Goal: Task Accomplishment & Management: Use online tool/utility

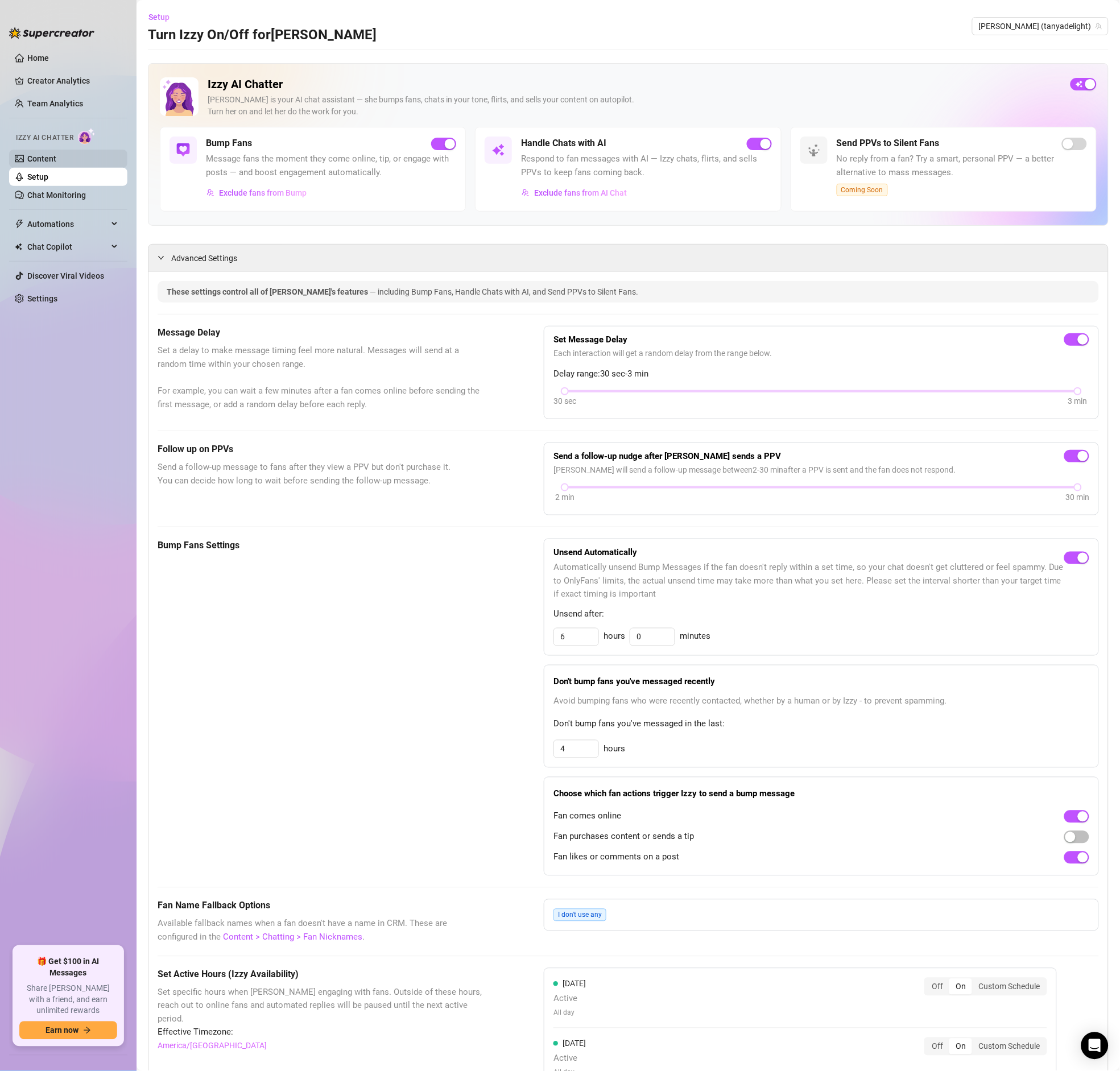
click at [55, 155] on link "Content" at bounding box center [42, 159] width 29 height 9
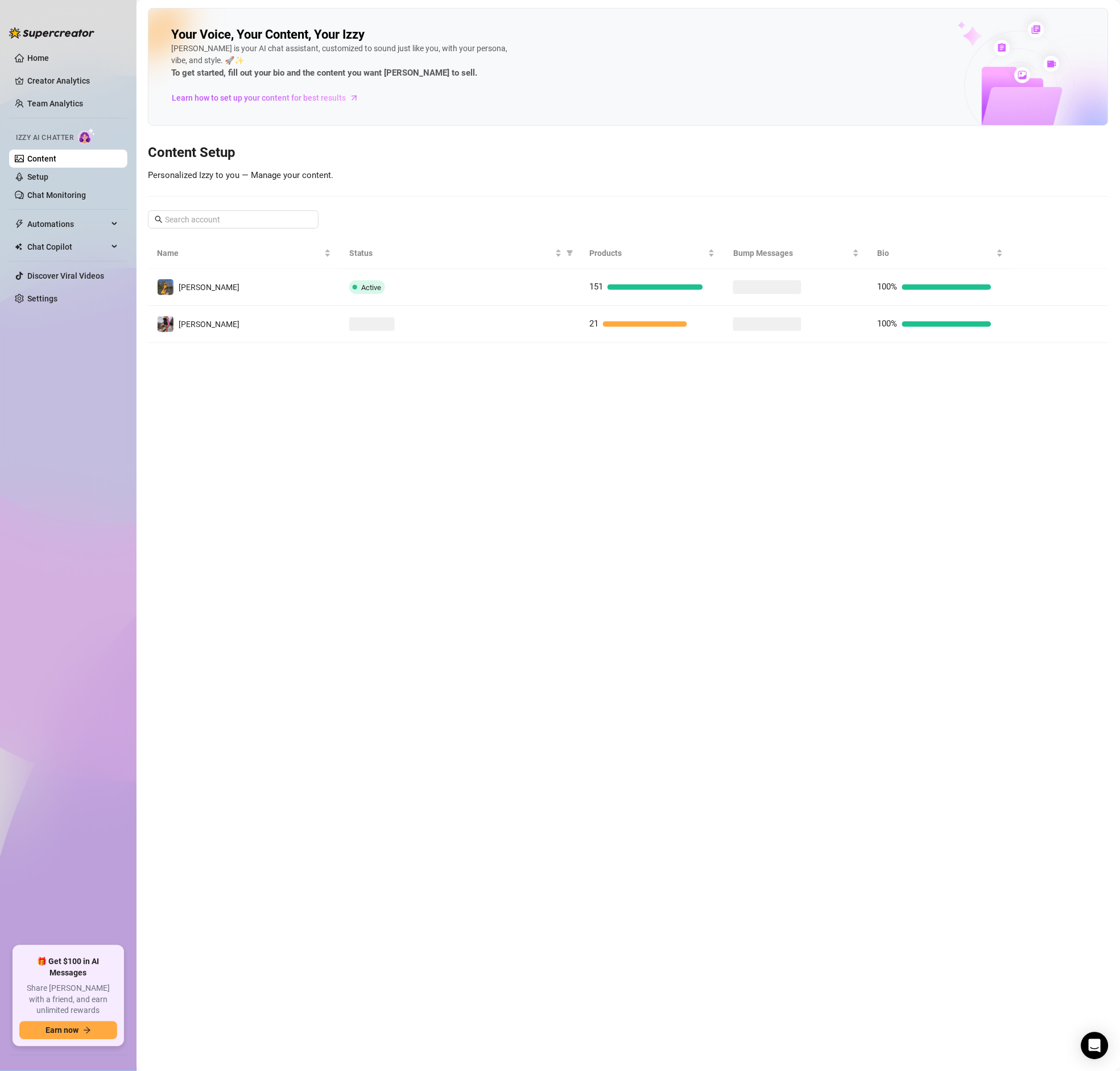
click at [57, 237] on ul "Home Creator Analytics Team Analytics Izzy AI Chatter Content Setup Chat Monito…" at bounding box center [68, 492] width 118 height 897
click at [75, 253] on span "Chat Copilot" at bounding box center [67, 247] width 80 height 18
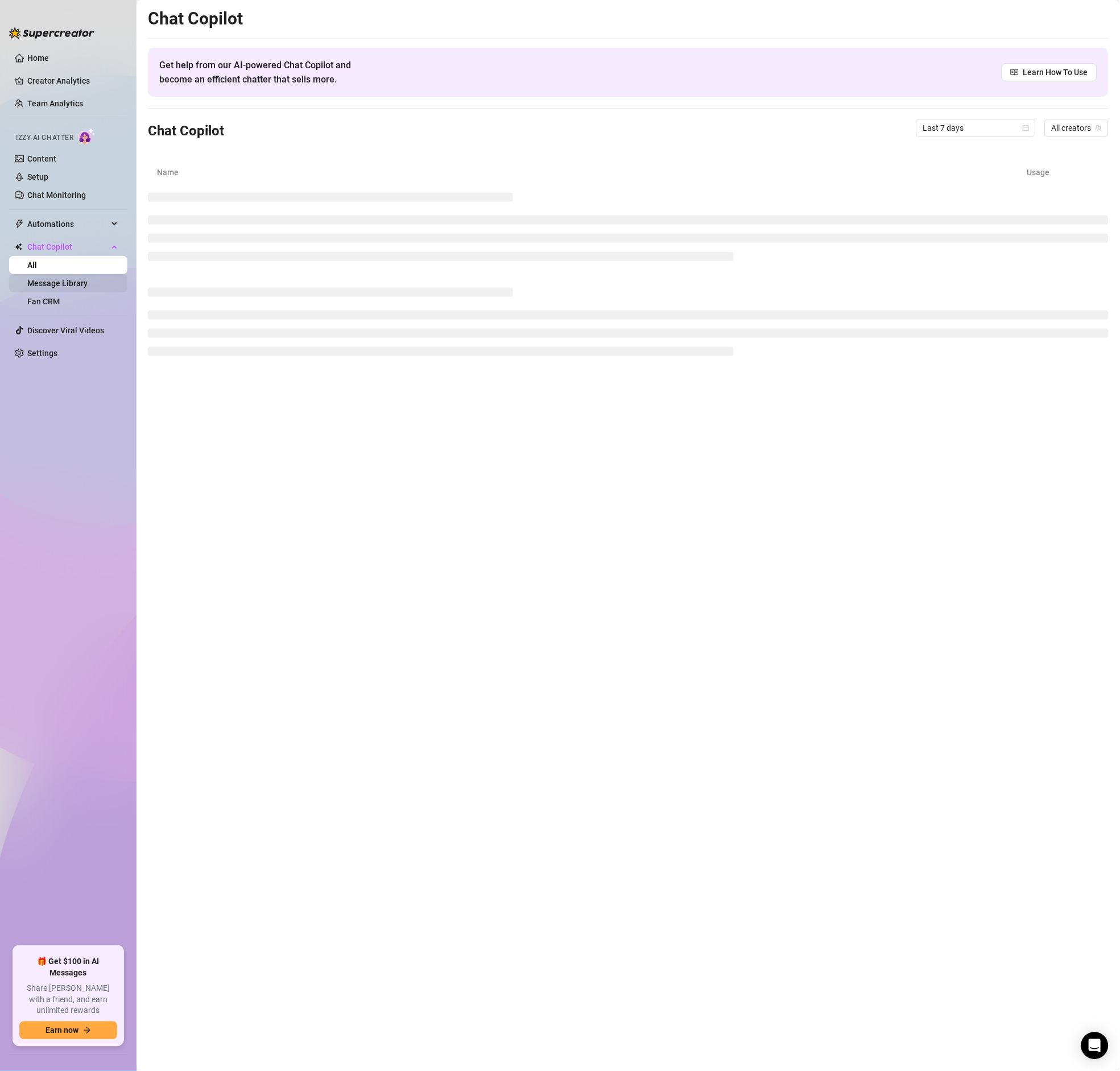
click at [71, 287] on link "Message Library" at bounding box center [58, 284] width 60 height 9
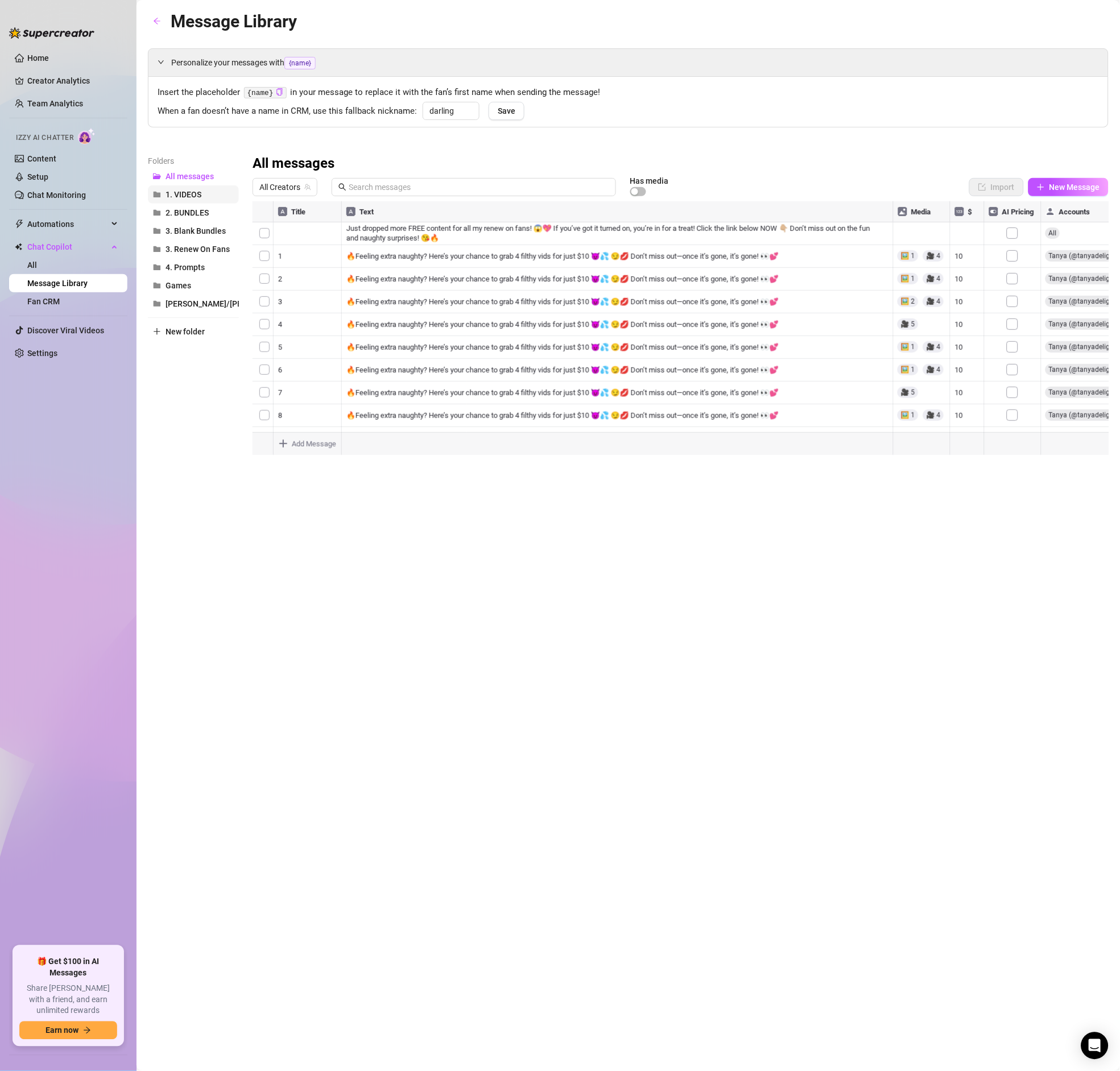
click at [196, 199] on span "1. VIDEOS" at bounding box center [183, 195] width 36 height 9
click at [298, 216] on div at bounding box center [681, 328] width 856 height 253
click at [298, 213] on div at bounding box center [681, 328] width 856 height 253
click at [281, 212] on div at bounding box center [681, 328] width 856 height 253
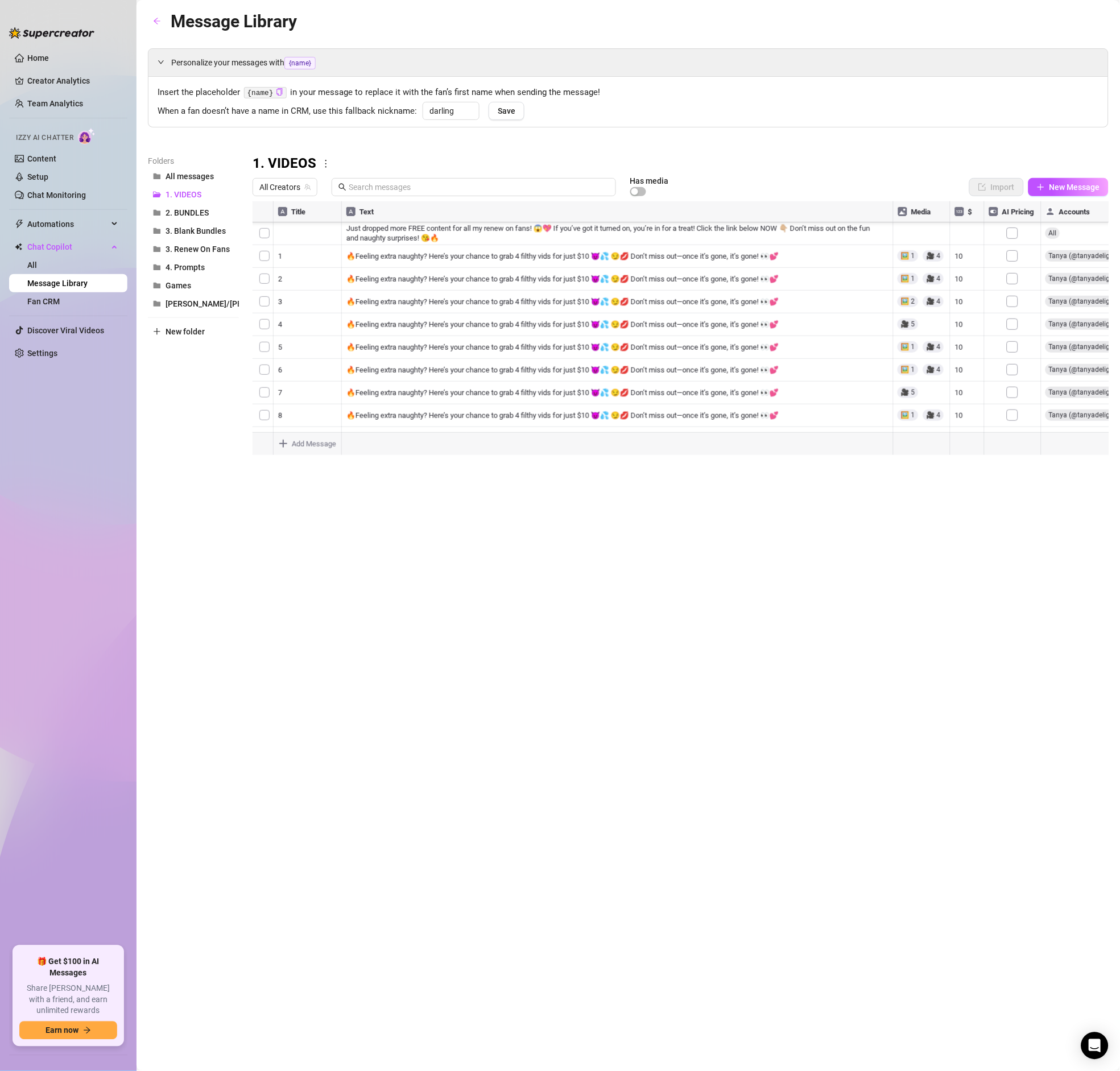
click at [583, 388] on div at bounding box center [681, 328] width 856 height 253
click at [929, 495] on div "Message Library Personalize your messages with {name} Insert the placeholder {n…" at bounding box center [628, 522] width 960 height 1028
click at [995, 216] on div at bounding box center [681, 328] width 856 height 253
click at [905, 510] on div "Message Library Personalize your messages with {name} Insert the placeholder {n…" at bounding box center [628, 522] width 960 height 1028
click at [955, 392] on div at bounding box center [681, 328] width 856 height 253
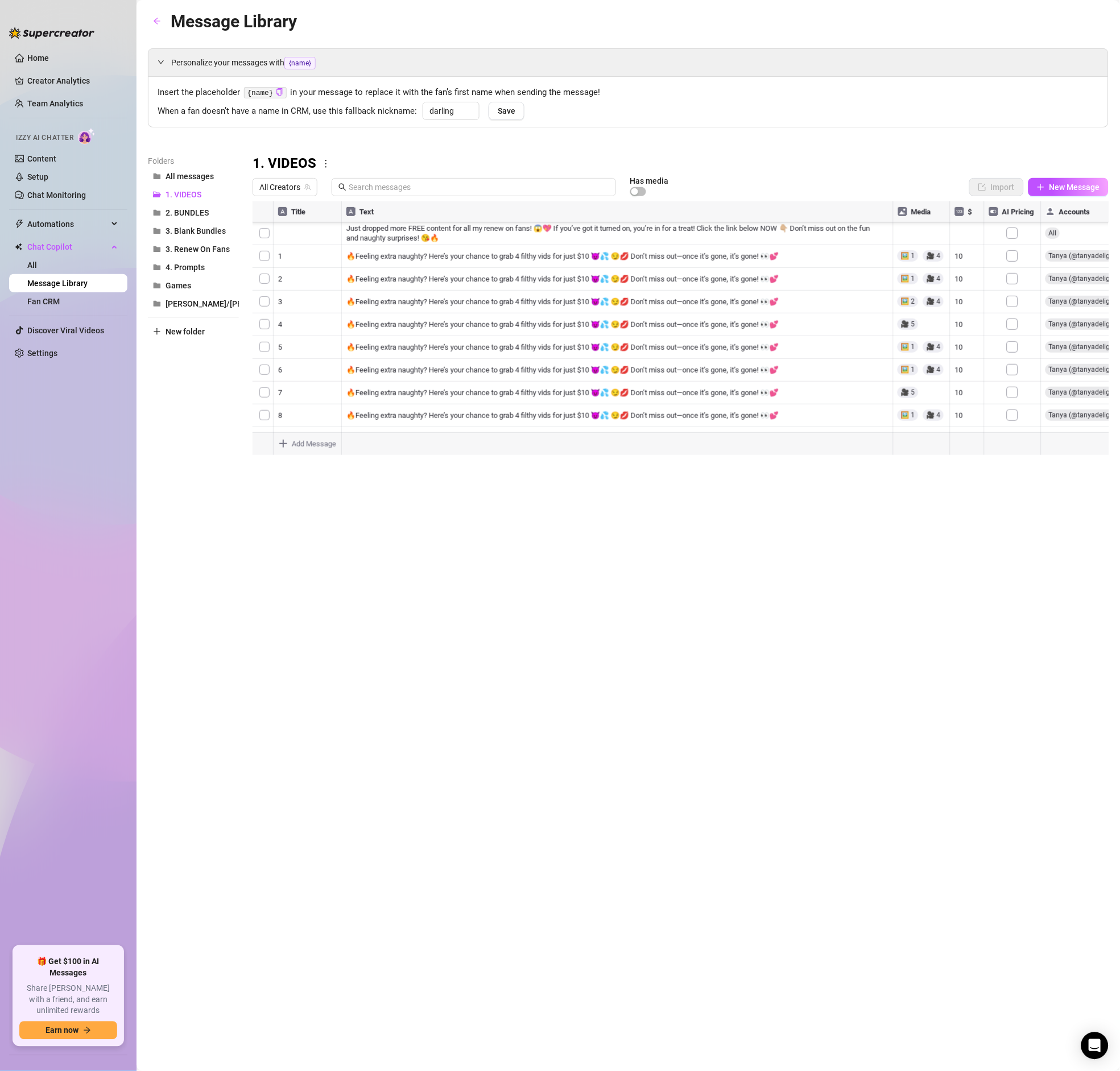
click at [960, 393] on div at bounding box center [681, 328] width 856 height 253
click at [960, 393] on textarea "100" at bounding box center [967, 394] width 26 height 10
click at [968, 506] on div "Message Library Personalize your messages with {name} Insert the placeholder {n…" at bounding box center [628, 522] width 960 height 1028
click at [964, 389] on div at bounding box center [681, 328] width 856 height 253
click at [991, 465] on div "Message Library Personalize your messages with {name} Insert the placeholder {n…" at bounding box center [628, 522] width 960 height 1028
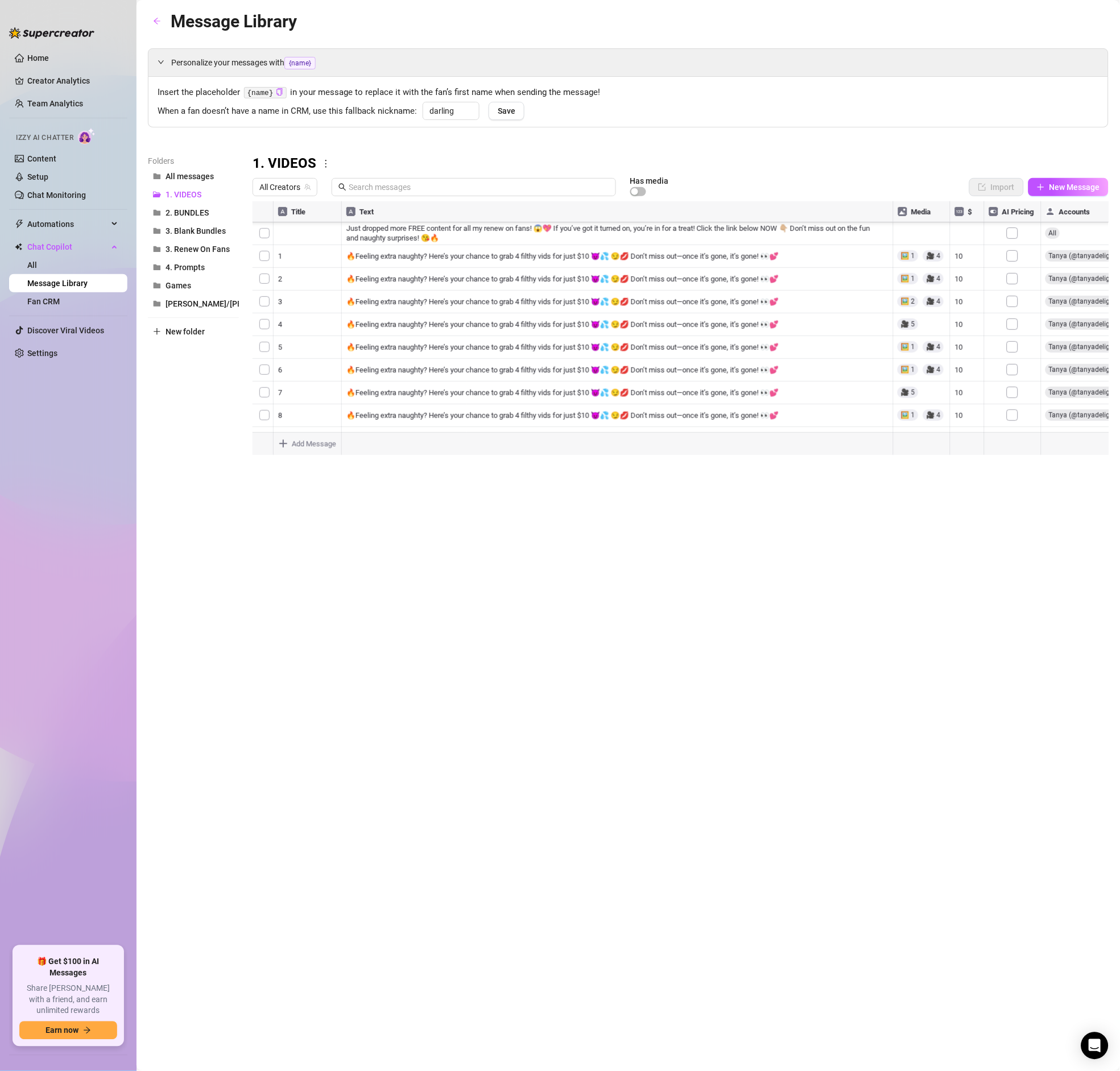
click at [1011, 389] on div at bounding box center [681, 328] width 856 height 253
click at [1008, 393] on div at bounding box center [681, 328] width 856 height 253
click at [960, 401] on div at bounding box center [681, 328] width 856 height 253
click at [963, 385] on div at bounding box center [681, 328] width 856 height 253
click at [963, 386] on div "100 100" at bounding box center [967, 395] width 26 height 19
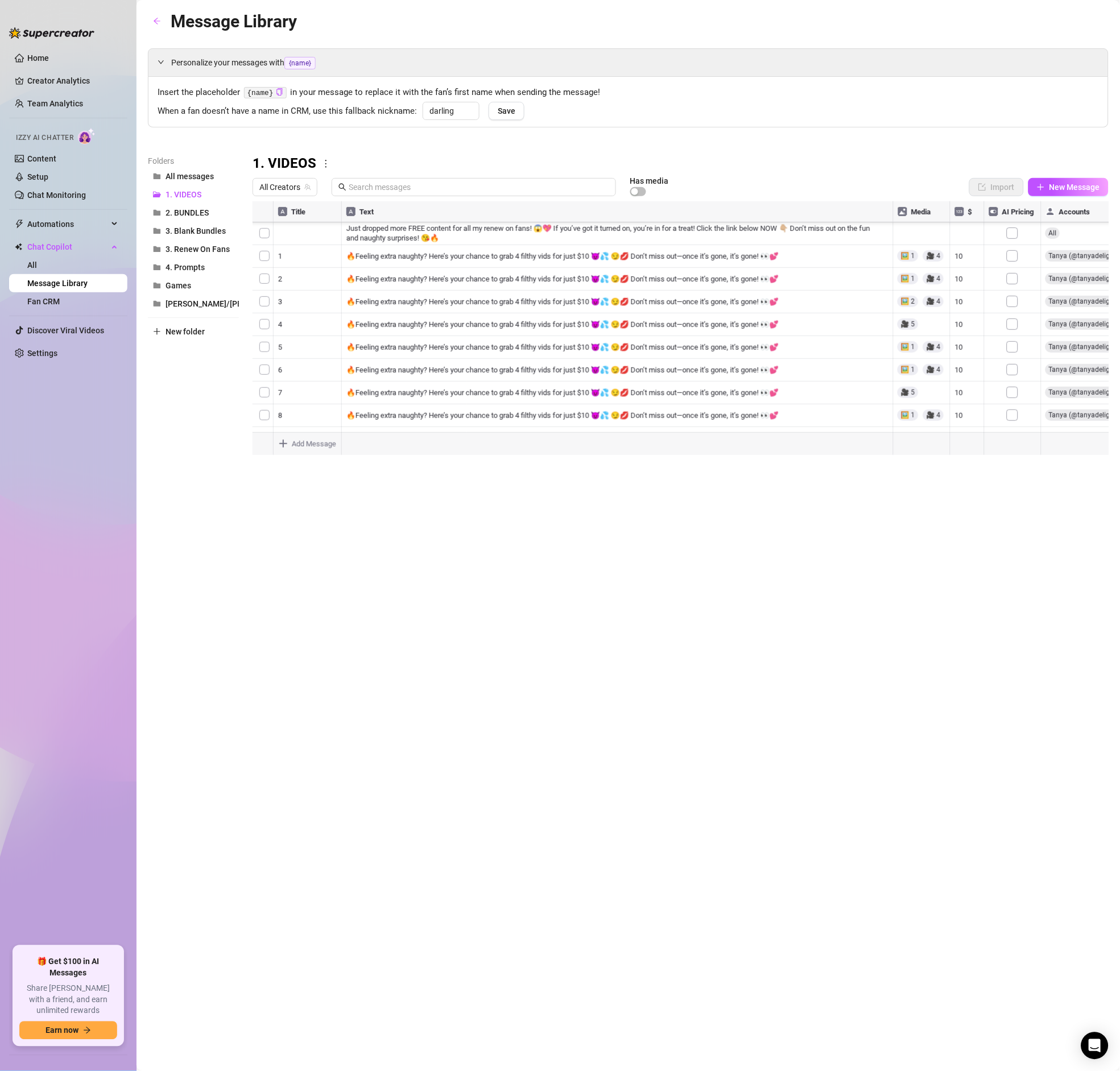
click at [1013, 396] on div at bounding box center [681, 328] width 856 height 253
click at [1016, 396] on div at bounding box center [681, 328] width 856 height 253
click at [1017, 235] on div at bounding box center [681, 328] width 856 height 253
click at [1017, 256] on div at bounding box center [681, 328] width 856 height 253
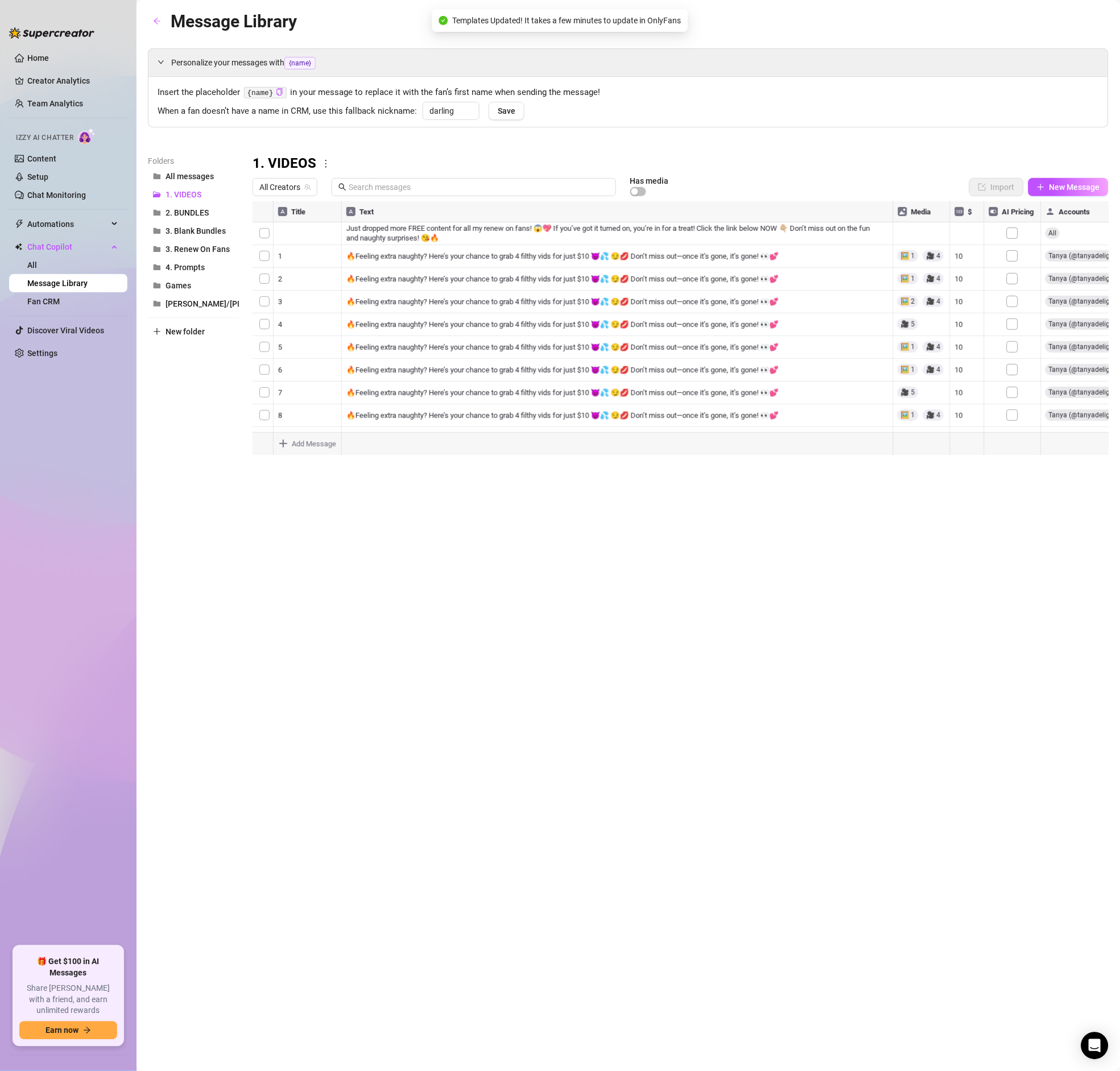
click at [1016, 281] on div at bounding box center [681, 328] width 856 height 253
click at [1013, 304] on div at bounding box center [681, 328] width 856 height 253
click at [1016, 328] on div at bounding box center [681, 328] width 856 height 253
click at [1017, 343] on div at bounding box center [681, 328] width 856 height 253
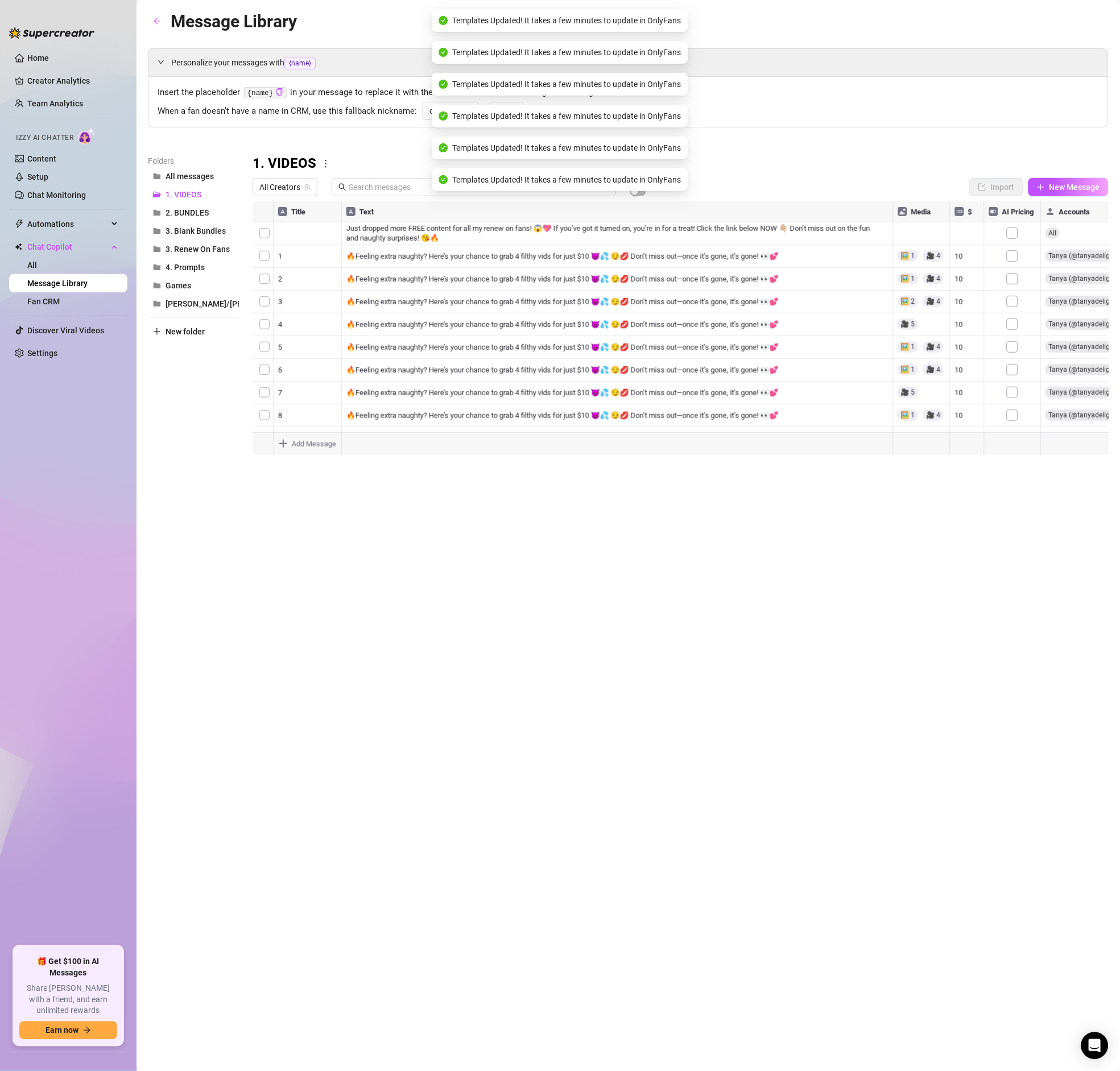
drag, startPoint x: 1014, startPoint y: 366, endPoint x: 1014, endPoint y: 373, distance: 7.0
click at [1014, 366] on div at bounding box center [681, 328] width 856 height 253
click at [1017, 404] on div at bounding box center [681, 328] width 856 height 253
click at [1012, 323] on div at bounding box center [681, 328] width 856 height 253
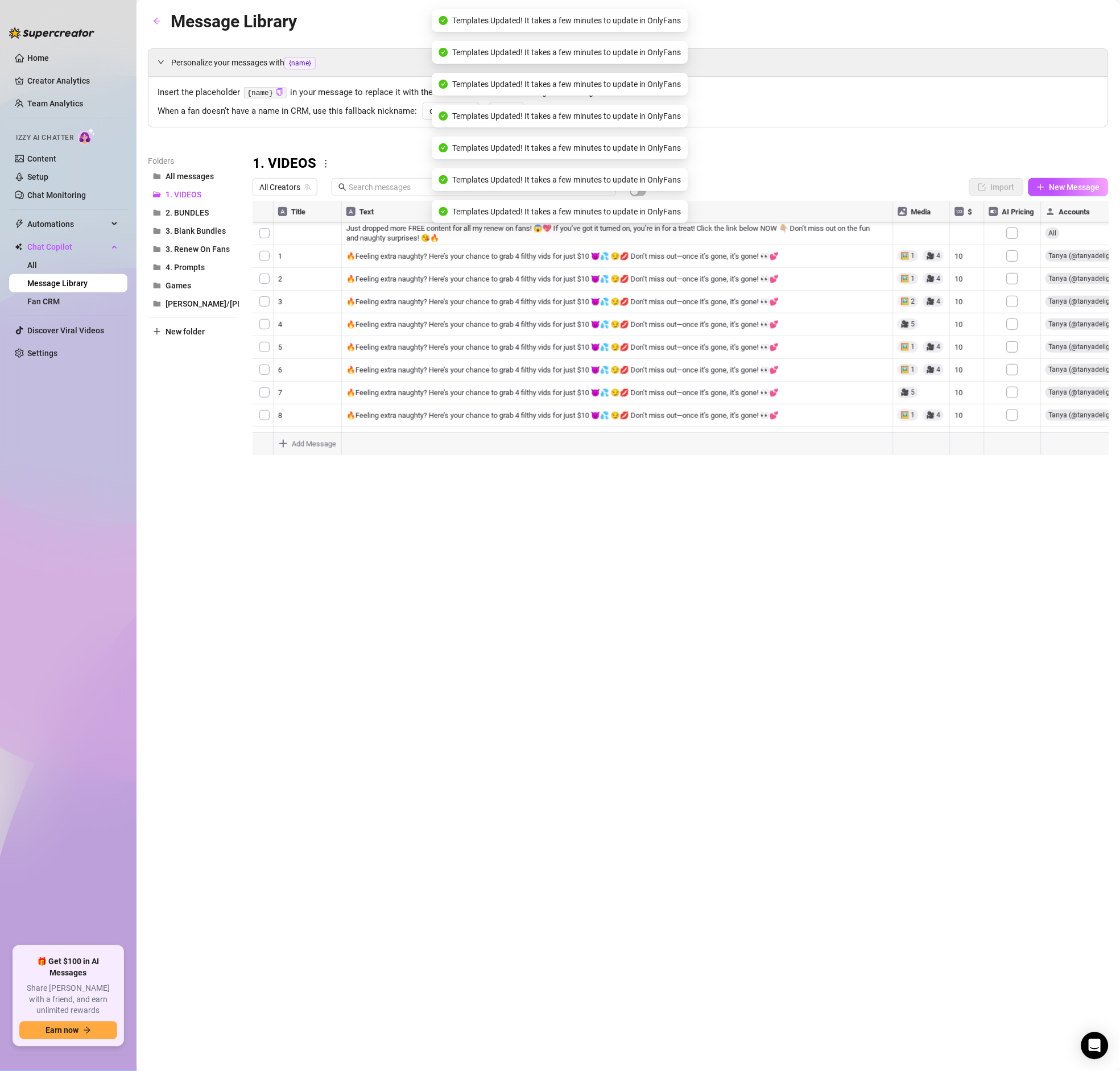
click at [1014, 337] on div at bounding box center [681, 328] width 856 height 253
click at [1015, 371] on div at bounding box center [681, 328] width 856 height 253
click at [1014, 367] on div at bounding box center [681, 328] width 856 height 253
click at [1014, 395] on div at bounding box center [681, 328] width 856 height 253
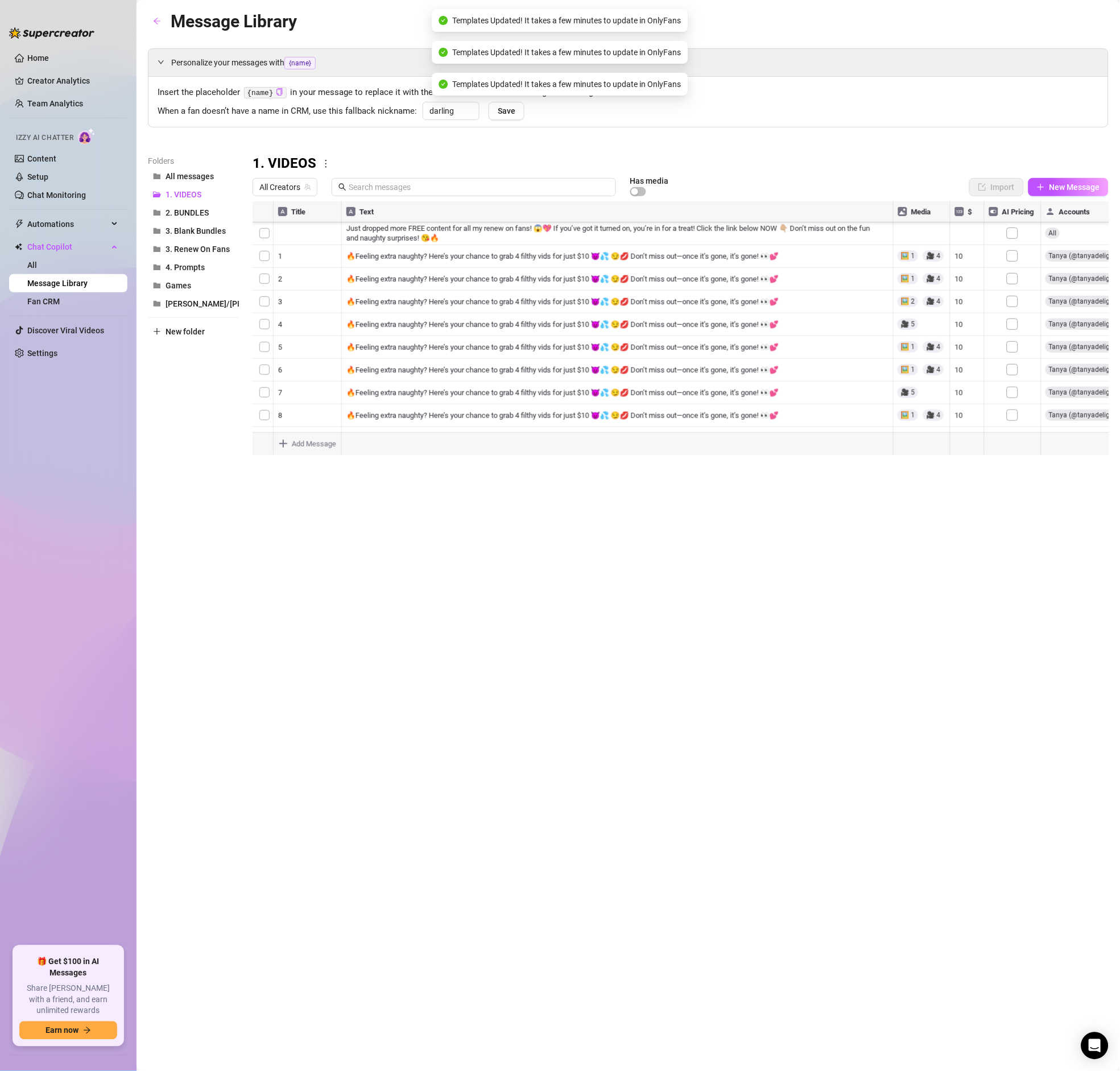
scroll to position [218, 0]
click at [1017, 247] on div at bounding box center [681, 328] width 856 height 253
click at [1015, 262] on div at bounding box center [681, 328] width 856 height 253
click at [1014, 289] on div at bounding box center [681, 328] width 856 height 253
click at [1014, 310] on div at bounding box center [681, 328] width 856 height 253
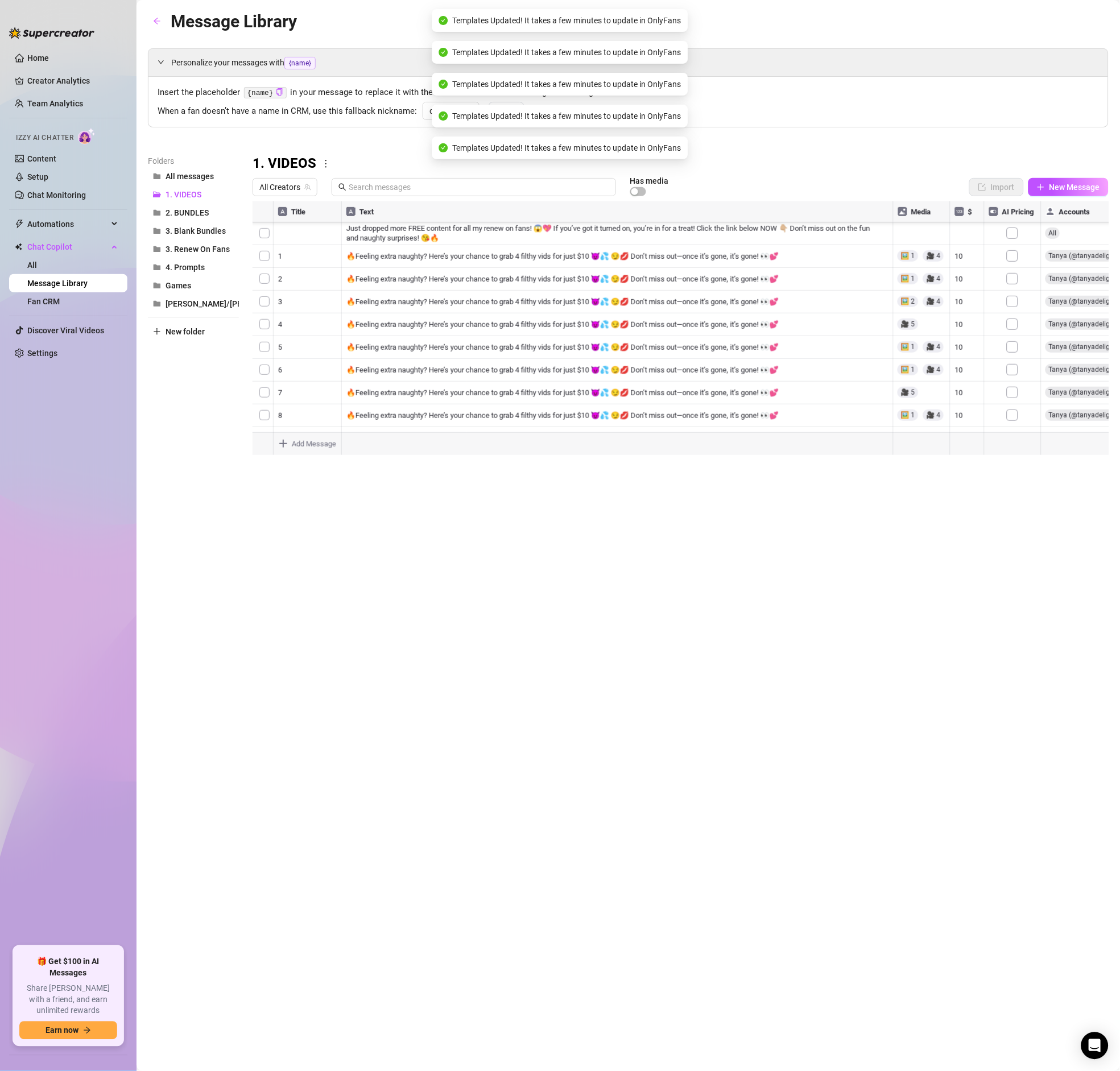
click at [1016, 339] on div at bounding box center [681, 328] width 856 height 253
click at [1013, 354] on div at bounding box center [681, 328] width 856 height 253
click at [1013, 308] on div at bounding box center [681, 328] width 856 height 253
click at [1016, 332] on div at bounding box center [681, 328] width 856 height 253
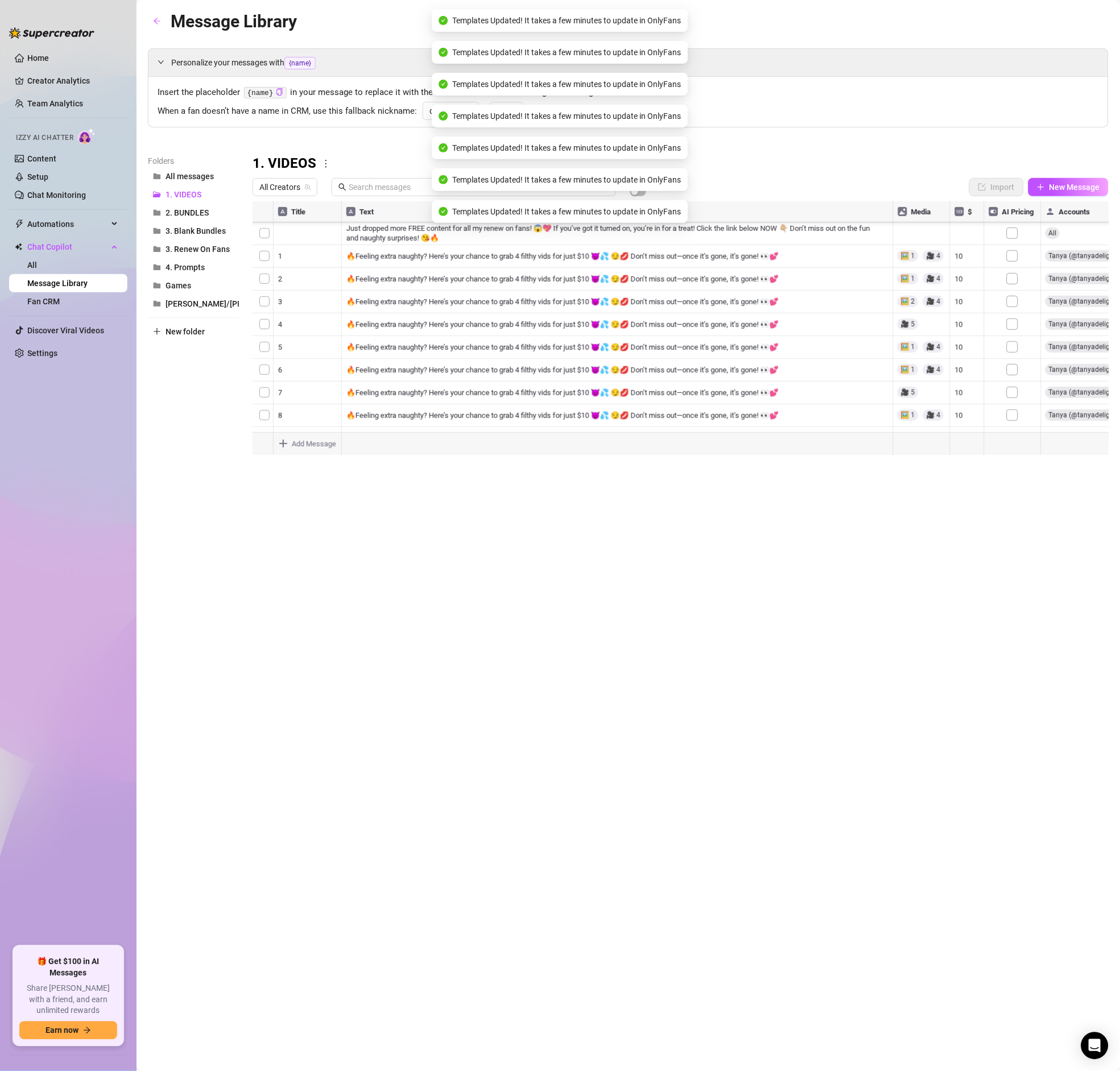
click at [1015, 358] on div at bounding box center [681, 328] width 856 height 253
click at [1020, 378] on div at bounding box center [681, 328] width 856 height 253
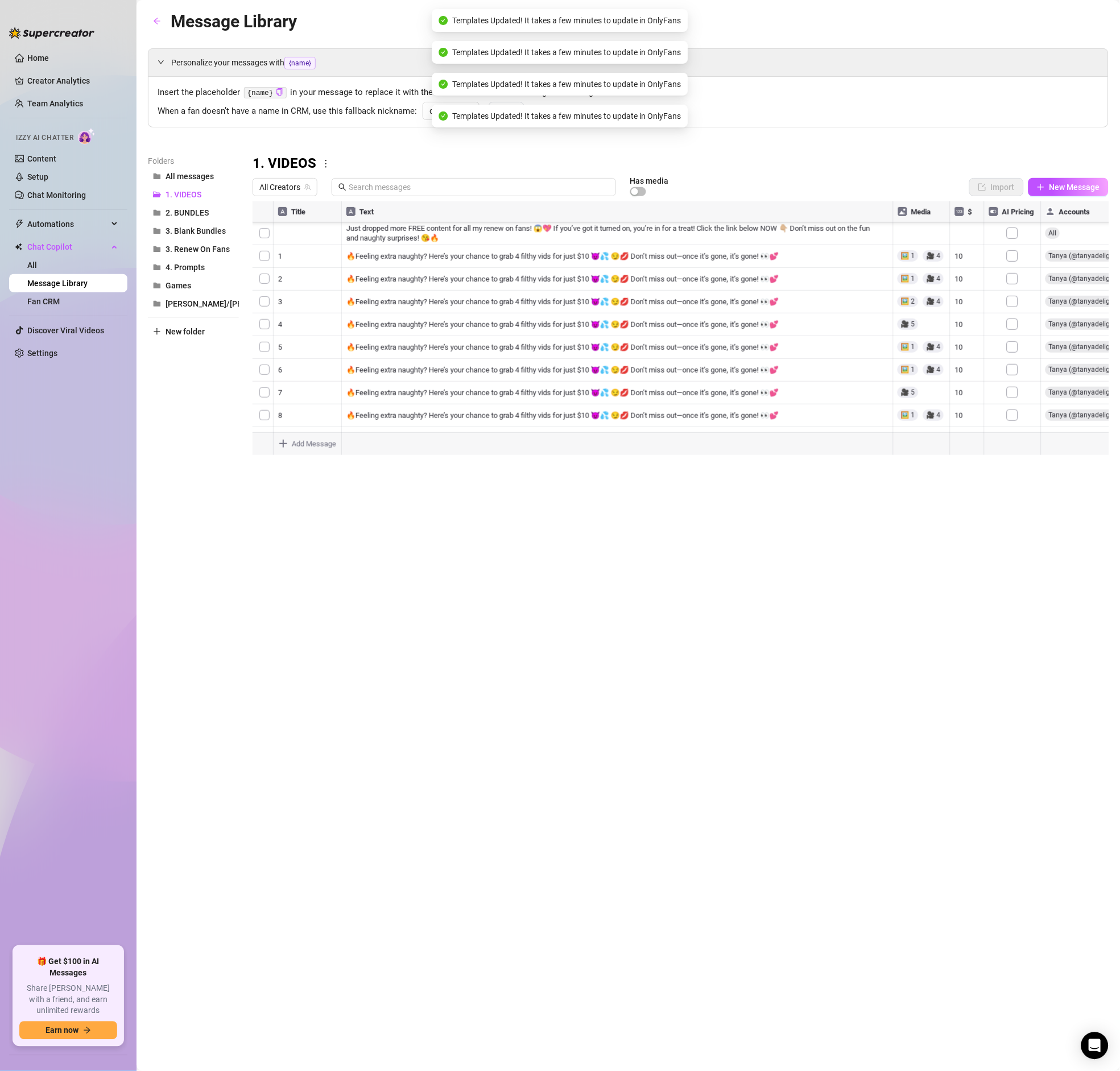
click at [1013, 323] on div at bounding box center [681, 328] width 856 height 253
click at [1013, 335] on div at bounding box center [681, 328] width 856 height 253
click at [1012, 342] on div at bounding box center [681, 328] width 856 height 253
click at [1013, 370] on div at bounding box center [681, 328] width 856 height 253
click at [1014, 393] on div at bounding box center [681, 328] width 856 height 253
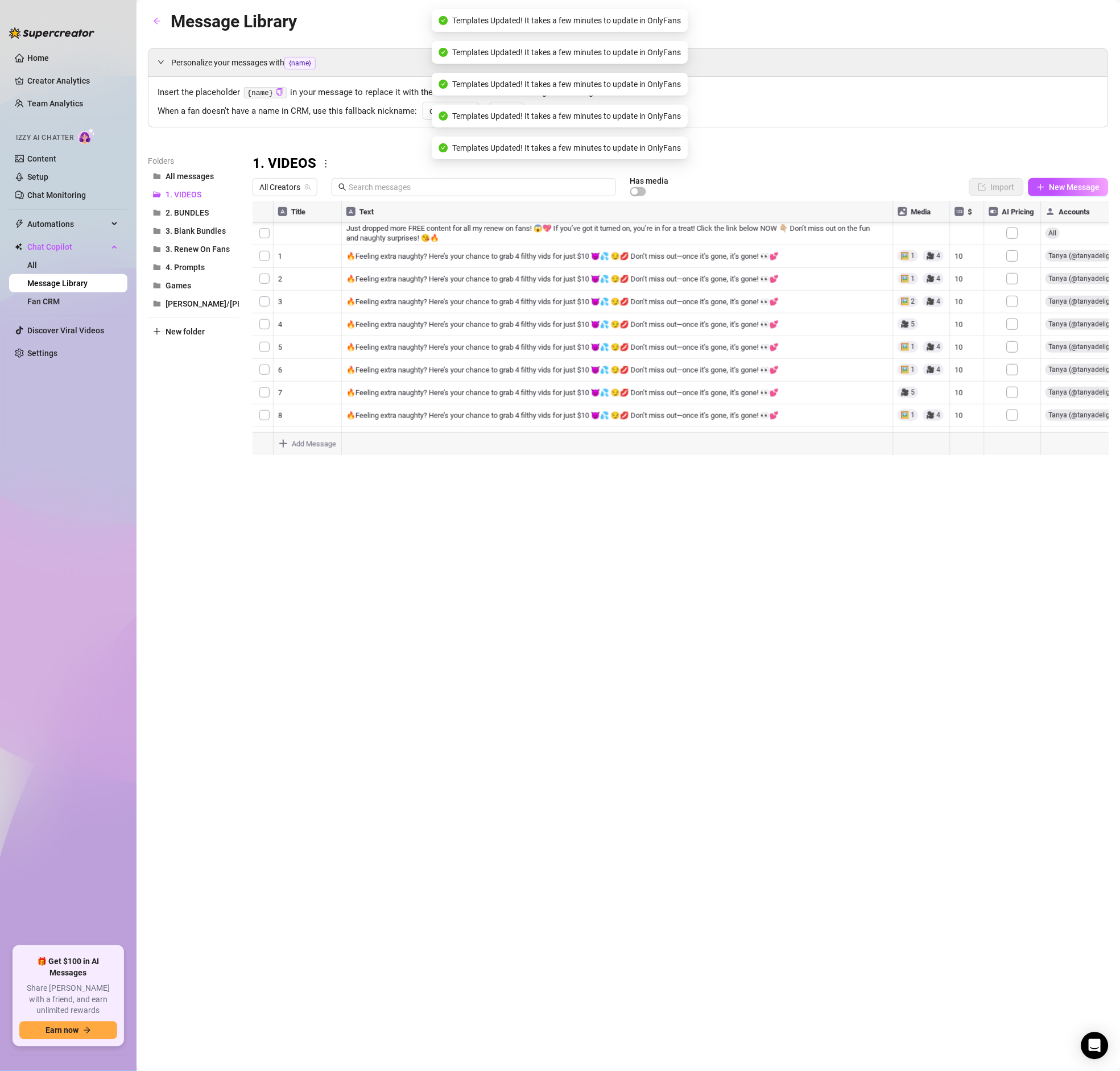
scroll to position [458, 0]
click at [1017, 282] on div at bounding box center [681, 328] width 856 height 253
click at [1014, 305] on div at bounding box center [681, 328] width 856 height 253
click at [1013, 323] on div at bounding box center [681, 328] width 856 height 253
click at [1013, 346] on div at bounding box center [681, 328] width 856 height 253
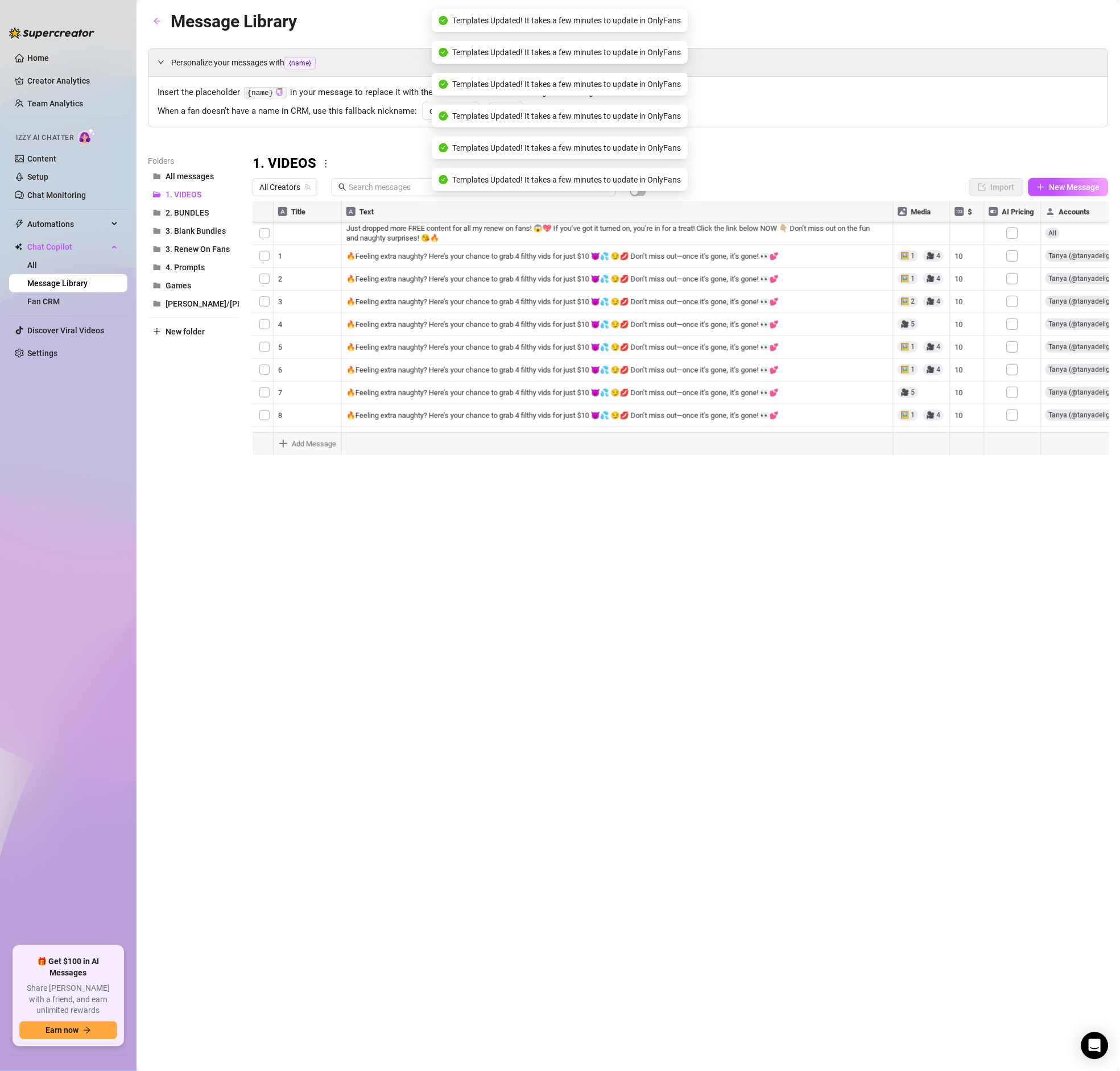
click at [1013, 371] on div at bounding box center [681, 328] width 856 height 253
click at [1014, 292] on div at bounding box center [681, 328] width 856 height 253
click at [1014, 314] on div at bounding box center [681, 328] width 856 height 253
click at [1014, 339] on div at bounding box center [681, 328] width 856 height 253
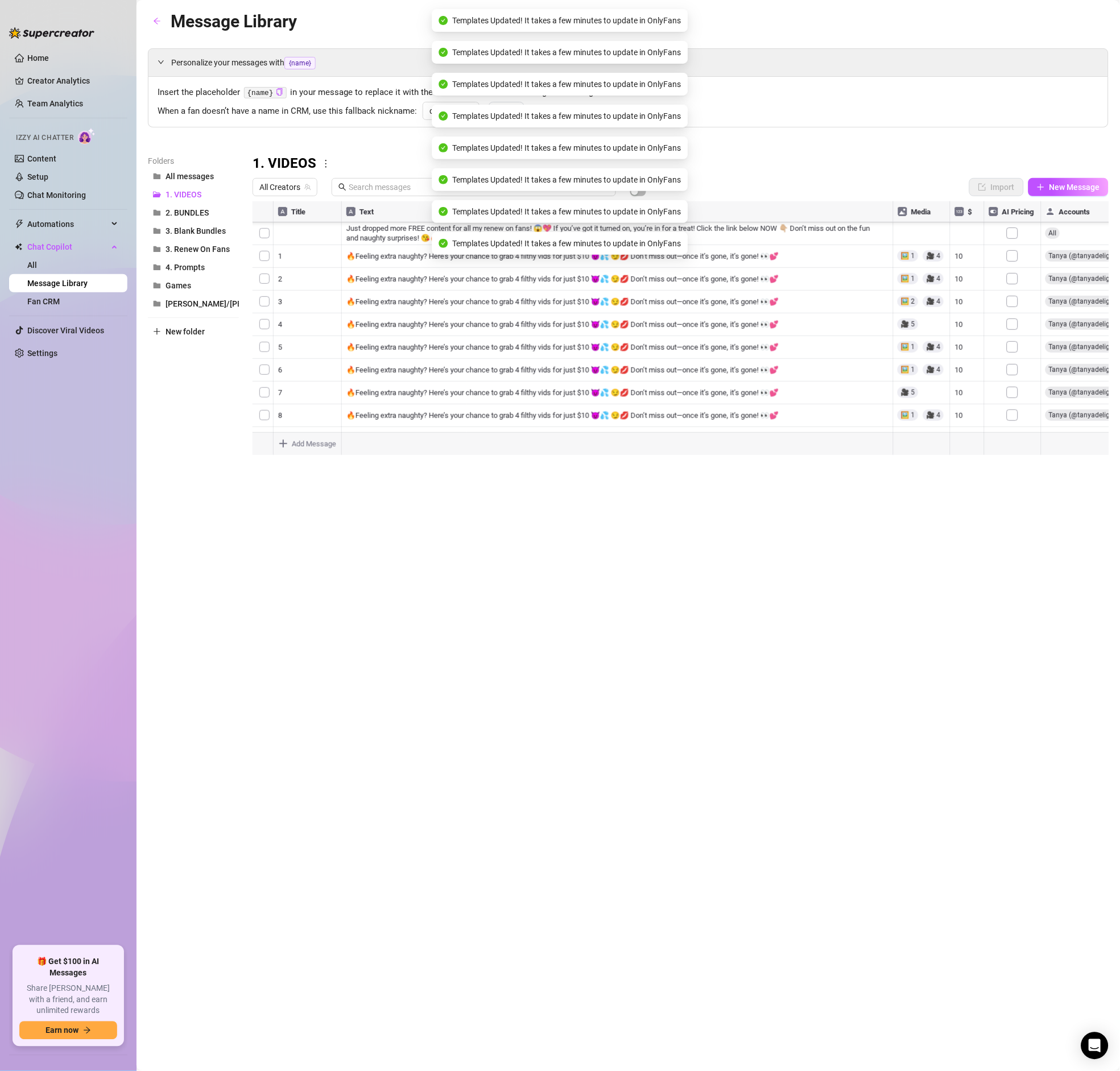
scroll to position [658, 0]
click at [1012, 263] on div at bounding box center [681, 328] width 856 height 253
click at [1014, 279] on div at bounding box center [681, 328] width 856 height 253
click at [1015, 312] on div at bounding box center [681, 328] width 856 height 253
click at [1012, 302] on div at bounding box center [681, 328] width 856 height 253
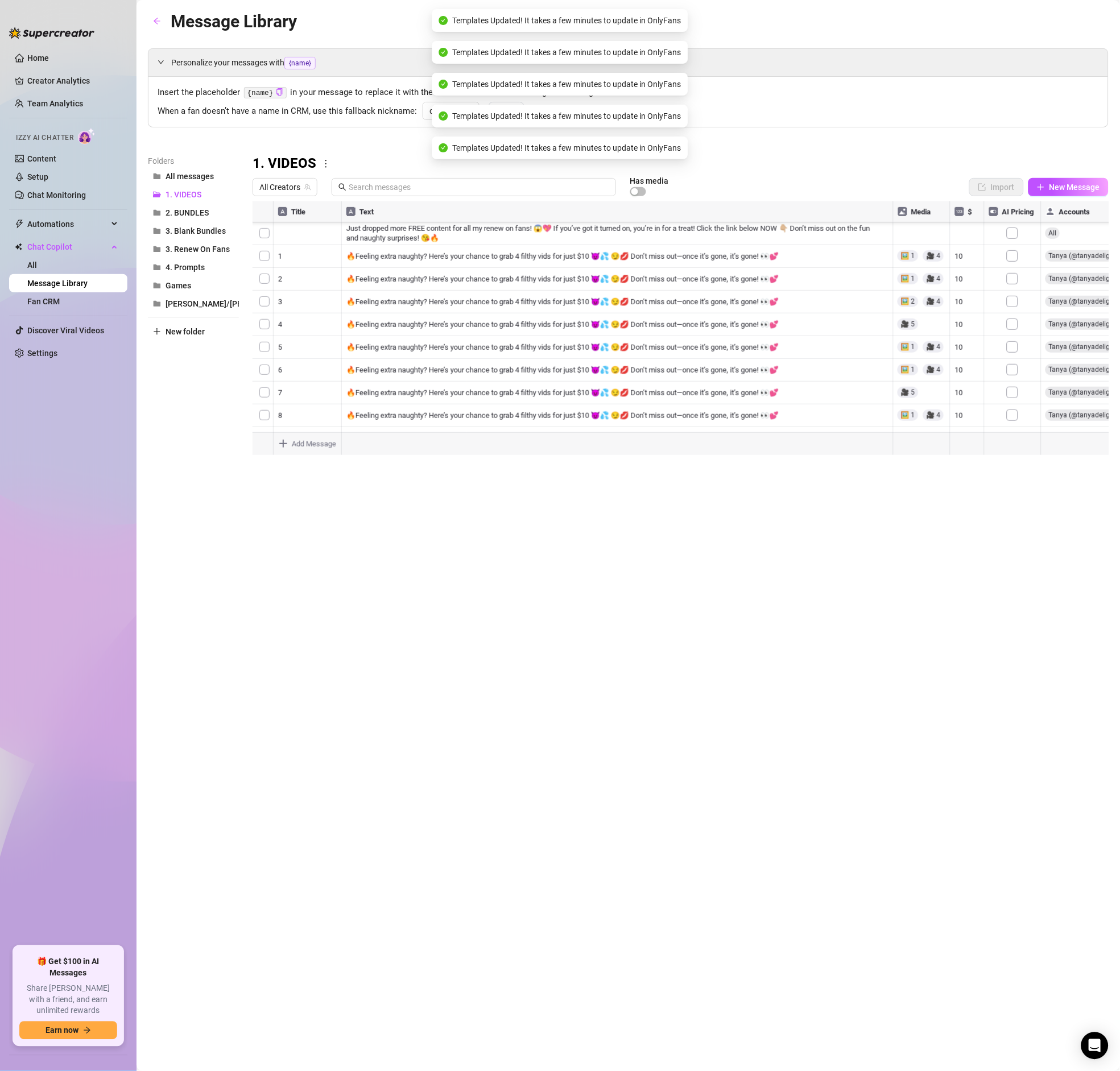
click at [1011, 328] on div at bounding box center [681, 328] width 856 height 253
click at [1014, 345] on div at bounding box center [681, 328] width 856 height 253
click at [1011, 303] on div at bounding box center [681, 328] width 856 height 253
click at [1010, 320] on div at bounding box center [681, 328] width 856 height 253
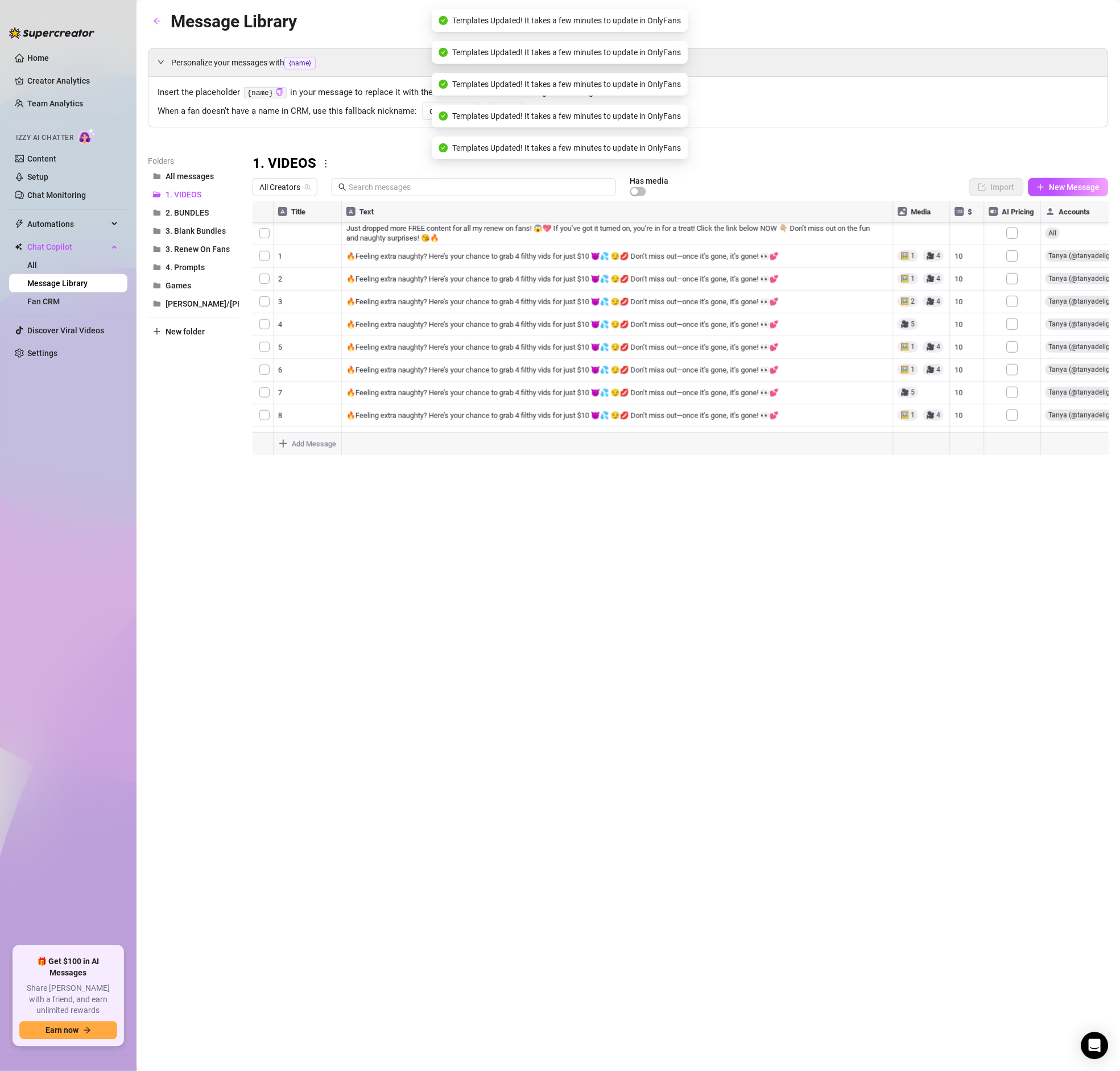
click at [1012, 354] on div at bounding box center [681, 328] width 856 height 253
click at [1011, 330] on div at bounding box center [681, 328] width 856 height 253
click at [1014, 351] on div at bounding box center [681, 328] width 856 height 253
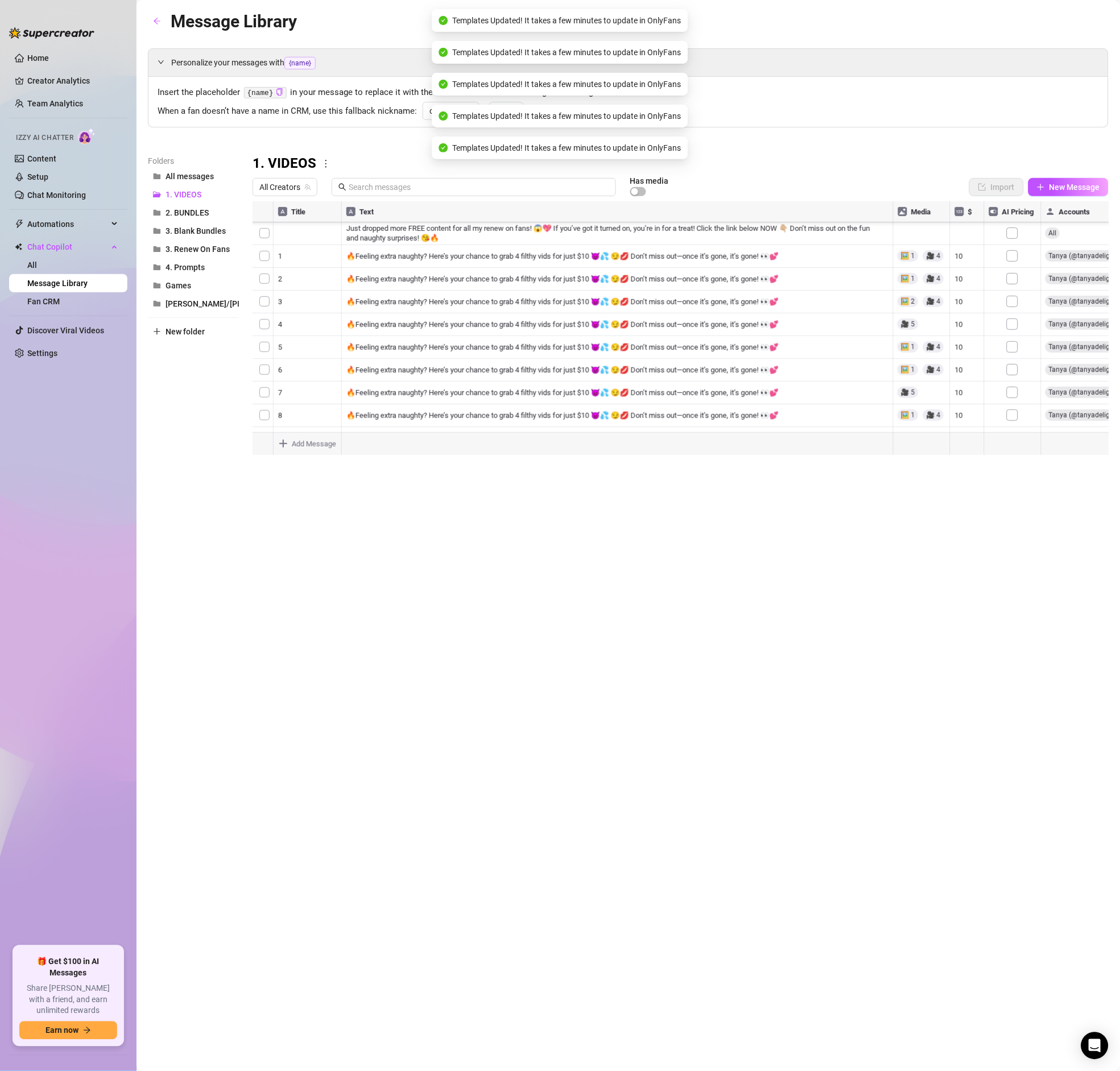
click at [1011, 250] on div at bounding box center [681, 328] width 856 height 253
click at [1013, 264] on div at bounding box center [681, 328] width 856 height 253
click at [1008, 264] on div at bounding box center [681, 328] width 856 height 253
click at [1012, 270] on div at bounding box center [681, 328] width 856 height 253
click at [1011, 292] on div at bounding box center [681, 328] width 856 height 253
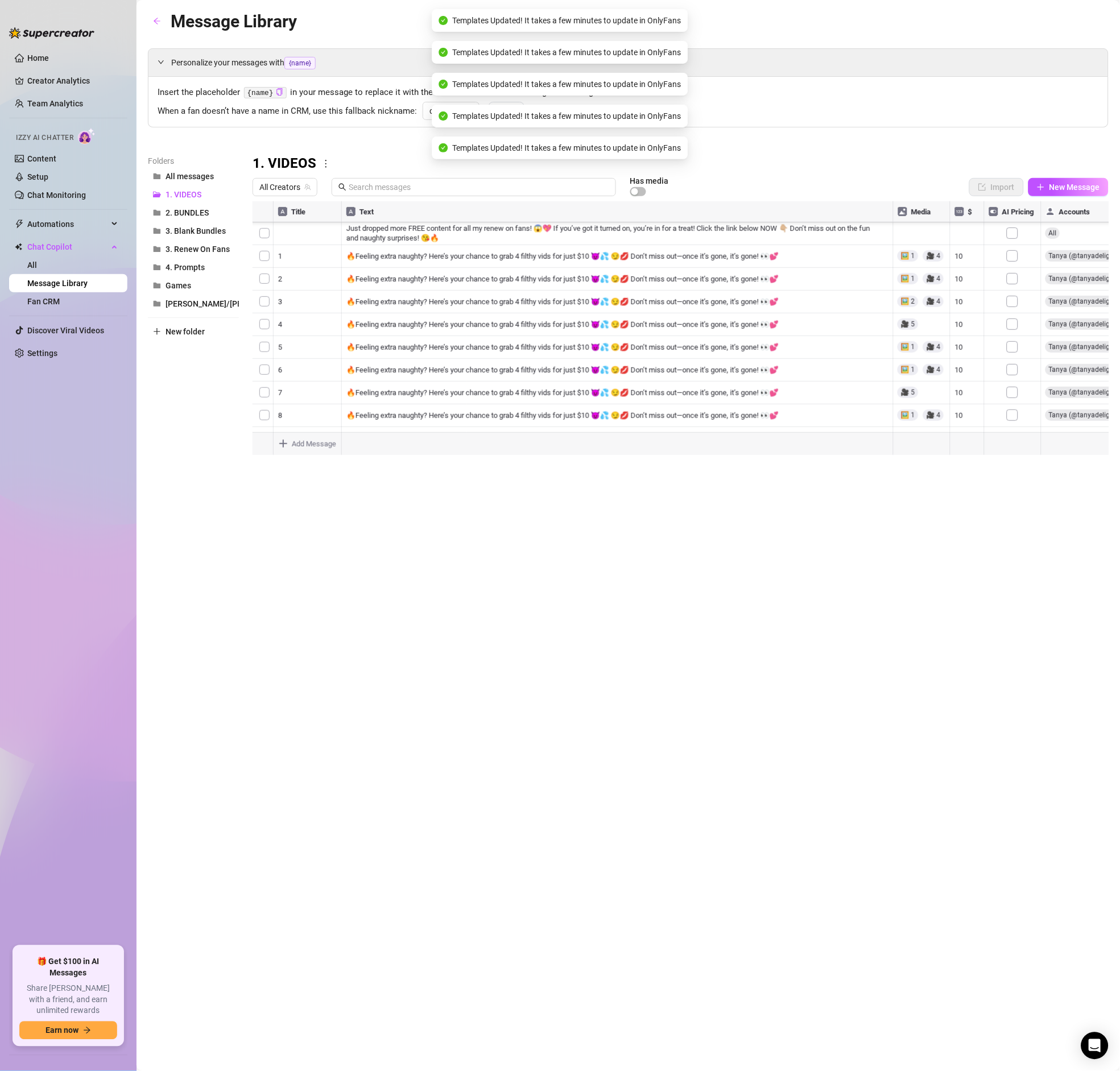
click at [1010, 326] on div at bounding box center [681, 328] width 856 height 253
click at [1010, 318] on div at bounding box center [681, 328] width 856 height 253
click at [1012, 346] on div at bounding box center [681, 328] width 856 height 253
click at [1016, 357] on div at bounding box center [681, 328] width 856 height 253
click at [1014, 389] on div at bounding box center [681, 328] width 856 height 253
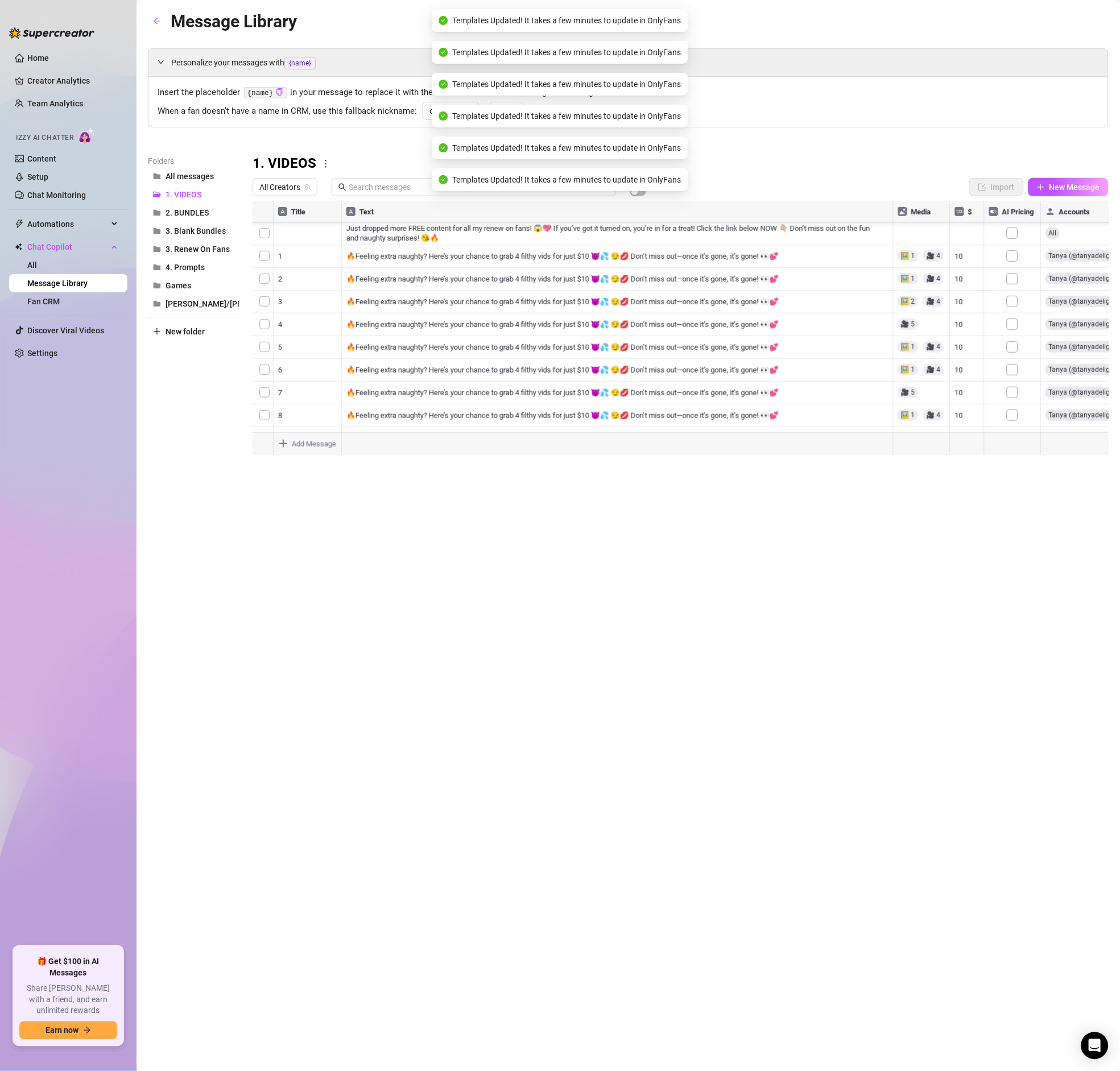
scroll to position [960, 1]
click at [1014, 350] on div at bounding box center [681, 328] width 856 height 253
click at [1011, 346] on div at bounding box center [681, 328] width 856 height 253
click at [1013, 356] on div at bounding box center [681, 328] width 856 height 253
click at [1014, 370] on div at bounding box center [681, 328] width 856 height 253
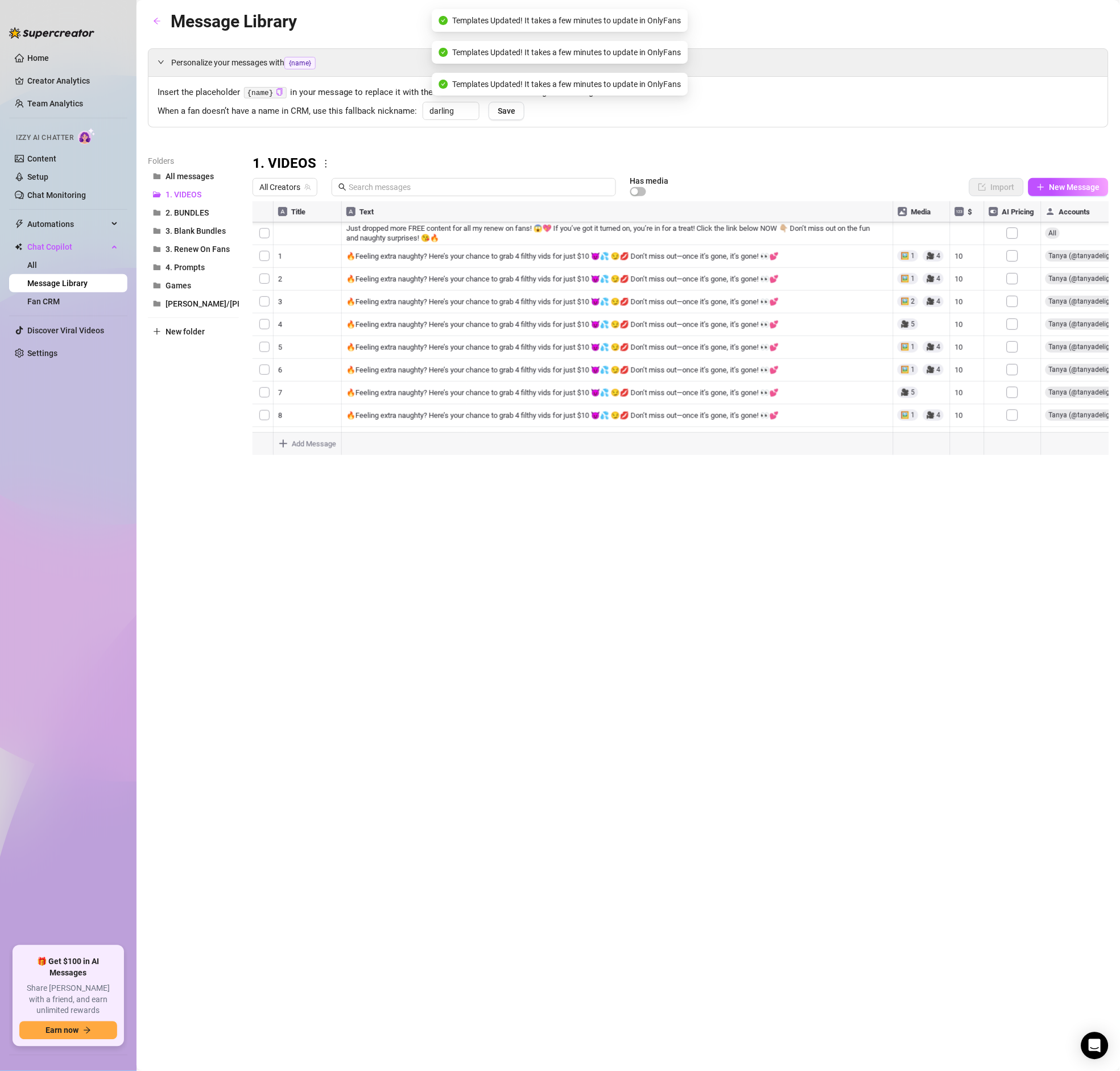
scroll to position [1062, 1]
click at [1013, 284] on div at bounding box center [681, 328] width 856 height 253
click at [1013, 308] on div at bounding box center [681, 328] width 856 height 253
click at [1013, 337] on div at bounding box center [681, 328] width 856 height 253
drag, startPoint x: 1013, startPoint y: 354, endPoint x: 1013, endPoint y: 359, distance: 5.0
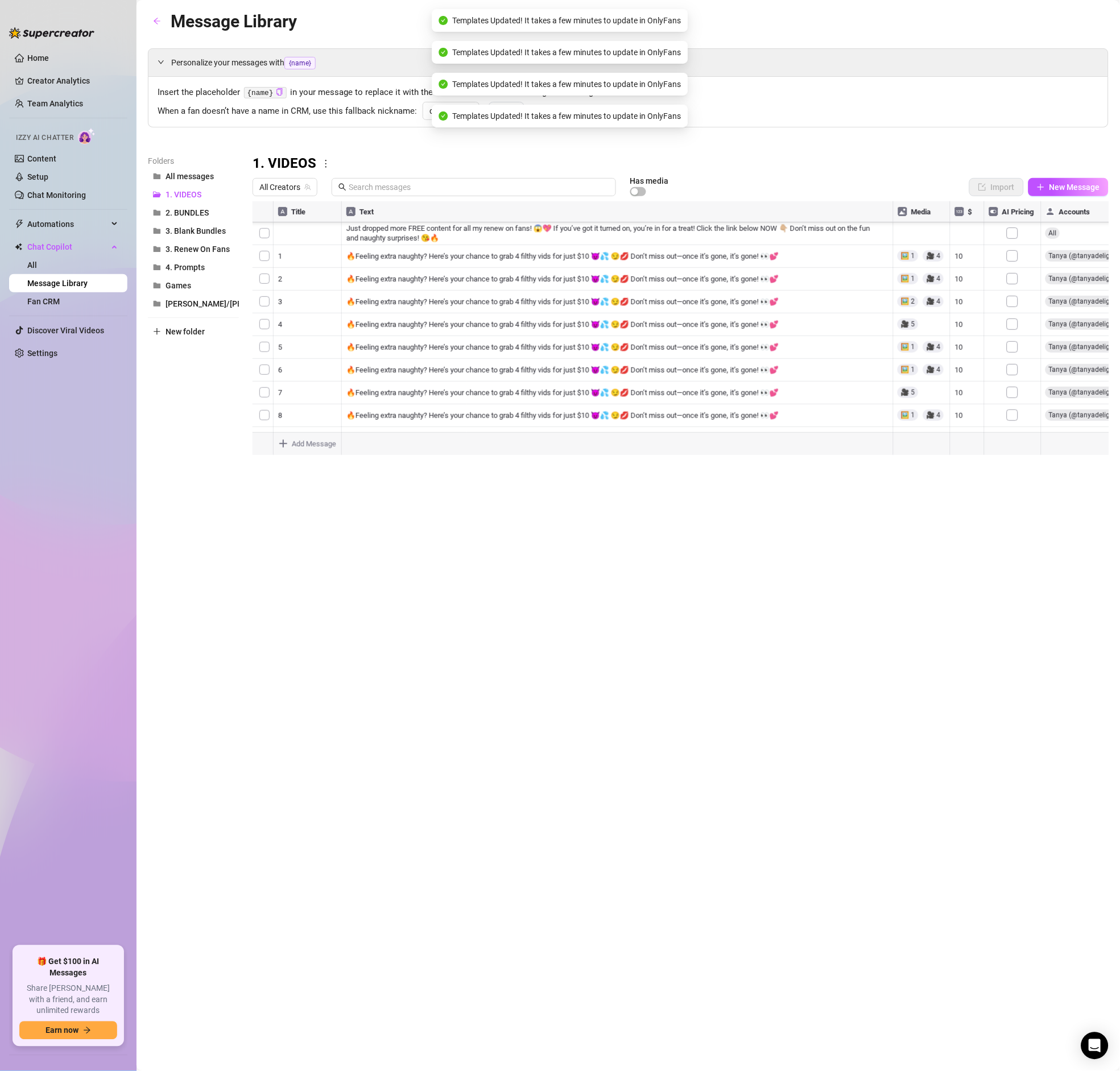
click at [1012, 354] on div at bounding box center [681, 328] width 856 height 253
click at [1011, 377] on div at bounding box center [681, 328] width 856 height 253
click at [1013, 399] on div at bounding box center [681, 328] width 856 height 253
click at [1015, 421] on div at bounding box center [681, 328] width 856 height 253
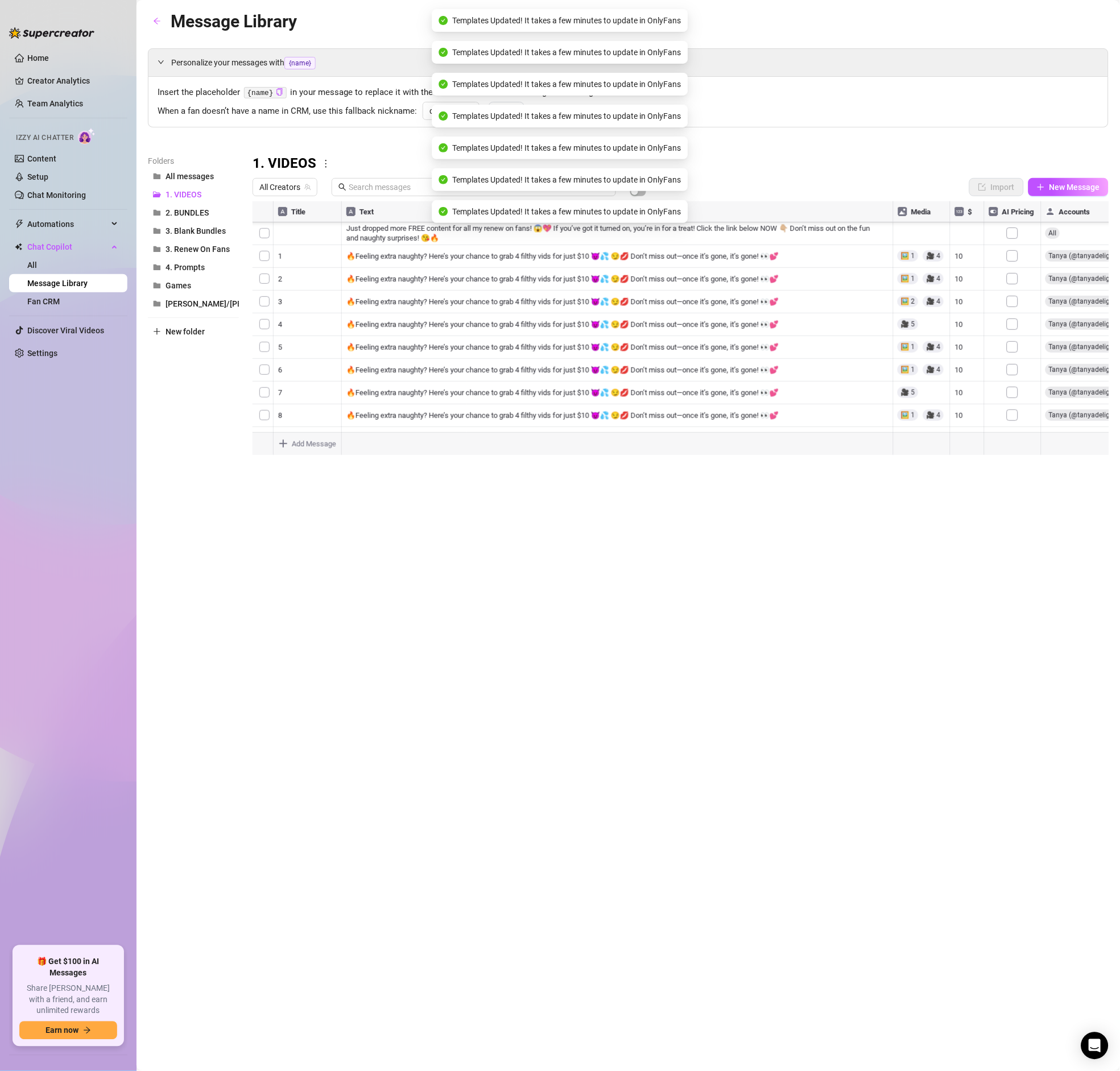
scroll to position [1199, 1]
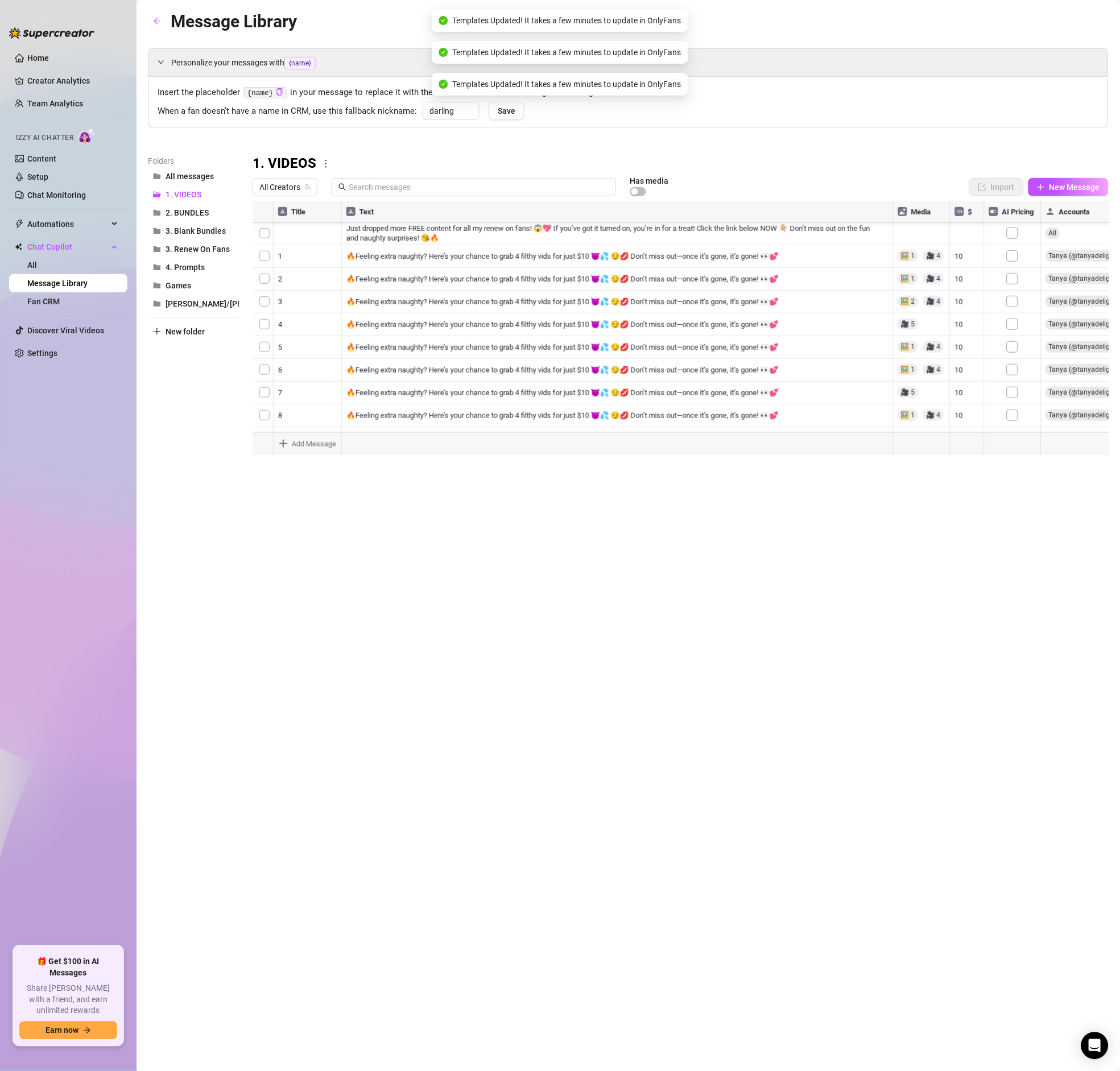
click at [1010, 309] on div at bounding box center [681, 328] width 856 height 253
click at [1016, 331] on div at bounding box center [681, 328] width 856 height 253
click at [1010, 354] on div at bounding box center [681, 328] width 856 height 253
click at [1013, 372] on div at bounding box center [681, 328] width 856 height 253
click at [1014, 401] on div at bounding box center [681, 328] width 856 height 253
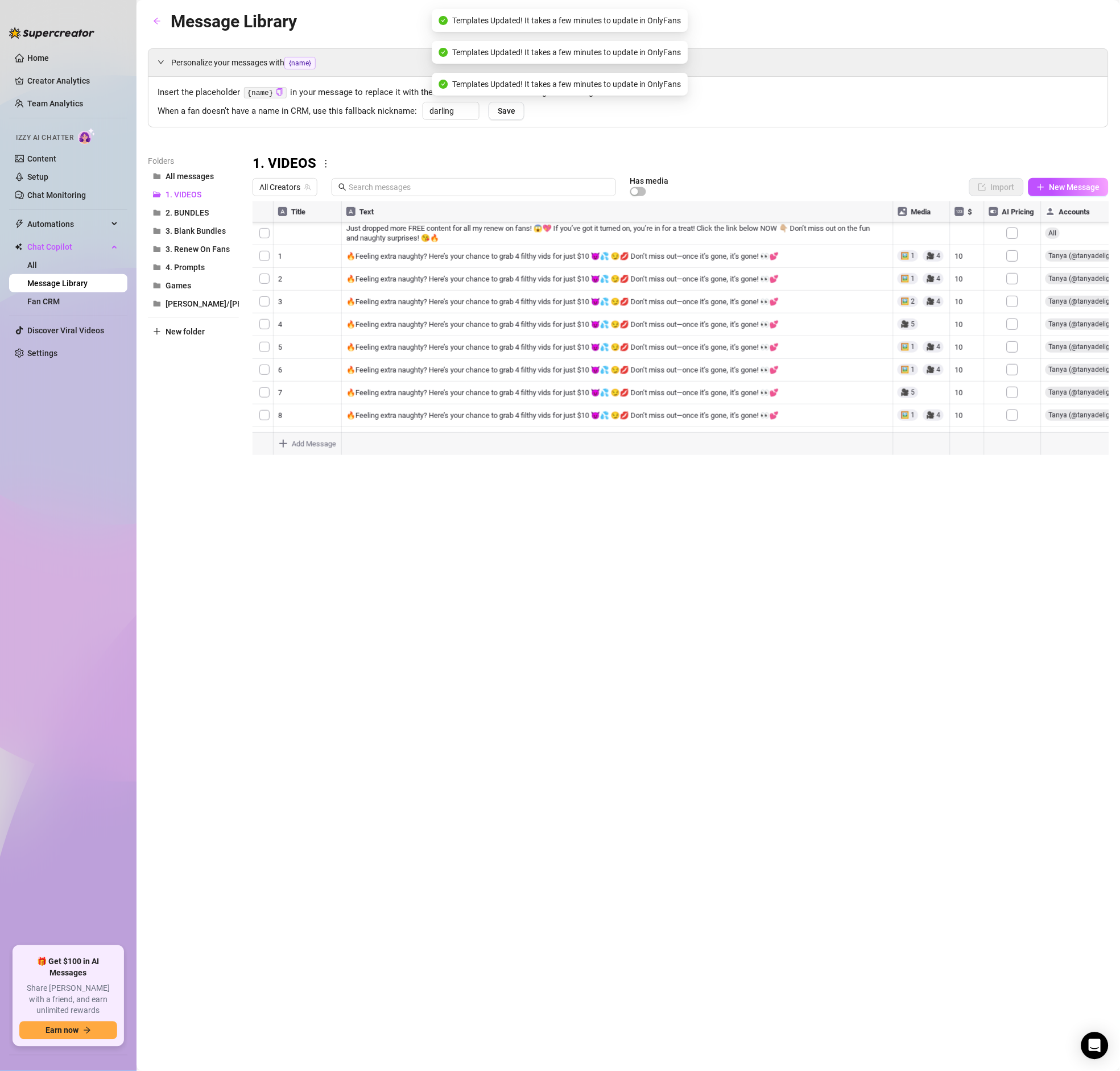
click at [1010, 379] on div at bounding box center [681, 328] width 856 height 253
click at [1010, 427] on div at bounding box center [681, 328] width 856 height 253
click at [1011, 363] on div at bounding box center [681, 328] width 856 height 253
click at [1016, 378] on div at bounding box center [681, 328] width 856 height 253
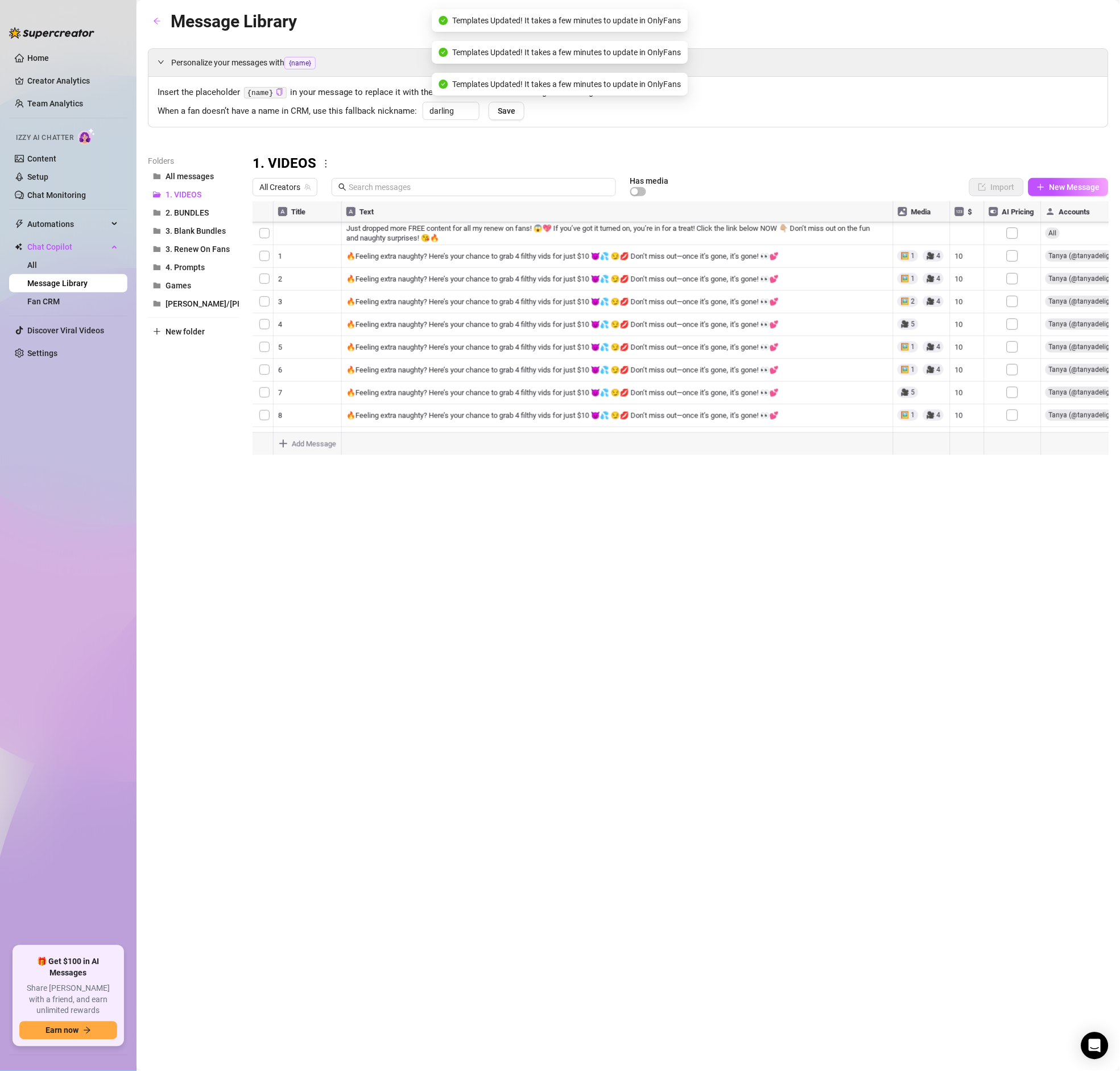
click at [1014, 406] on div at bounding box center [681, 328] width 856 height 253
click at [1011, 423] on div at bounding box center [681, 328] width 856 height 253
click at [1008, 299] on div at bounding box center [681, 328] width 856 height 253
click at [1011, 323] on div at bounding box center [681, 328] width 856 height 253
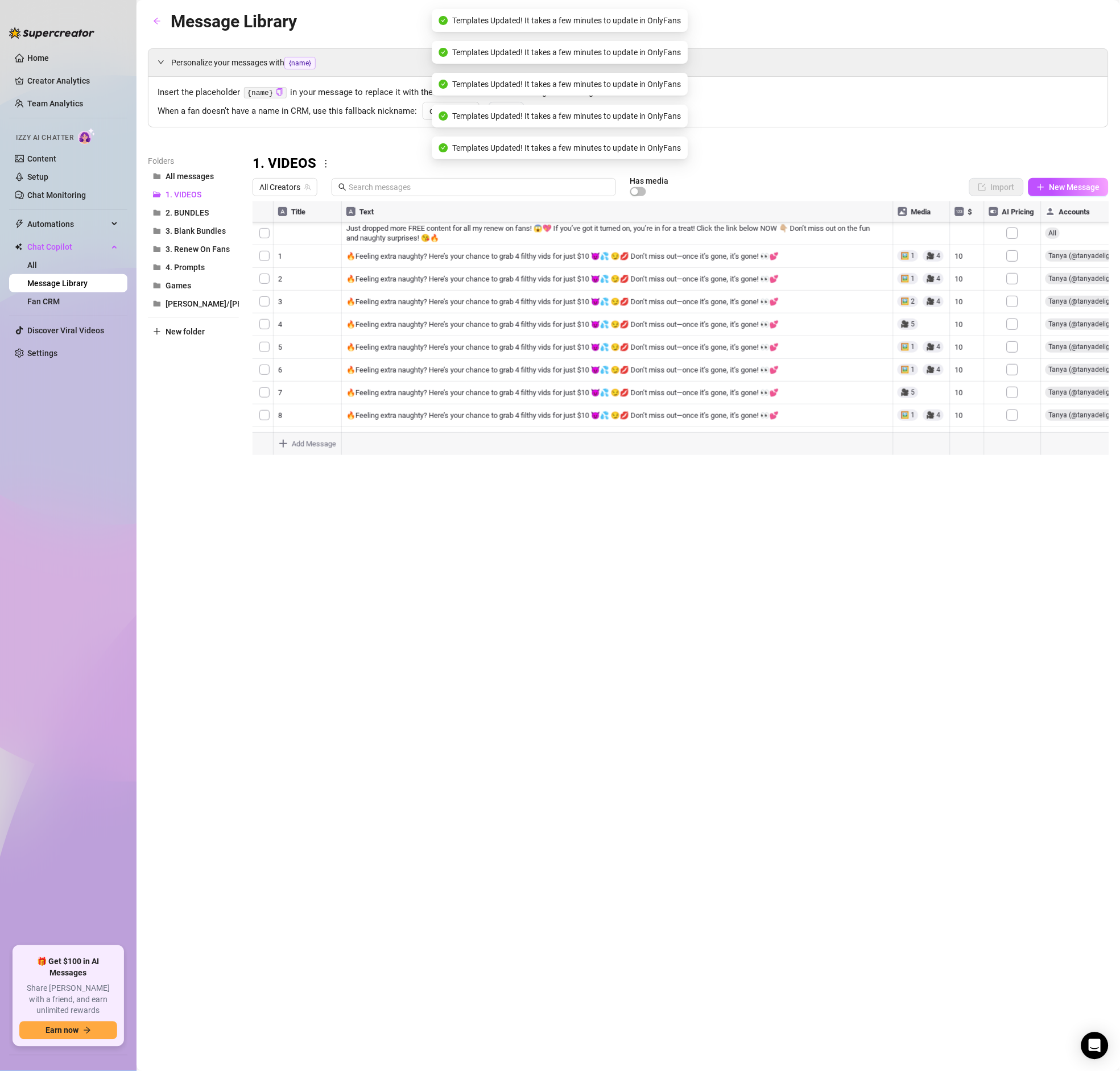
click at [1014, 343] on div at bounding box center [681, 328] width 856 height 253
click at [1012, 315] on div at bounding box center [681, 328] width 856 height 253
click at [1013, 333] on div at bounding box center [681, 328] width 856 height 253
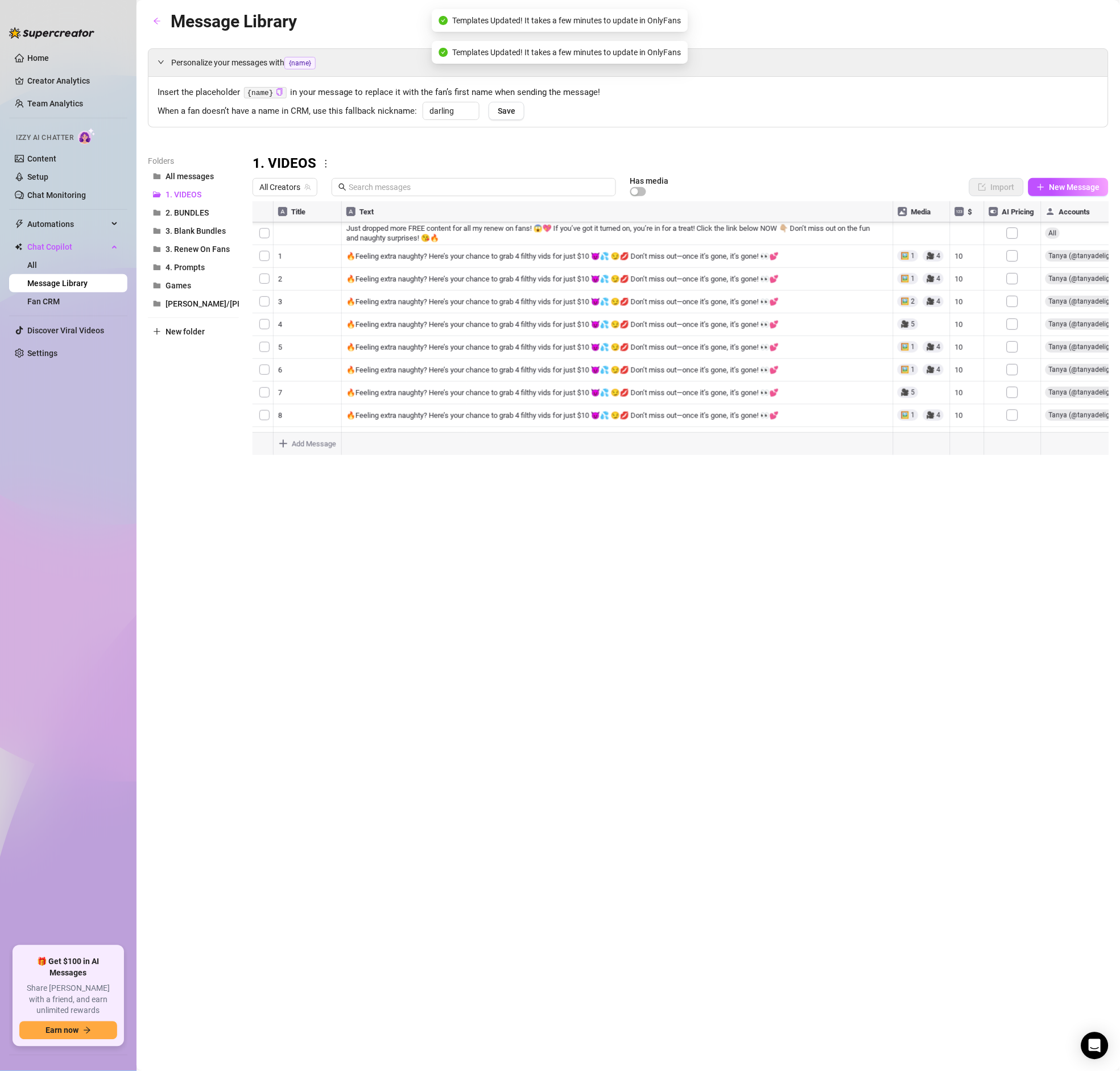
click at [1013, 358] on div at bounding box center [681, 328] width 856 height 253
click at [1013, 335] on div at bounding box center [681, 328] width 856 height 253
click at [1016, 349] on div at bounding box center [681, 328] width 856 height 253
click at [1010, 360] on div at bounding box center [681, 328] width 856 height 253
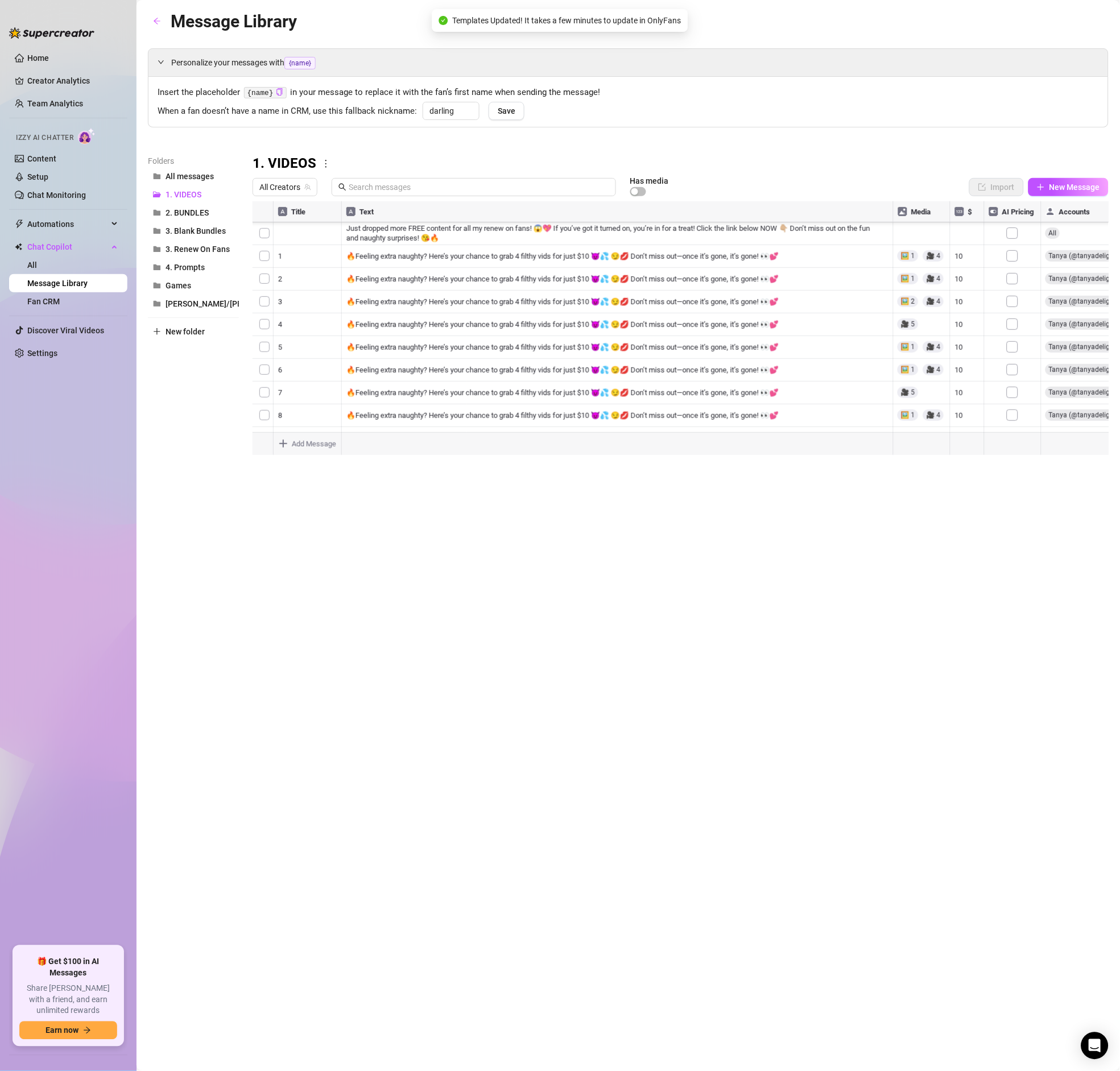
click at [1016, 388] on div at bounding box center [681, 328] width 856 height 253
click at [1014, 372] on div at bounding box center [681, 328] width 856 height 253
click at [1012, 381] on div at bounding box center [681, 328] width 856 height 253
click at [1009, 276] on div at bounding box center [681, 328] width 856 height 253
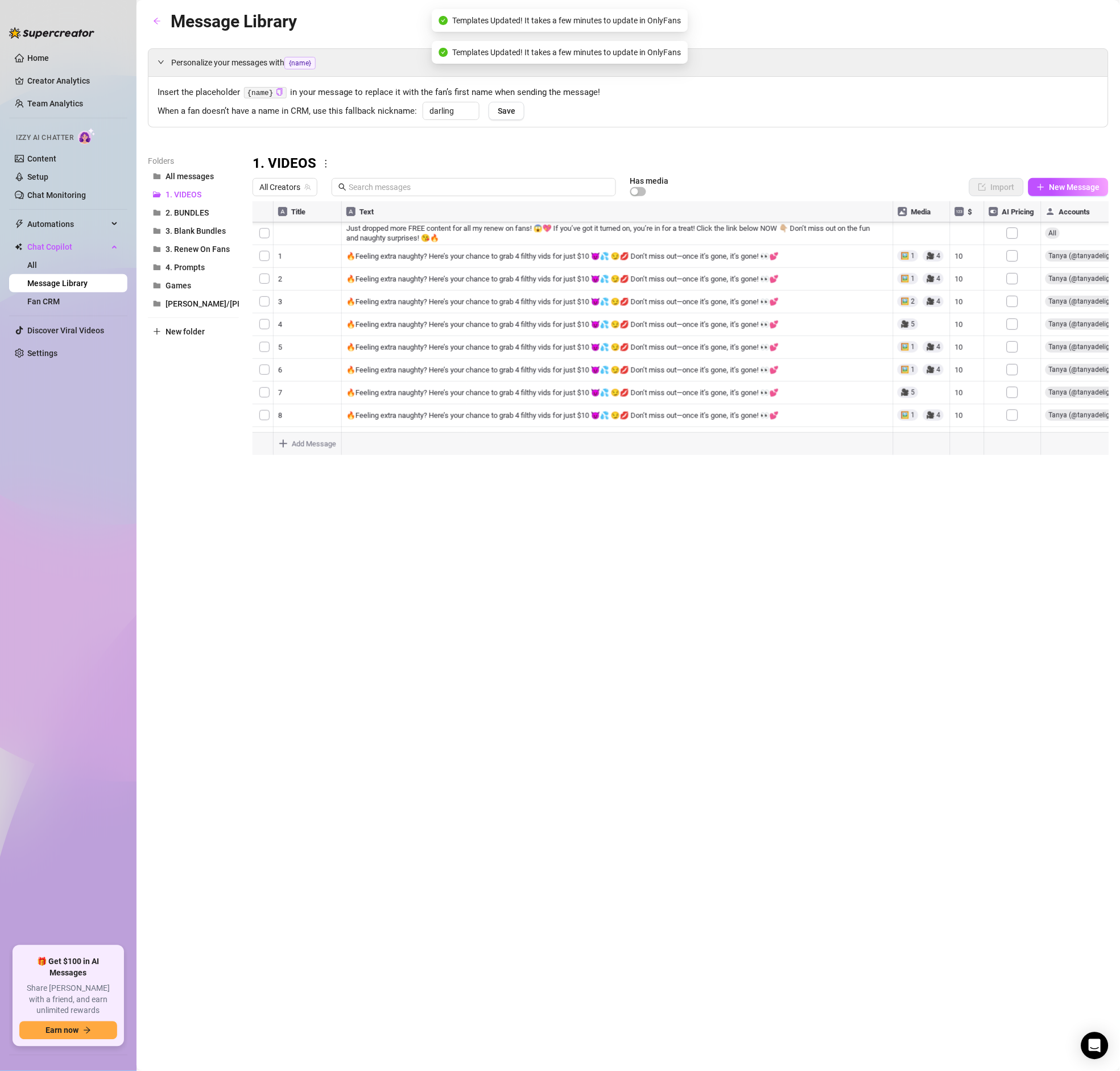
click at [1013, 293] on div at bounding box center [681, 328] width 856 height 253
click at [1011, 319] on div at bounding box center [681, 328] width 856 height 253
click at [1012, 337] on div at bounding box center [681, 328] width 856 height 253
click at [1016, 356] on div at bounding box center [681, 328] width 856 height 253
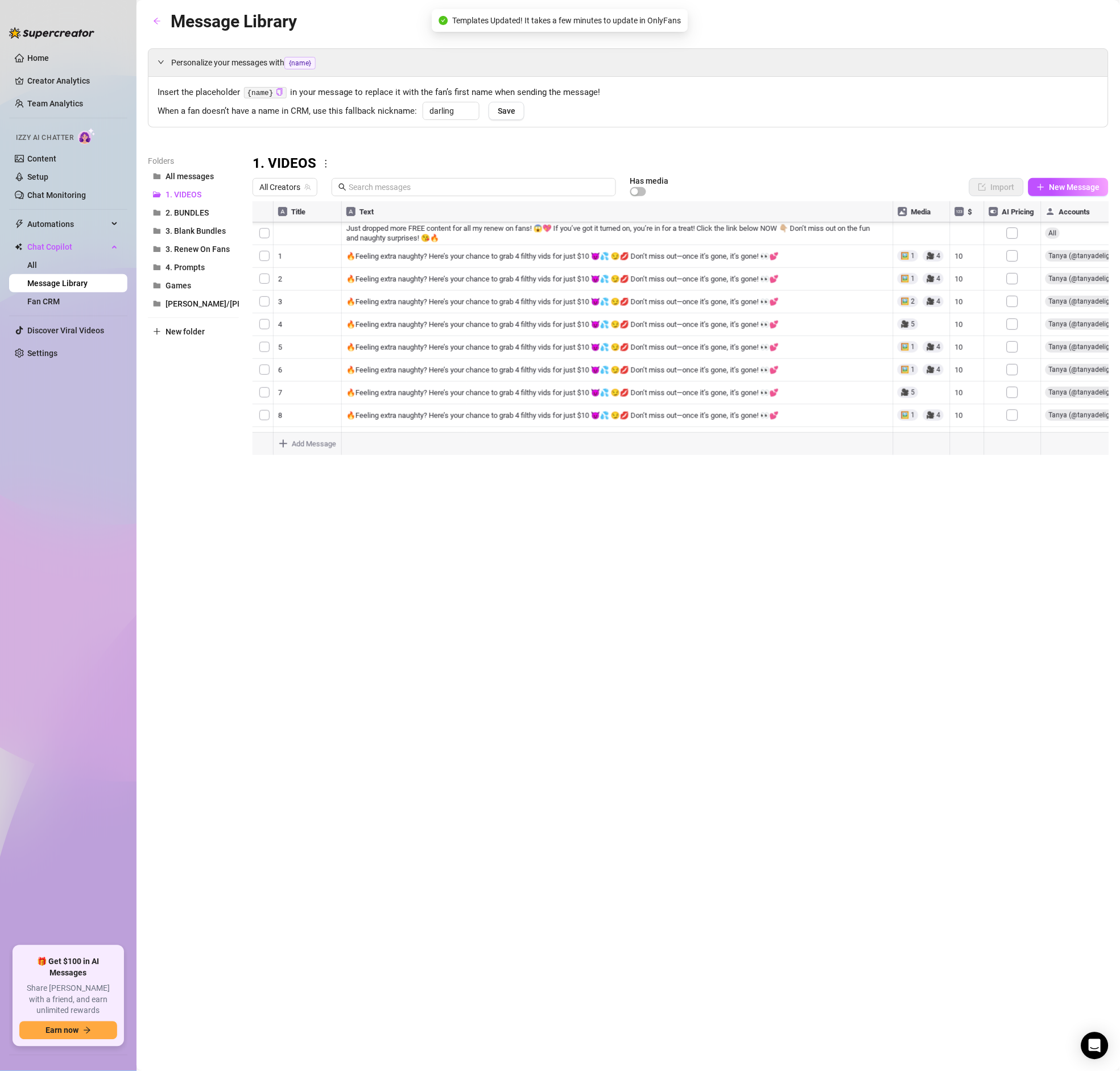
scroll to position [1719, 0]
click at [1014, 338] on div at bounding box center [681, 328] width 856 height 253
click at [1018, 357] on div at bounding box center [681, 328] width 856 height 253
click at [1013, 368] on div at bounding box center [681, 328] width 856 height 253
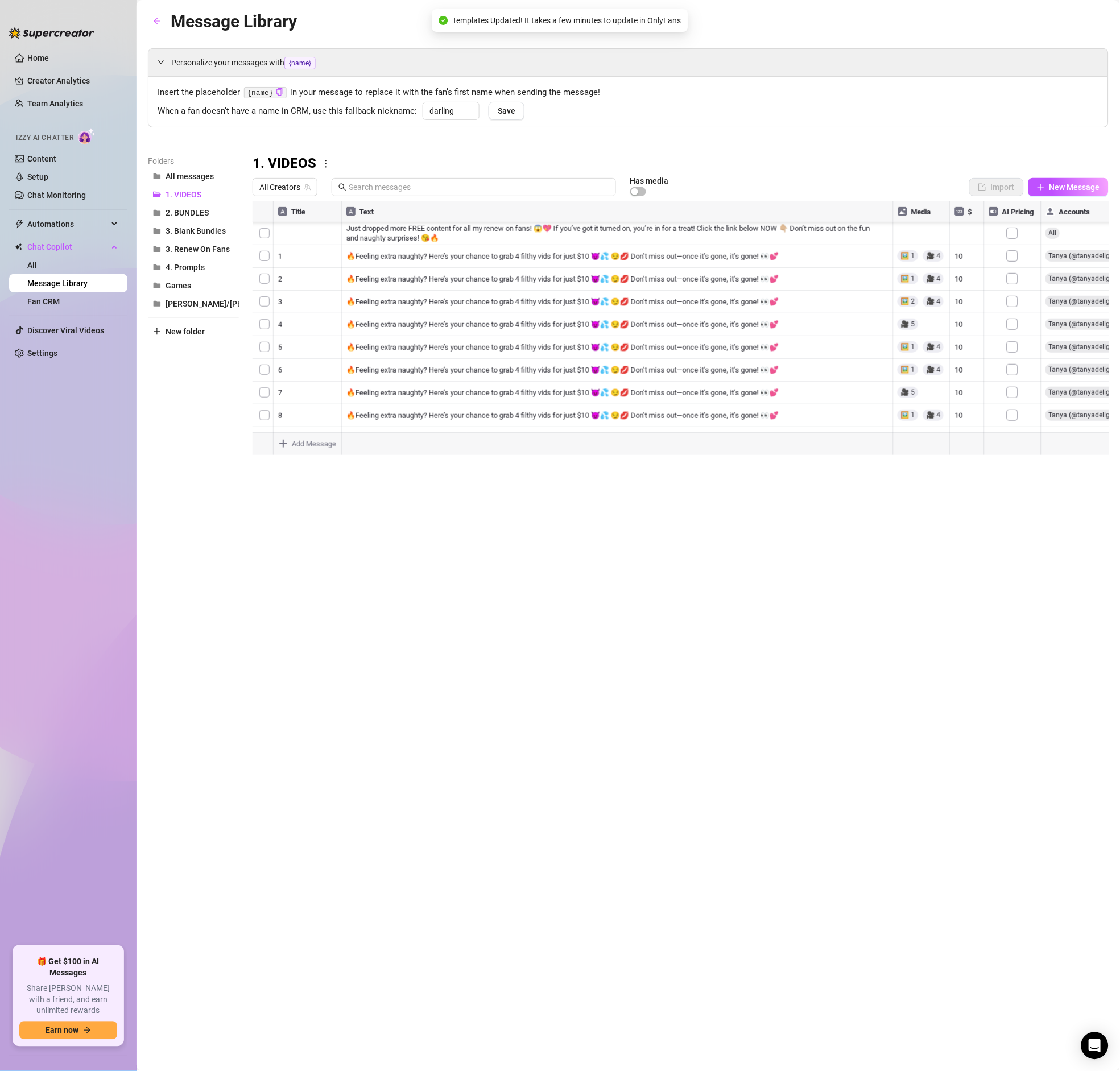
scroll to position [1747, 0]
click at [1014, 385] on div at bounding box center [681, 328] width 856 height 253
click at [1012, 376] on div at bounding box center [681, 328] width 856 height 253
click at [1009, 366] on div at bounding box center [681, 328] width 856 height 253
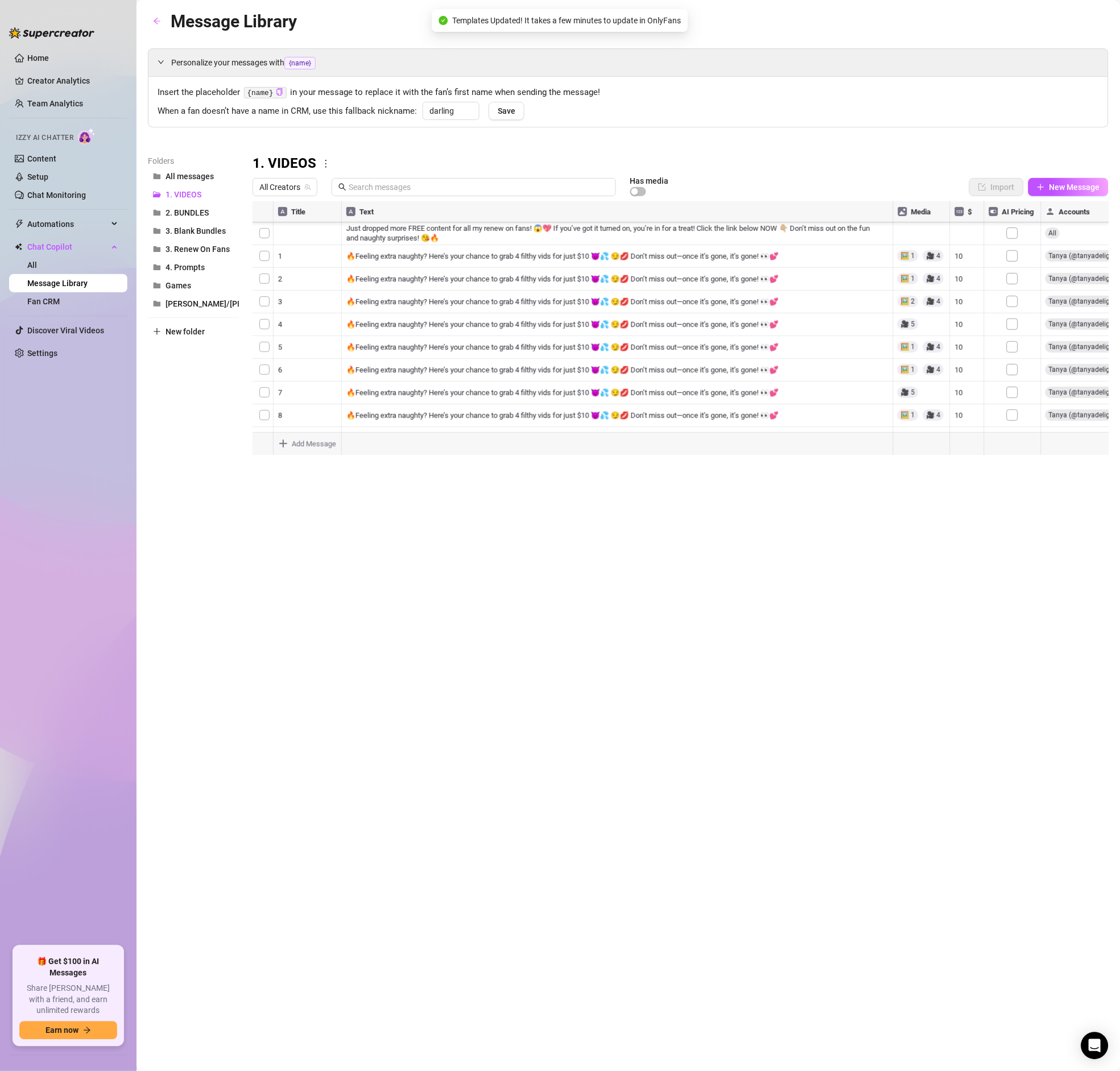
click at [1014, 386] on div at bounding box center [681, 328] width 856 height 253
click at [1014, 337] on div at bounding box center [681, 328] width 856 height 253
click at [1014, 374] on div at bounding box center [681, 328] width 856 height 253
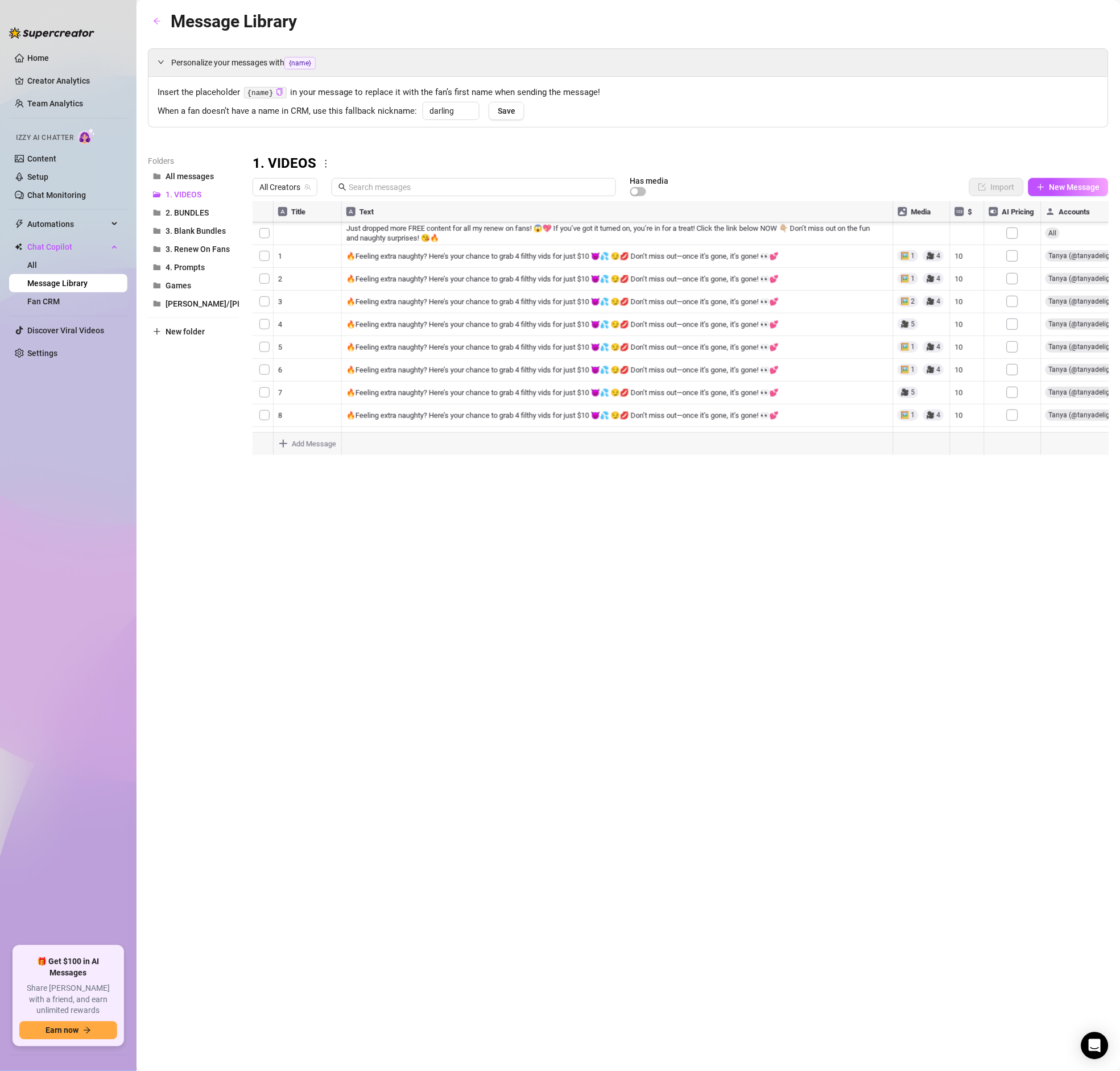
click at [1016, 395] on div at bounding box center [681, 328] width 856 height 253
click at [1016, 370] on div at bounding box center [681, 328] width 856 height 253
click at [1016, 395] on div at bounding box center [681, 328] width 856 height 253
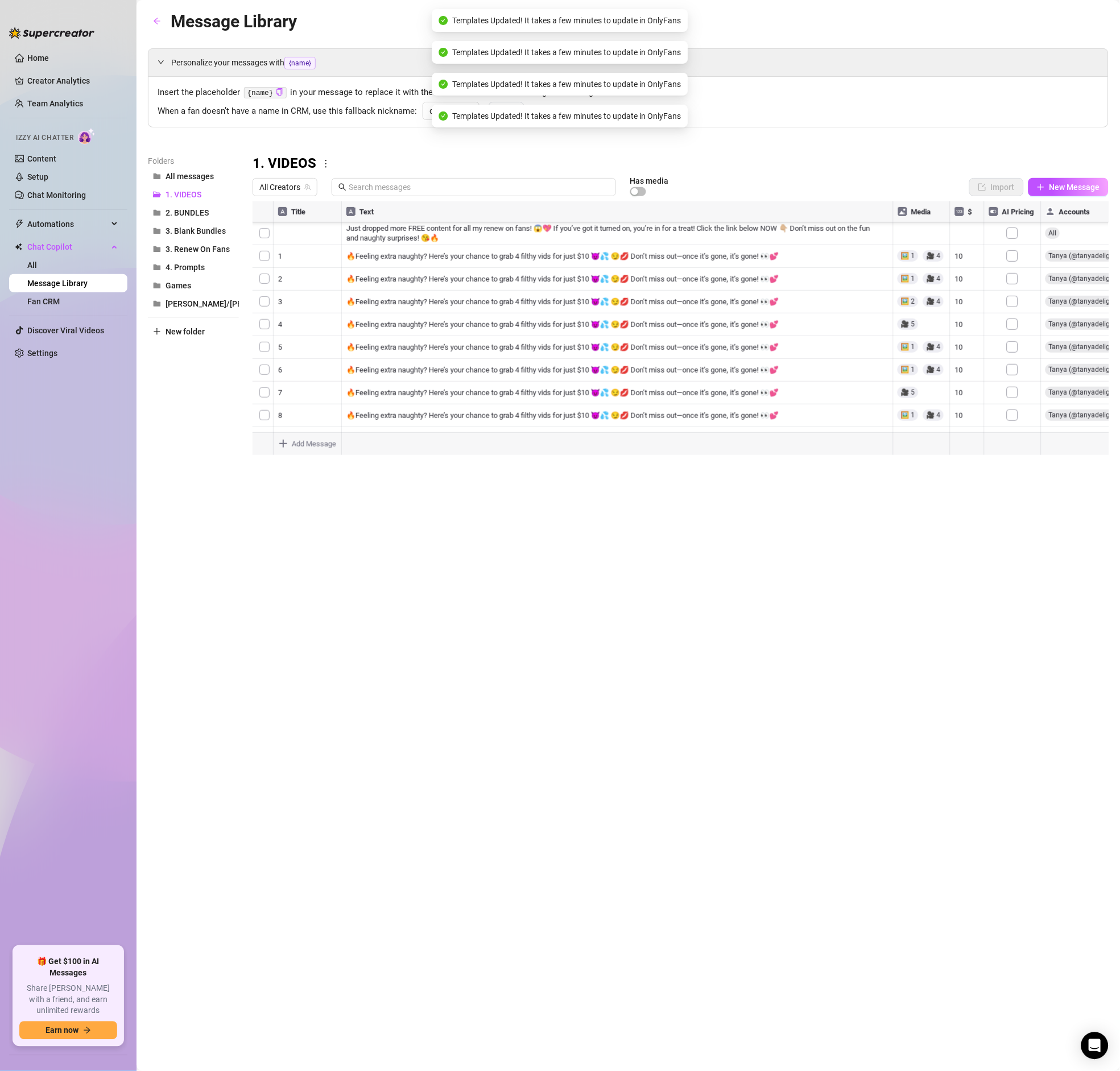
click at [1016, 411] on div at bounding box center [681, 328] width 856 height 253
click at [1018, 256] on div at bounding box center [681, 328] width 856 height 253
click at [1019, 272] on div at bounding box center [681, 328] width 856 height 253
click at [1013, 278] on div at bounding box center [681, 328] width 856 height 253
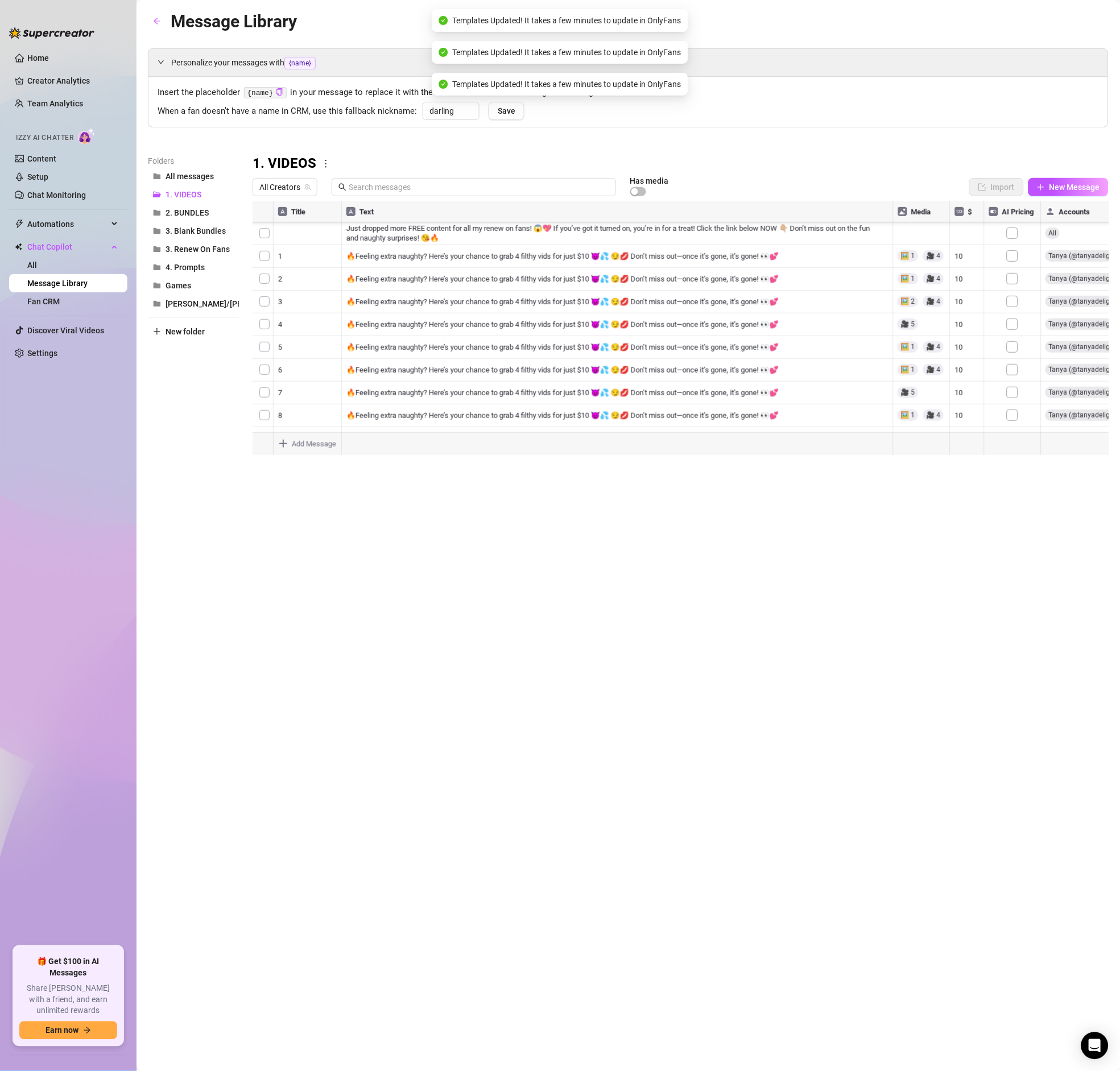
click at [1013, 299] on div at bounding box center [681, 328] width 856 height 253
click at [1013, 328] on div at bounding box center [681, 328] width 856 height 253
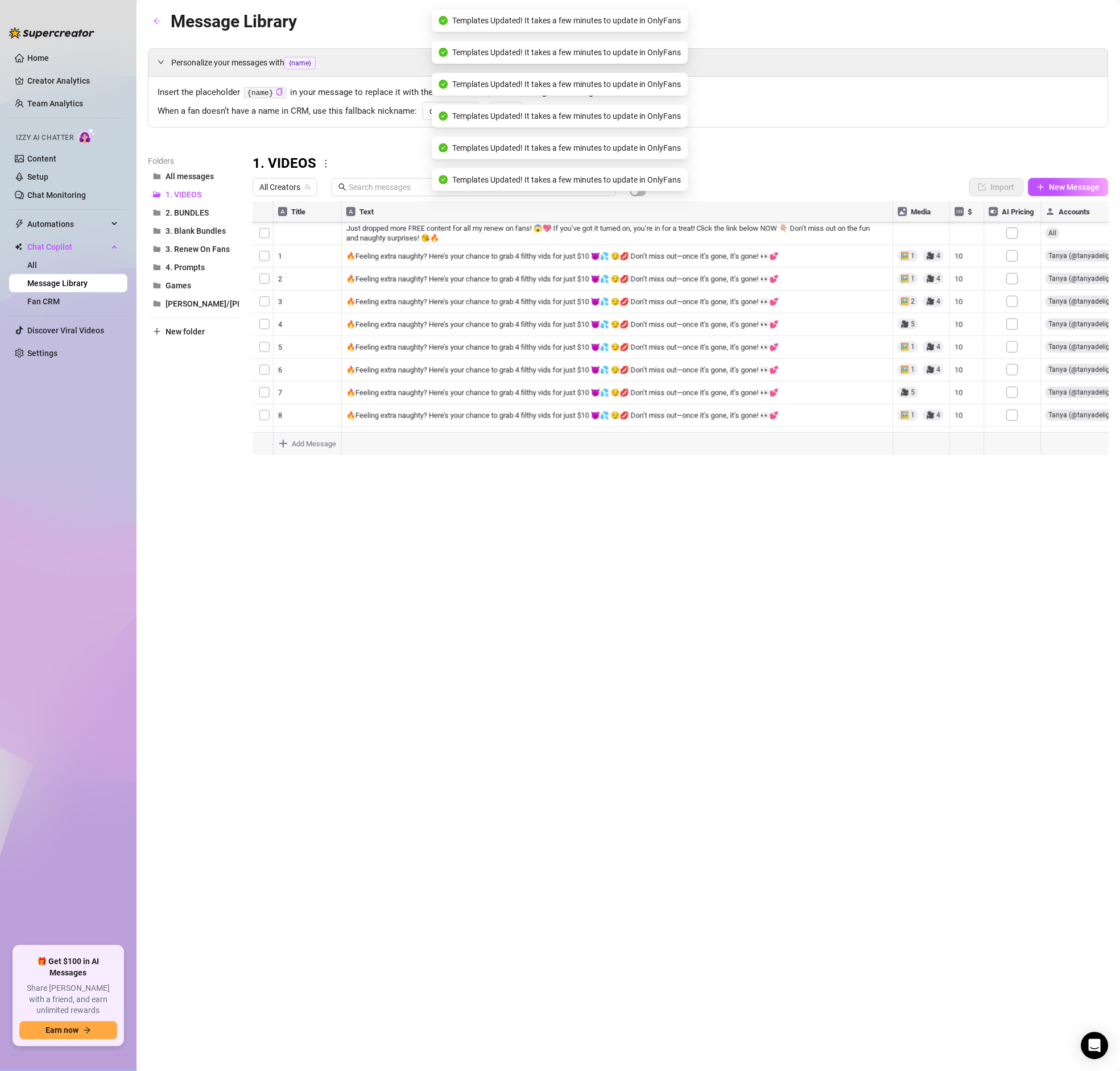
click at [1013, 343] on div at bounding box center [681, 328] width 856 height 253
click at [1015, 369] on div at bounding box center [681, 328] width 856 height 253
click at [1014, 348] on div at bounding box center [681, 328] width 856 height 253
click at [1017, 371] on div at bounding box center [681, 328] width 856 height 253
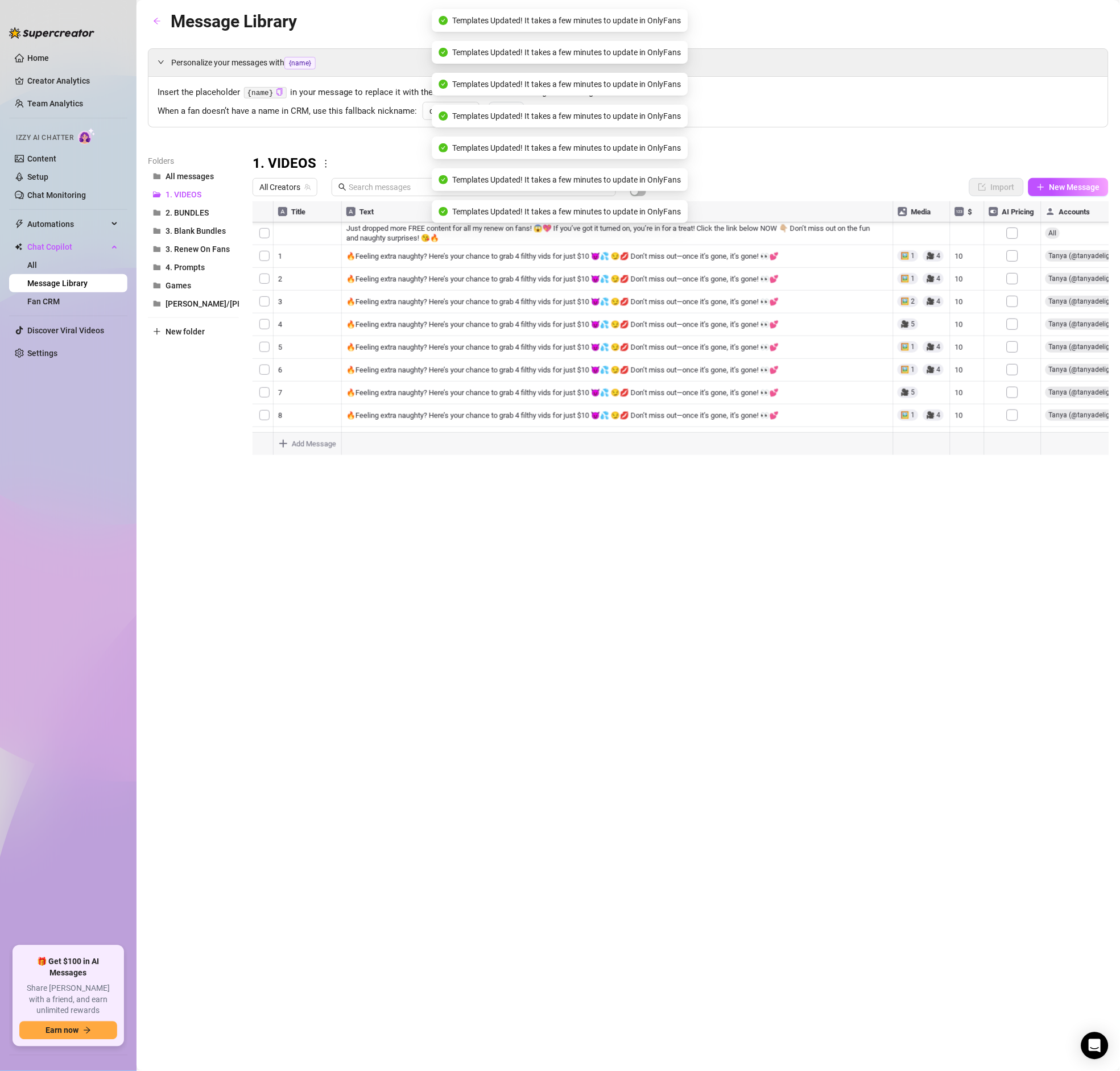
click at [1014, 384] on div at bounding box center [681, 328] width 856 height 253
click at [1015, 396] on div at bounding box center [681, 328] width 856 height 253
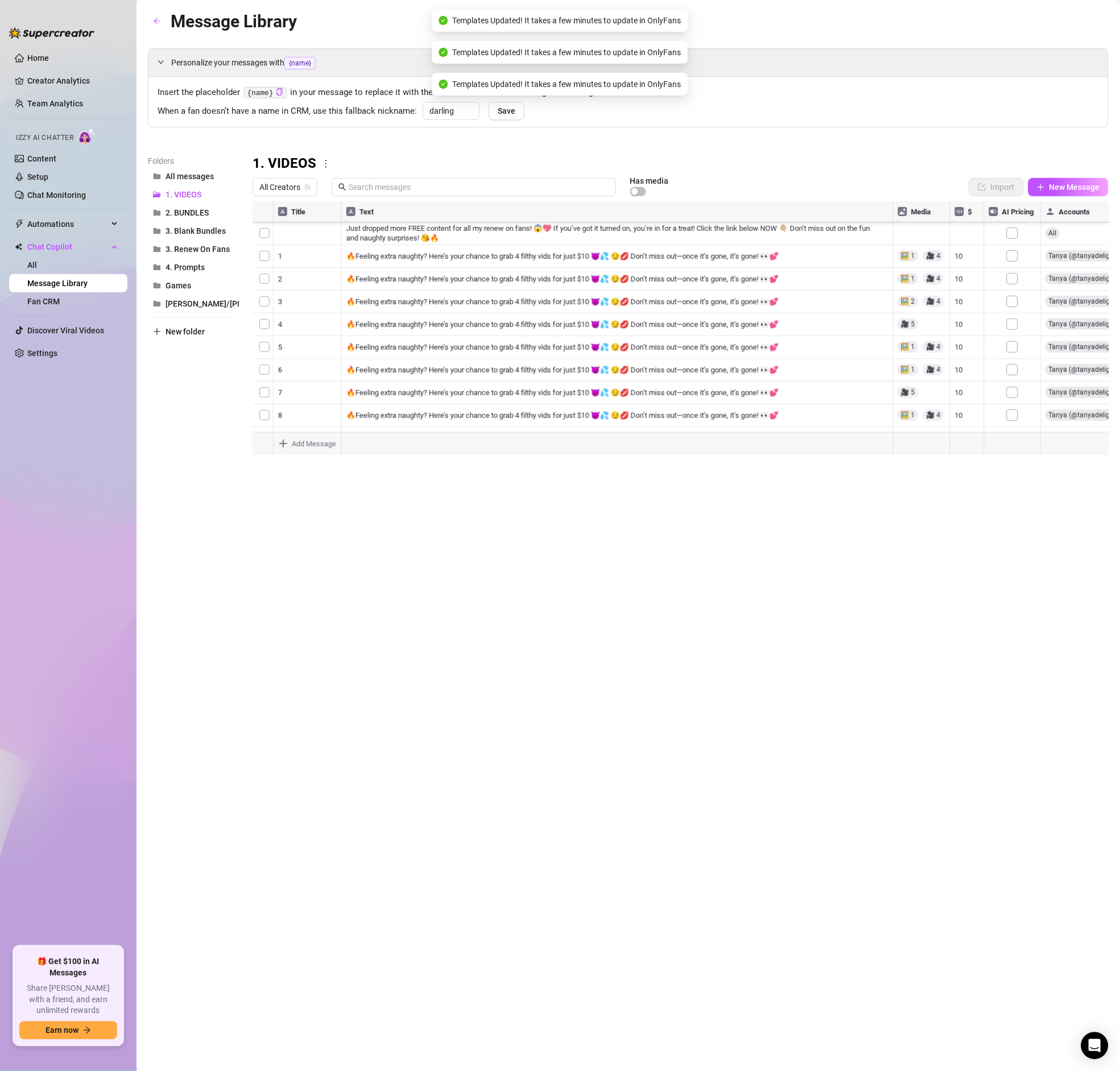
click at [1013, 380] on div at bounding box center [681, 328] width 856 height 253
click at [1017, 402] on div at bounding box center [681, 328] width 856 height 253
click at [1013, 392] on div at bounding box center [681, 328] width 856 height 253
click at [1015, 418] on div at bounding box center [681, 328] width 856 height 253
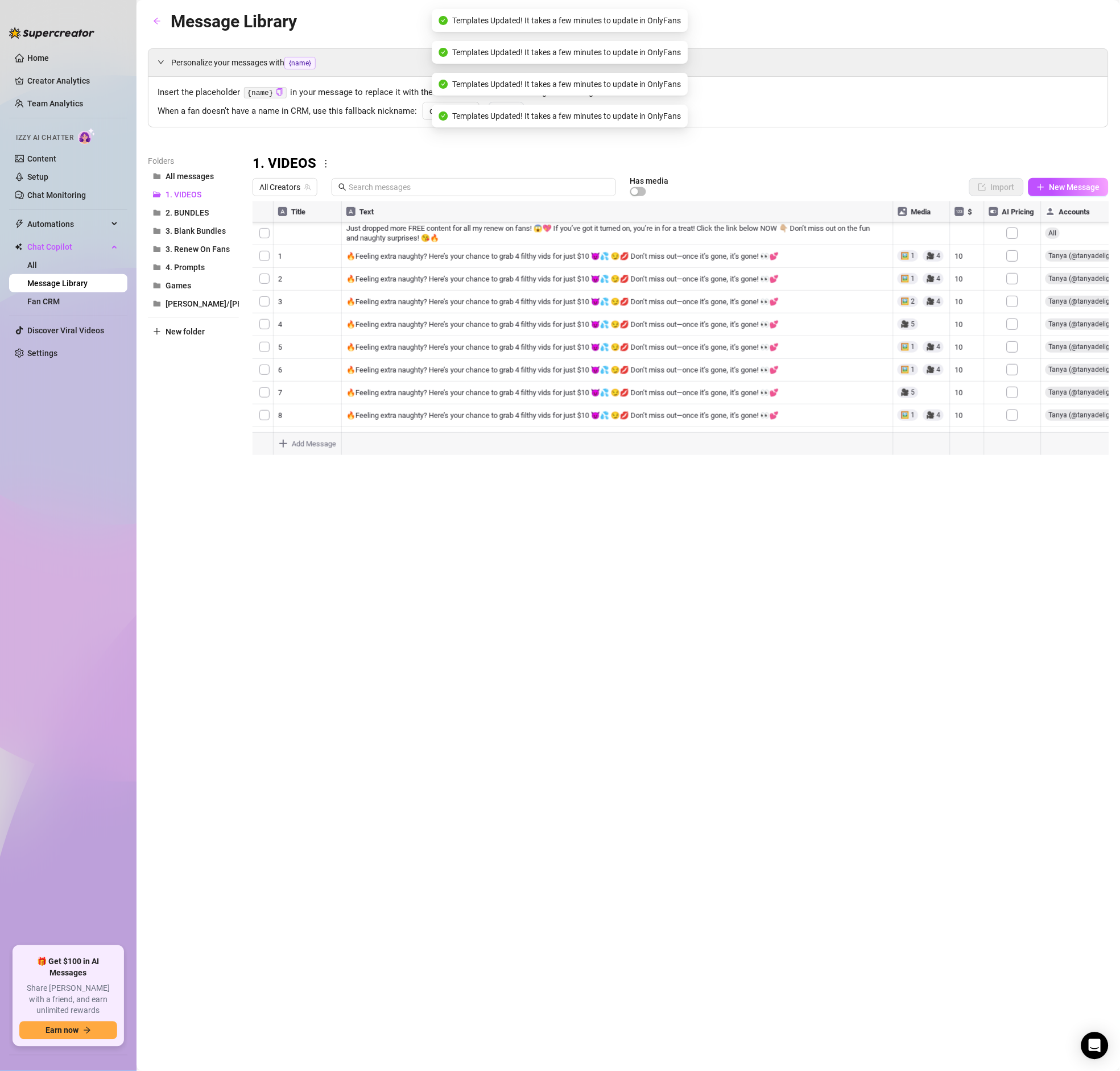
scroll to position [2342, 0]
click at [1012, 259] on div at bounding box center [681, 328] width 856 height 253
click at [1014, 275] on div at bounding box center [681, 328] width 856 height 253
click at [1011, 284] on div at bounding box center [681, 328] width 856 height 253
click at [1013, 302] on div at bounding box center [681, 328] width 856 height 253
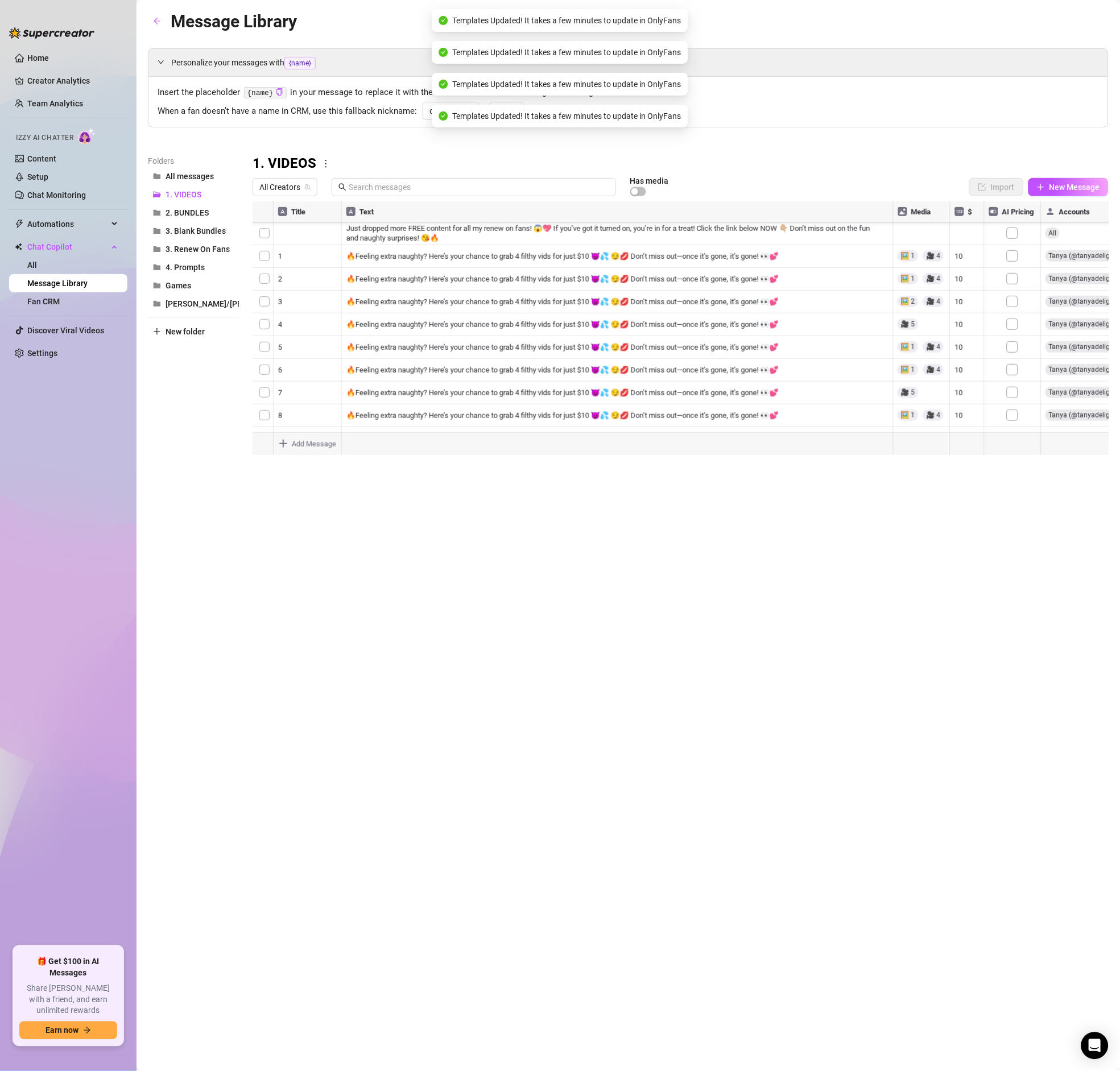
click at [1012, 326] on div at bounding box center [681, 328] width 856 height 253
click at [1015, 352] on div at bounding box center [681, 328] width 856 height 253
click at [1016, 366] on div at bounding box center [681, 328] width 856 height 253
click at [1014, 374] on div at bounding box center [681, 328] width 856 height 253
click at [1014, 389] on div at bounding box center [681, 328] width 856 height 253
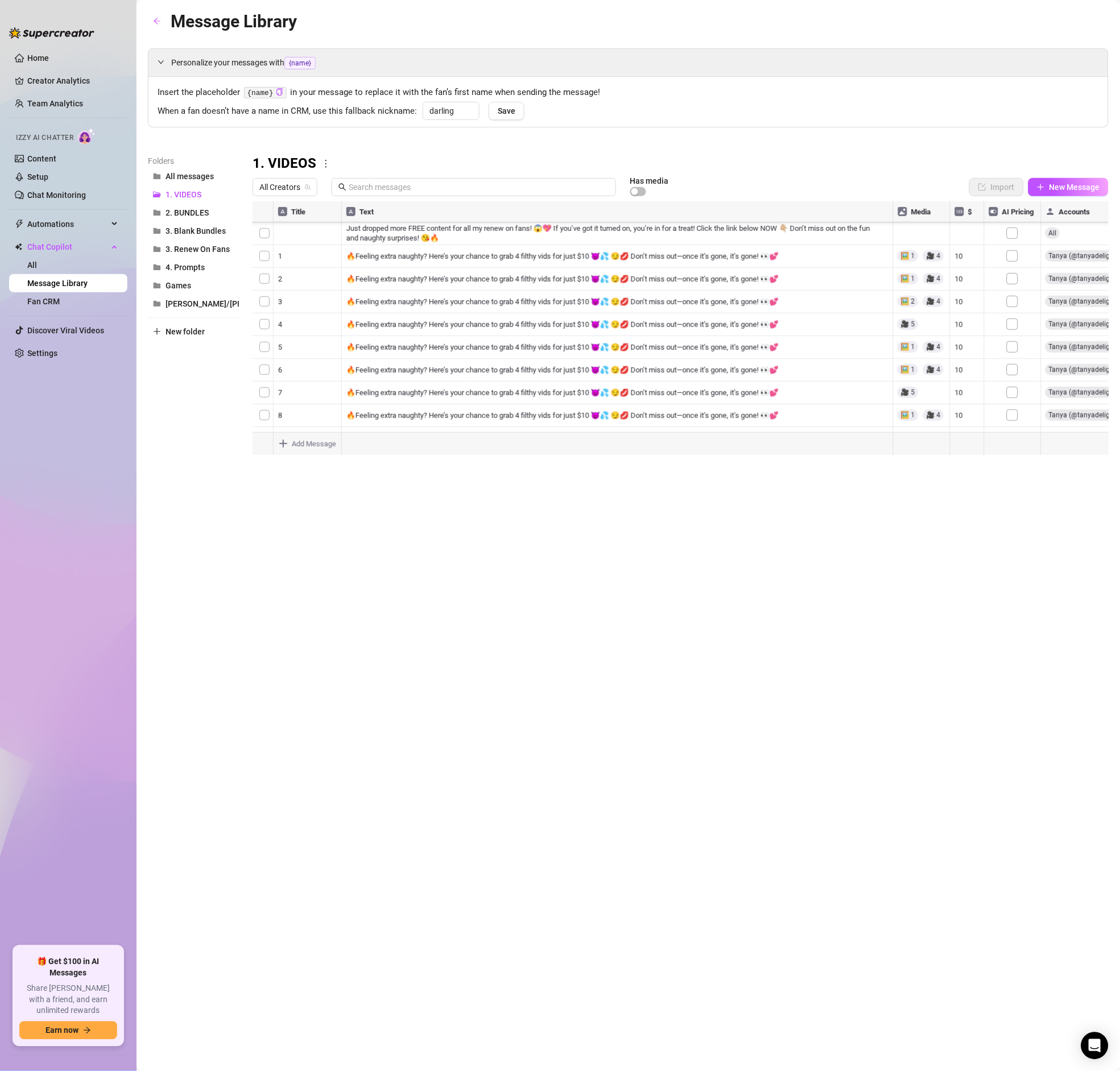
scroll to position [2496, 0]
click at [1014, 267] on div at bounding box center [681, 328] width 856 height 253
click at [1014, 290] on div at bounding box center [681, 328] width 856 height 253
click at [1014, 310] on div at bounding box center [681, 328] width 856 height 253
click at [1010, 334] on div at bounding box center [681, 328] width 856 height 253
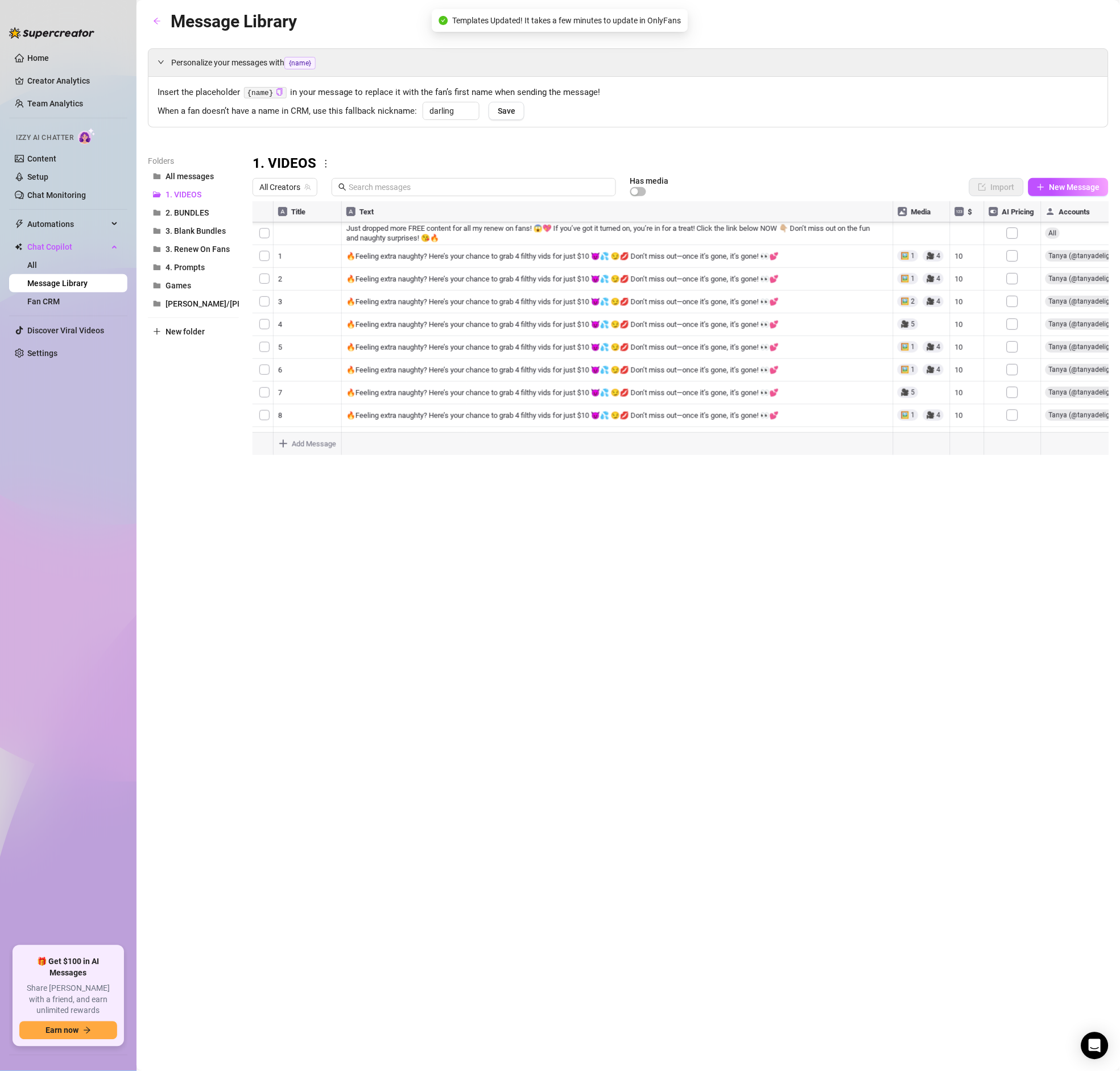
click at [1011, 357] on div at bounding box center [681, 328] width 856 height 253
click at [1016, 381] on div at bounding box center [681, 328] width 856 height 253
click at [1012, 398] on div at bounding box center [681, 328] width 856 height 253
click at [1009, 410] on div at bounding box center [681, 328] width 856 height 253
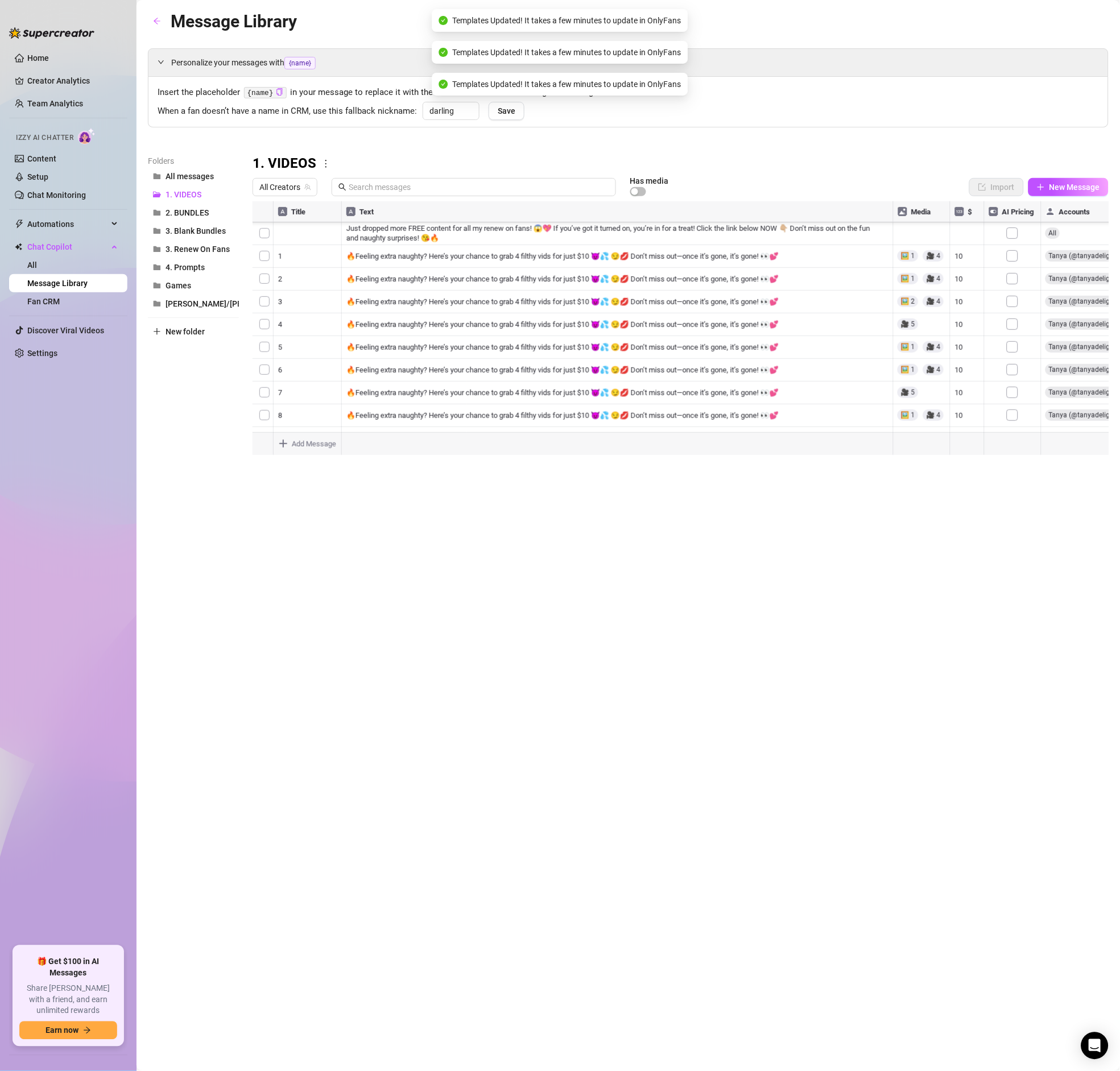
click at [1012, 401] on div at bounding box center [681, 328] width 856 height 253
click at [1016, 374] on div at bounding box center [681, 328] width 856 height 253
click at [1018, 401] on div at bounding box center [681, 328] width 856 height 253
click at [1016, 410] on div at bounding box center [681, 328] width 856 height 253
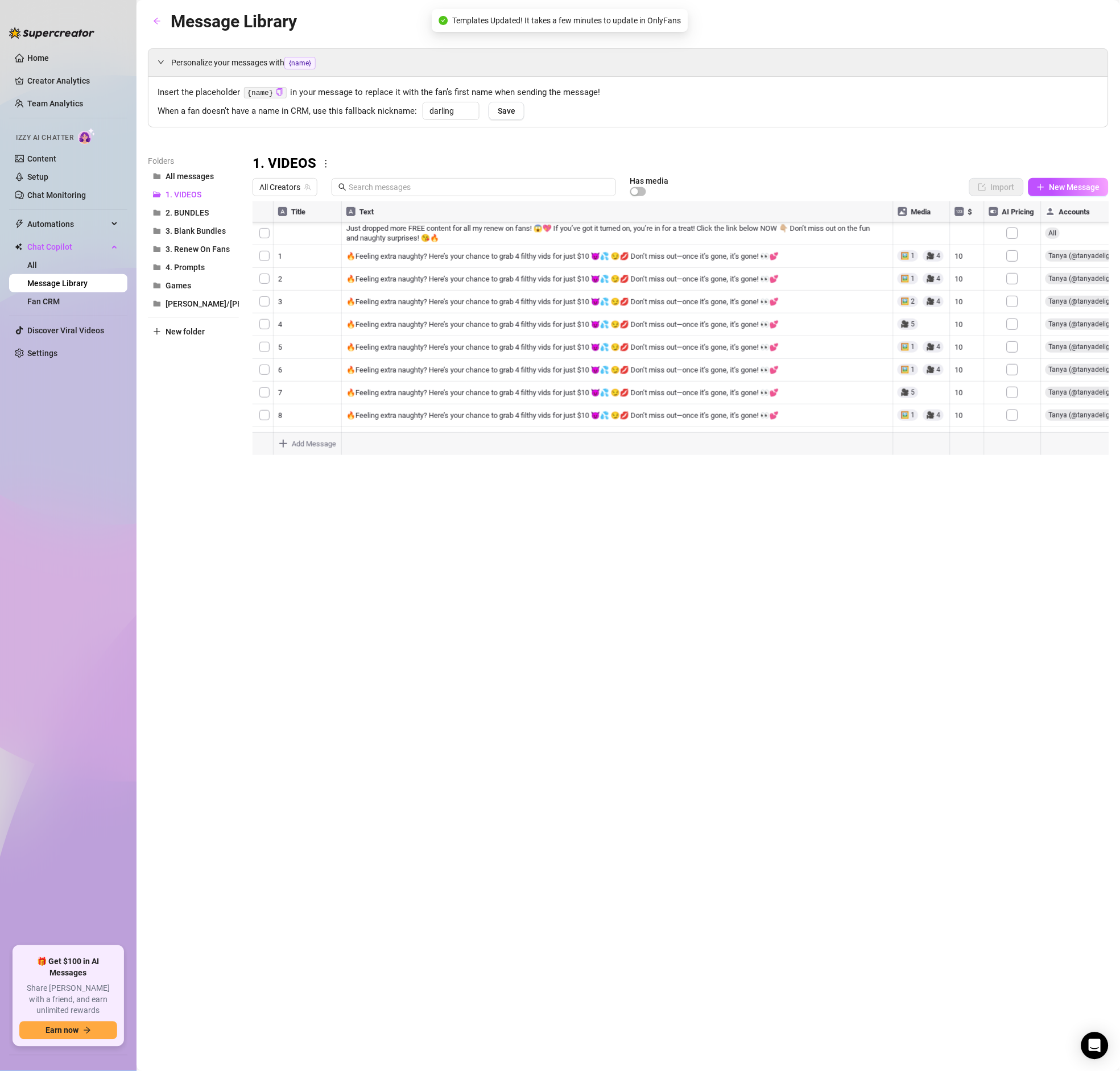
click at [1013, 402] on div at bounding box center [681, 328] width 856 height 253
click at [1014, 405] on div at bounding box center [681, 328] width 856 height 253
click at [1016, 370] on div at bounding box center [681, 328] width 856 height 253
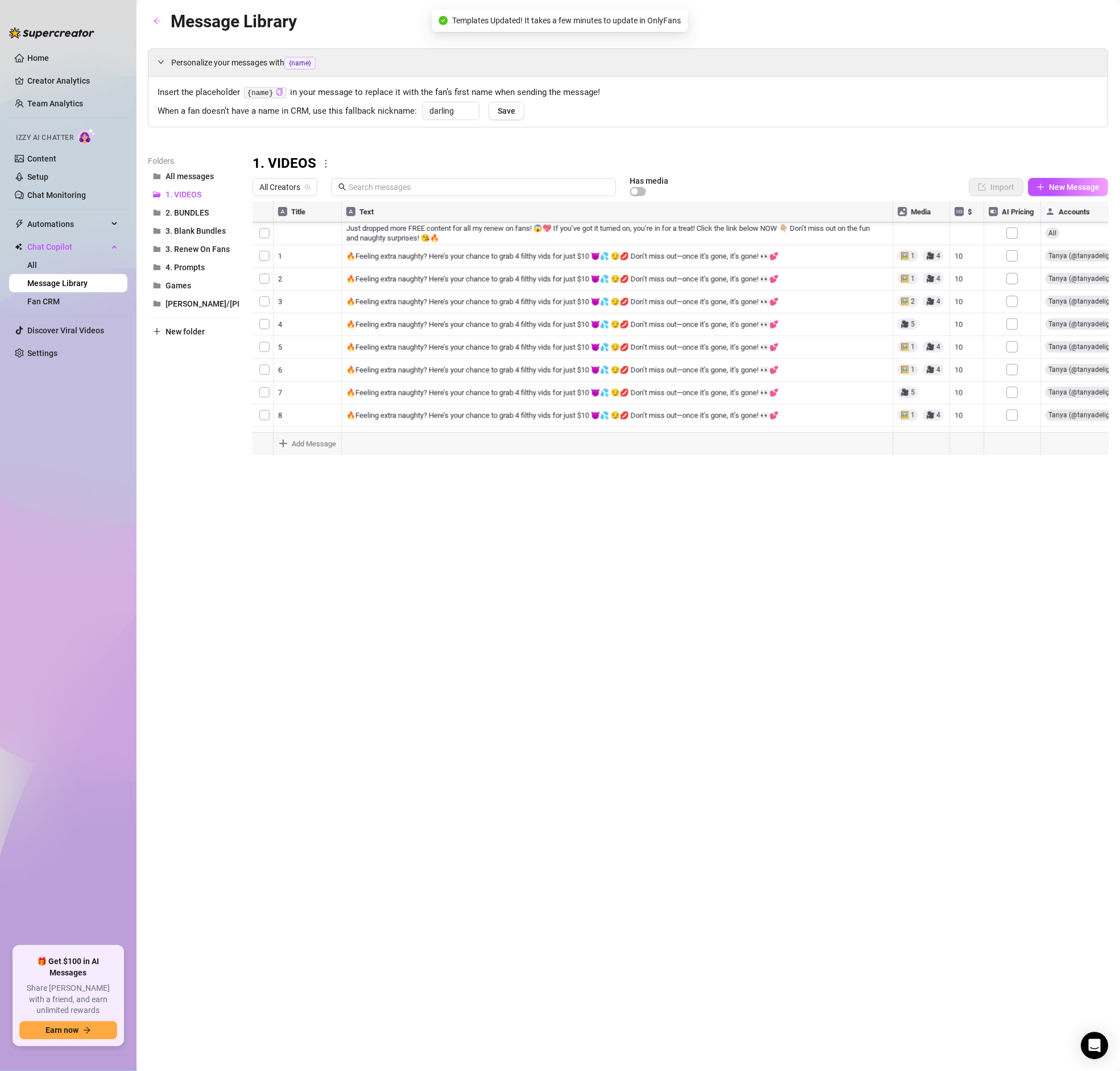
click at [1014, 346] on div at bounding box center [681, 328] width 856 height 253
click at [1014, 326] on div at bounding box center [681, 328] width 856 height 253
click at [1020, 287] on div at bounding box center [681, 328] width 856 height 253
click at [1013, 312] on div at bounding box center [681, 328] width 856 height 253
click at [1013, 302] on div at bounding box center [681, 328] width 856 height 253
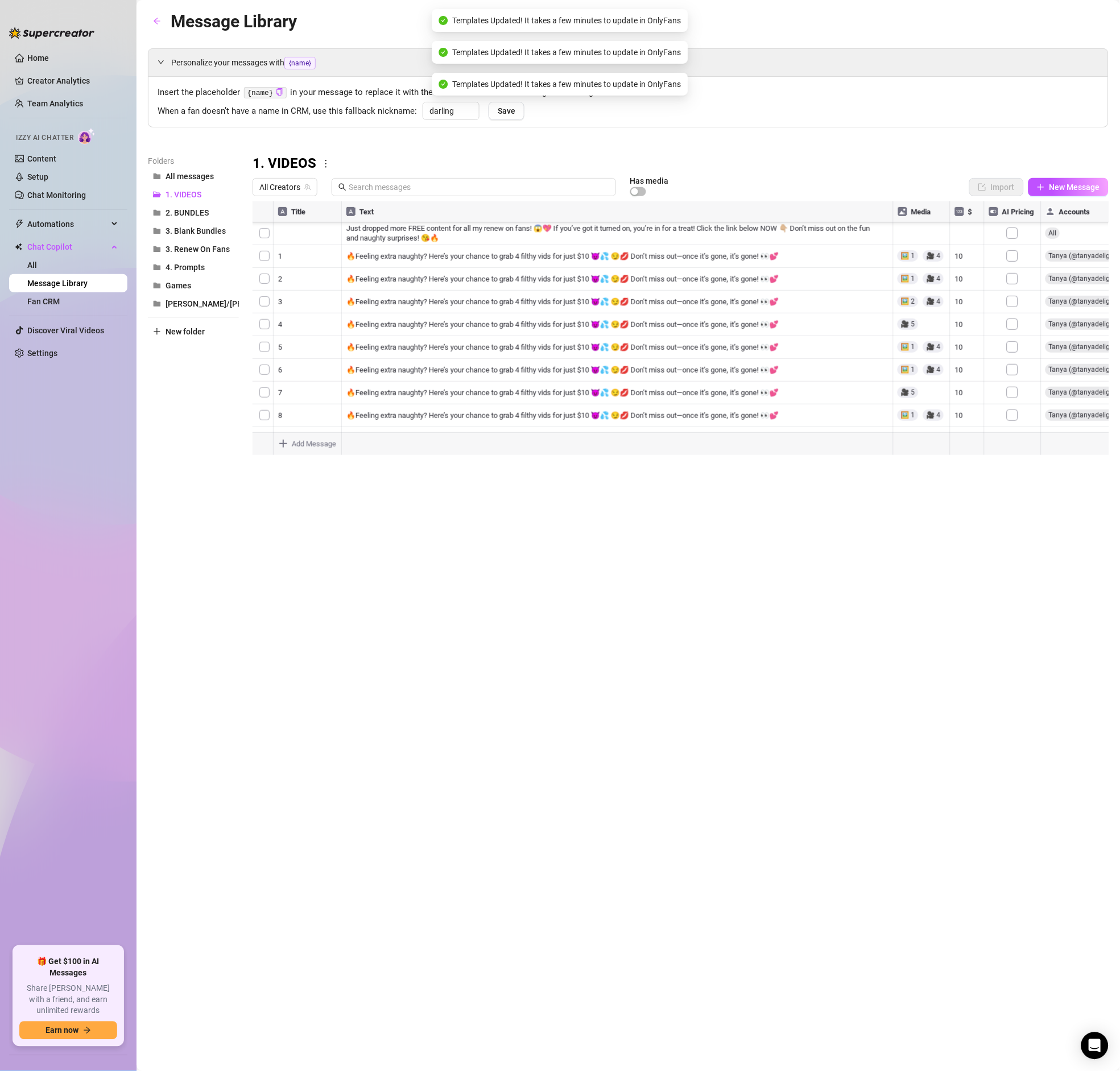
click at [1012, 285] on div at bounding box center [681, 328] width 856 height 253
click at [1013, 255] on div at bounding box center [681, 328] width 856 height 253
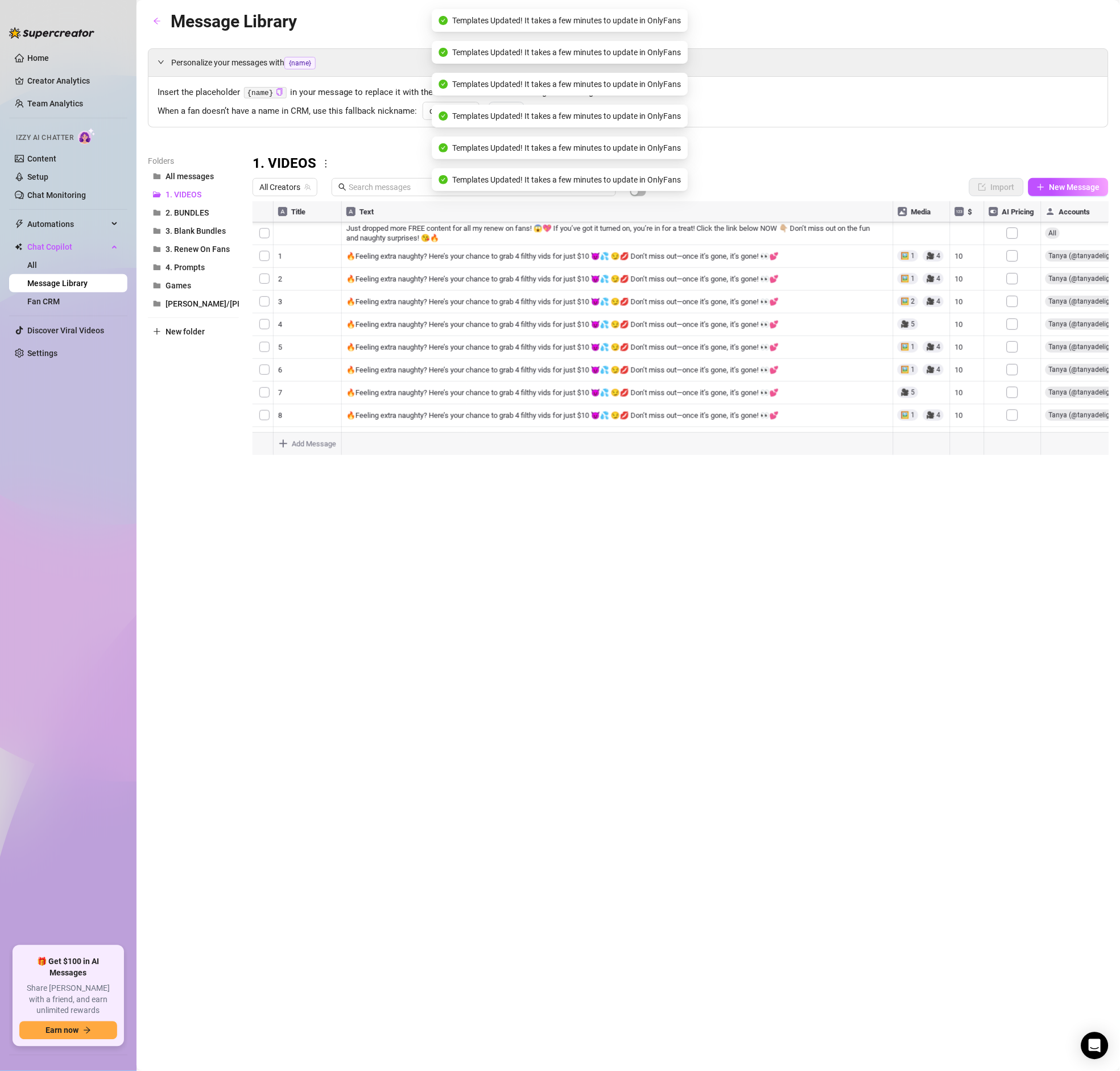
click at [1011, 241] on div at bounding box center [681, 328] width 856 height 253
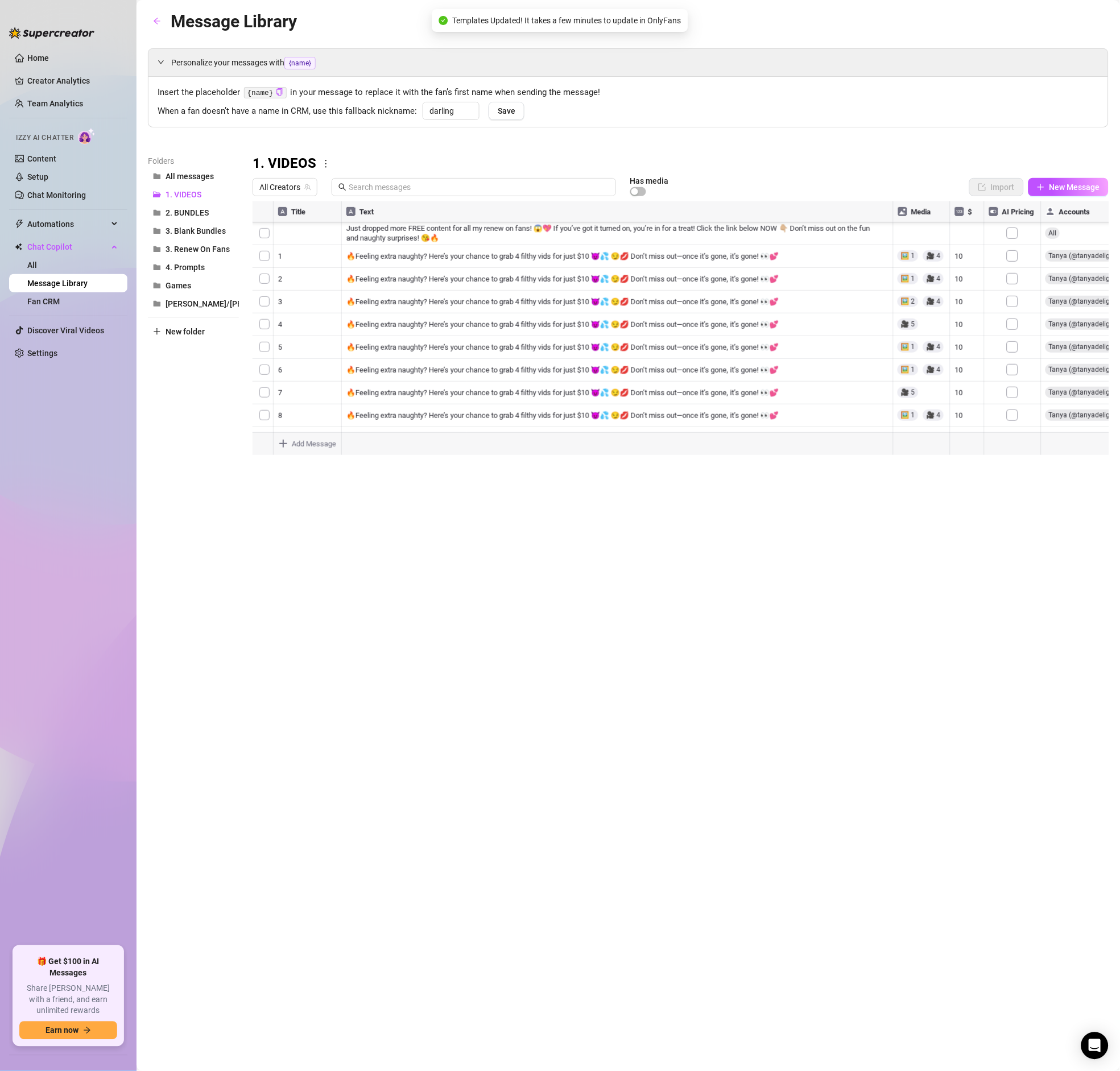
click at [1014, 261] on div at bounding box center [681, 328] width 856 height 253
click at [1012, 282] on div at bounding box center [681, 328] width 856 height 253
click at [1013, 310] on div at bounding box center [681, 328] width 856 height 253
click at [1014, 323] on div at bounding box center [681, 328] width 856 height 253
click at [1013, 351] on div at bounding box center [681, 328] width 856 height 253
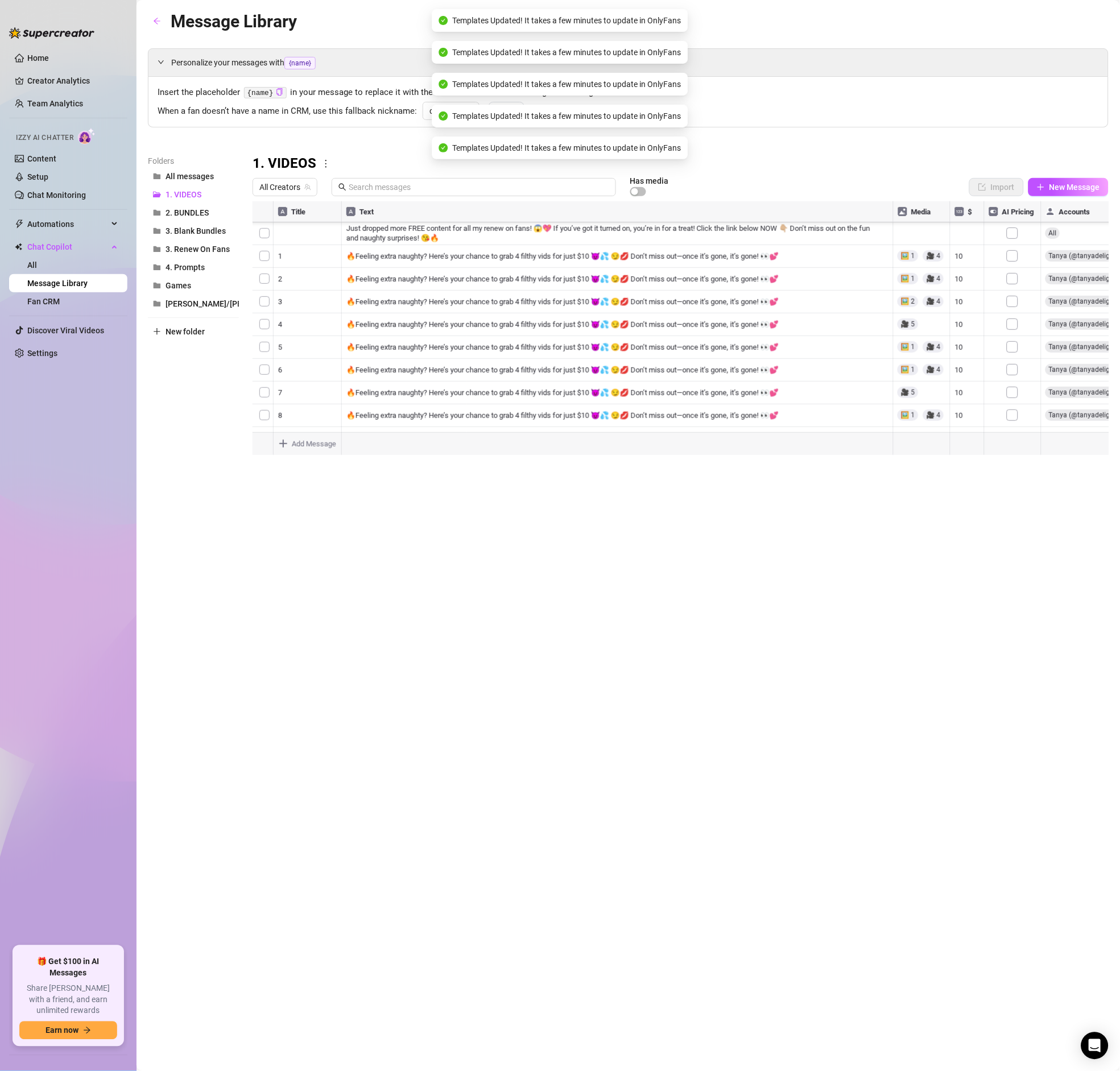
scroll to position [2924, 0]
click at [1014, 365] on div at bounding box center [681, 328] width 856 height 253
click at [1014, 382] on div at bounding box center [681, 328] width 856 height 253
click at [1010, 371] on div at bounding box center [681, 328] width 856 height 253
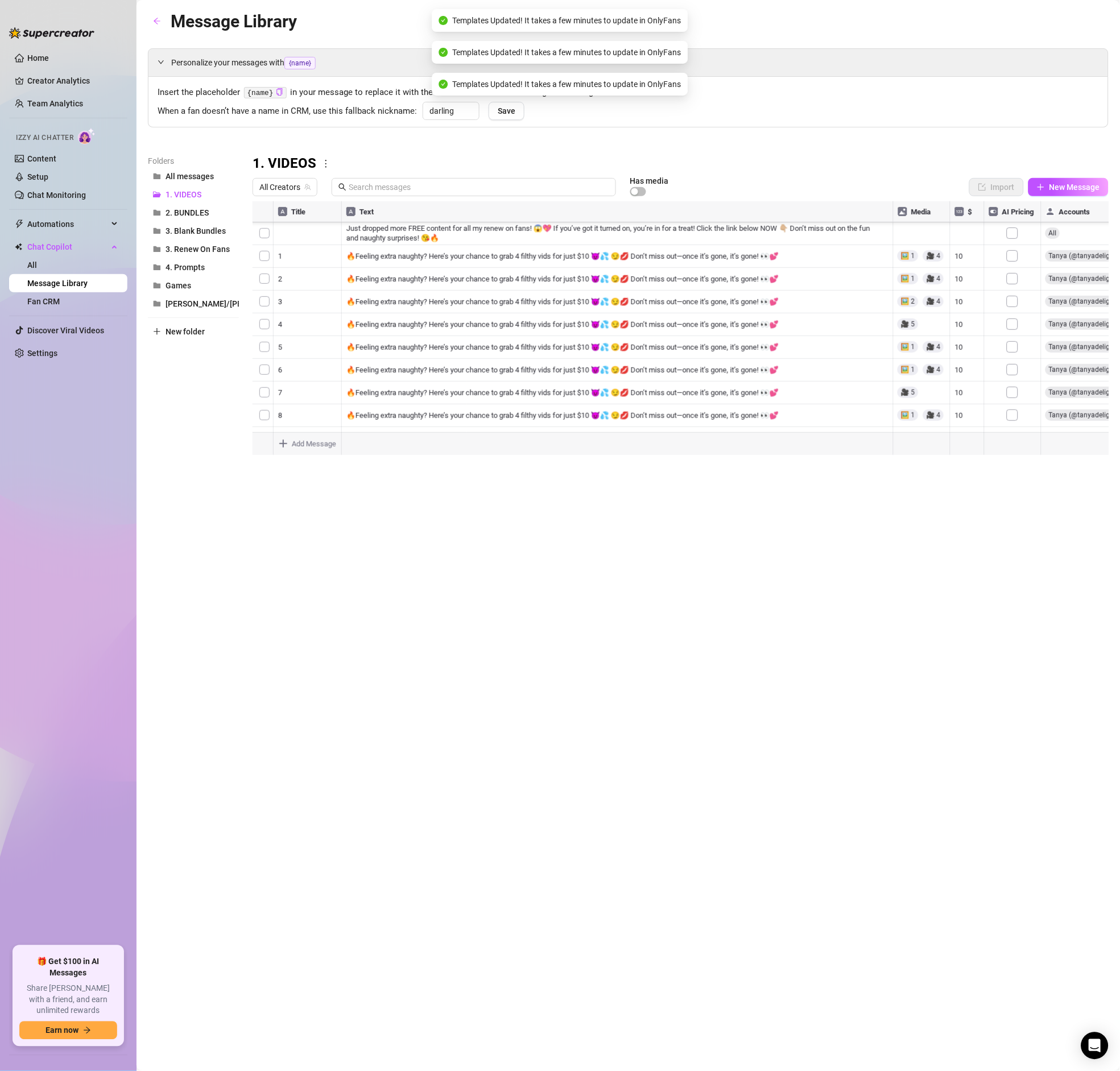
click at [1016, 384] on div at bounding box center [681, 328] width 856 height 253
click at [1017, 337] on div at bounding box center [681, 328] width 856 height 253
click at [1013, 323] on div at bounding box center [681, 328] width 856 height 253
click at [1016, 343] on div at bounding box center [681, 328] width 856 height 253
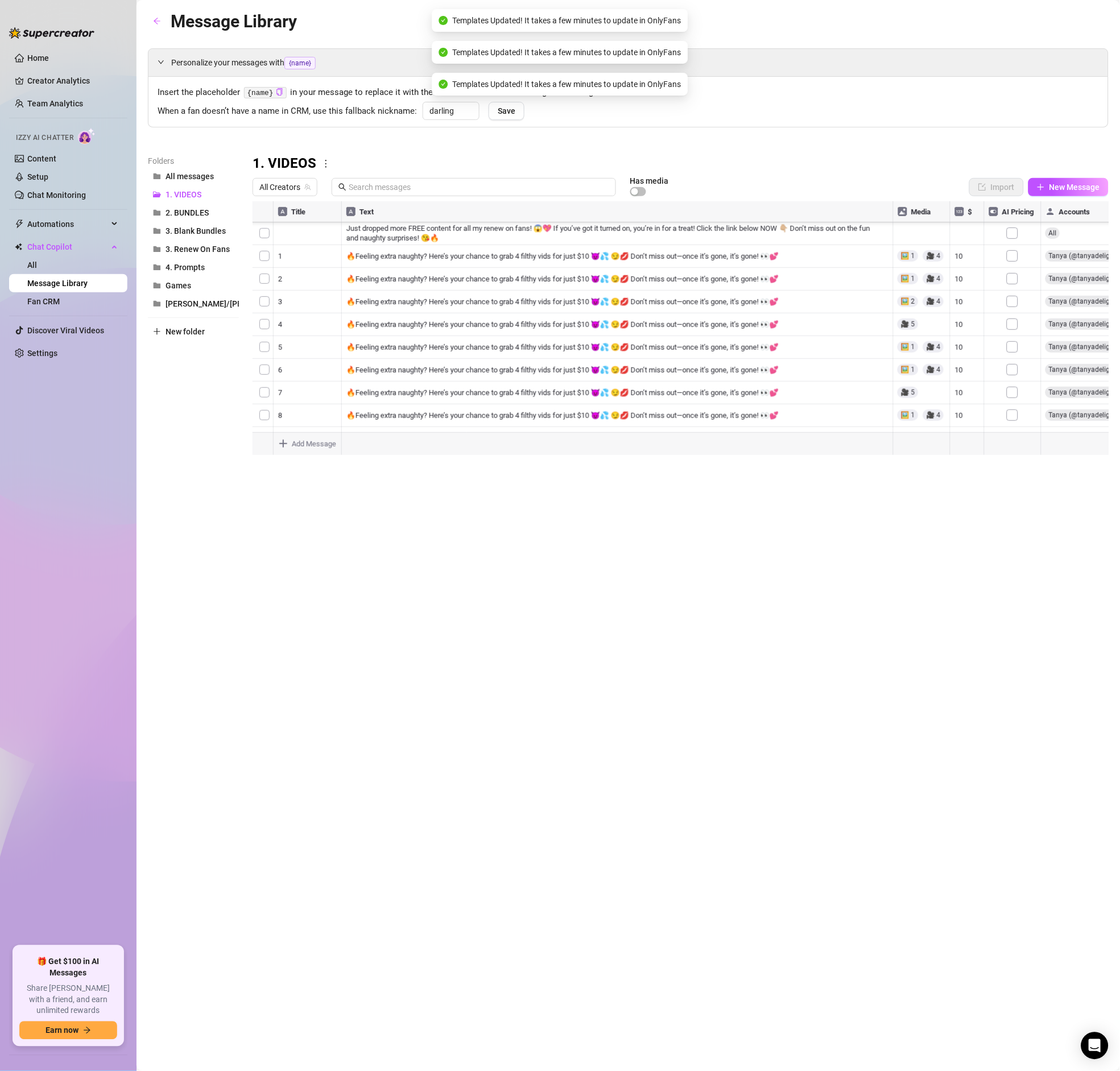
click at [1016, 355] on div at bounding box center [681, 328] width 856 height 253
click at [1014, 364] on div at bounding box center [681, 328] width 856 height 253
click at [1006, 388] on div at bounding box center [681, 328] width 856 height 253
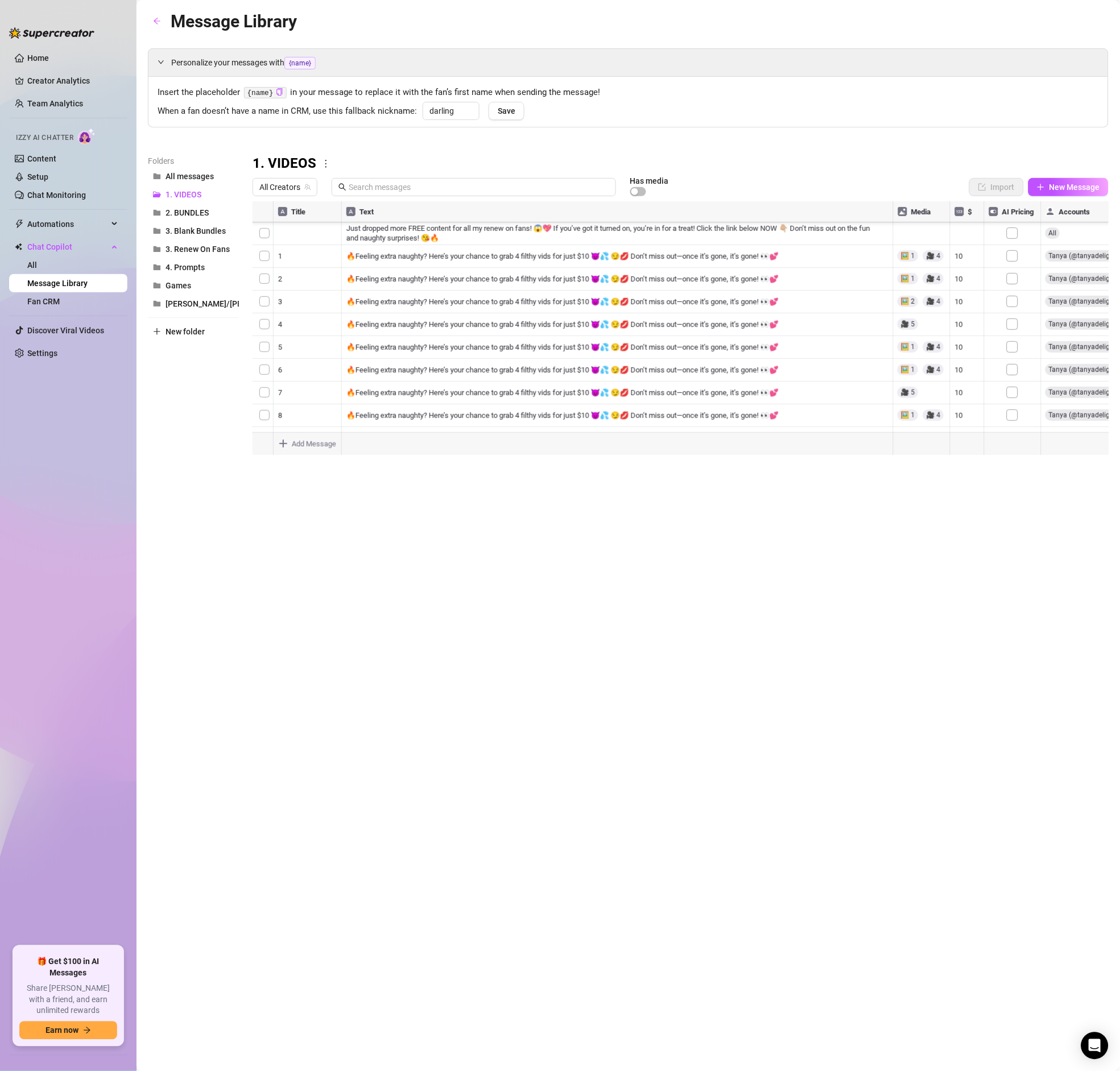
click at [1014, 276] on div at bounding box center [681, 328] width 856 height 253
click at [1014, 273] on div at bounding box center [681, 328] width 856 height 253
click at [1017, 296] on div at bounding box center [681, 328] width 856 height 253
click at [1016, 314] on div at bounding box center [681, 328] width 856 height 253
click at [1016, 338] on div at bounding box center [681, 328] width 856 height 253
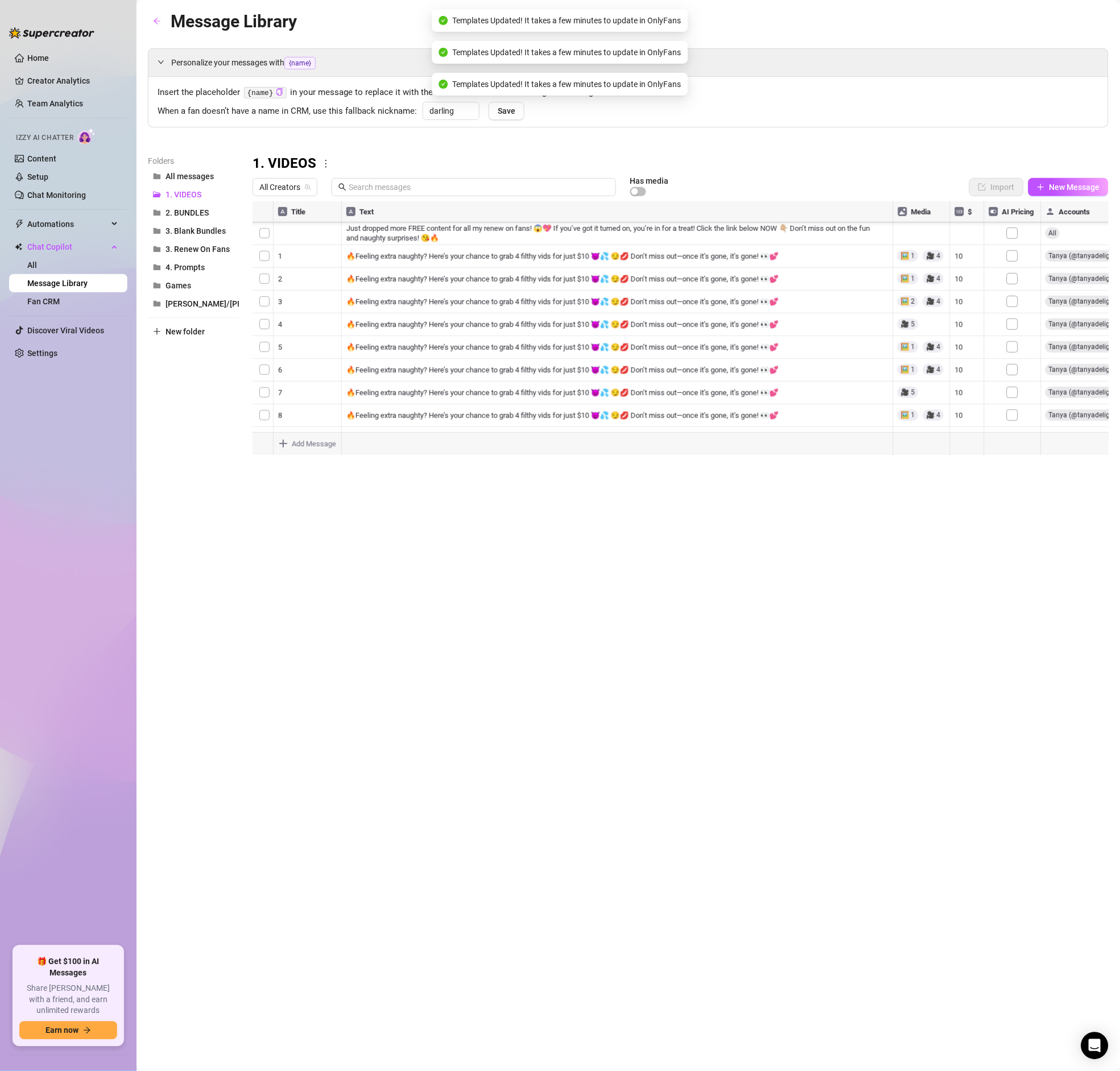
scroll to position [3180, 0]
click at [1015, 336] on div at bounding box center [681, 328] width 856 height 253
click at [1019, 354] on div at bounding box center [681, 328] width 856 height 253
click at [1018, 376] on div at bounding box center [681, 328] width 856 height 253
click at [1015, 354] on div at bounding box center [681, 328] width 856 height 253
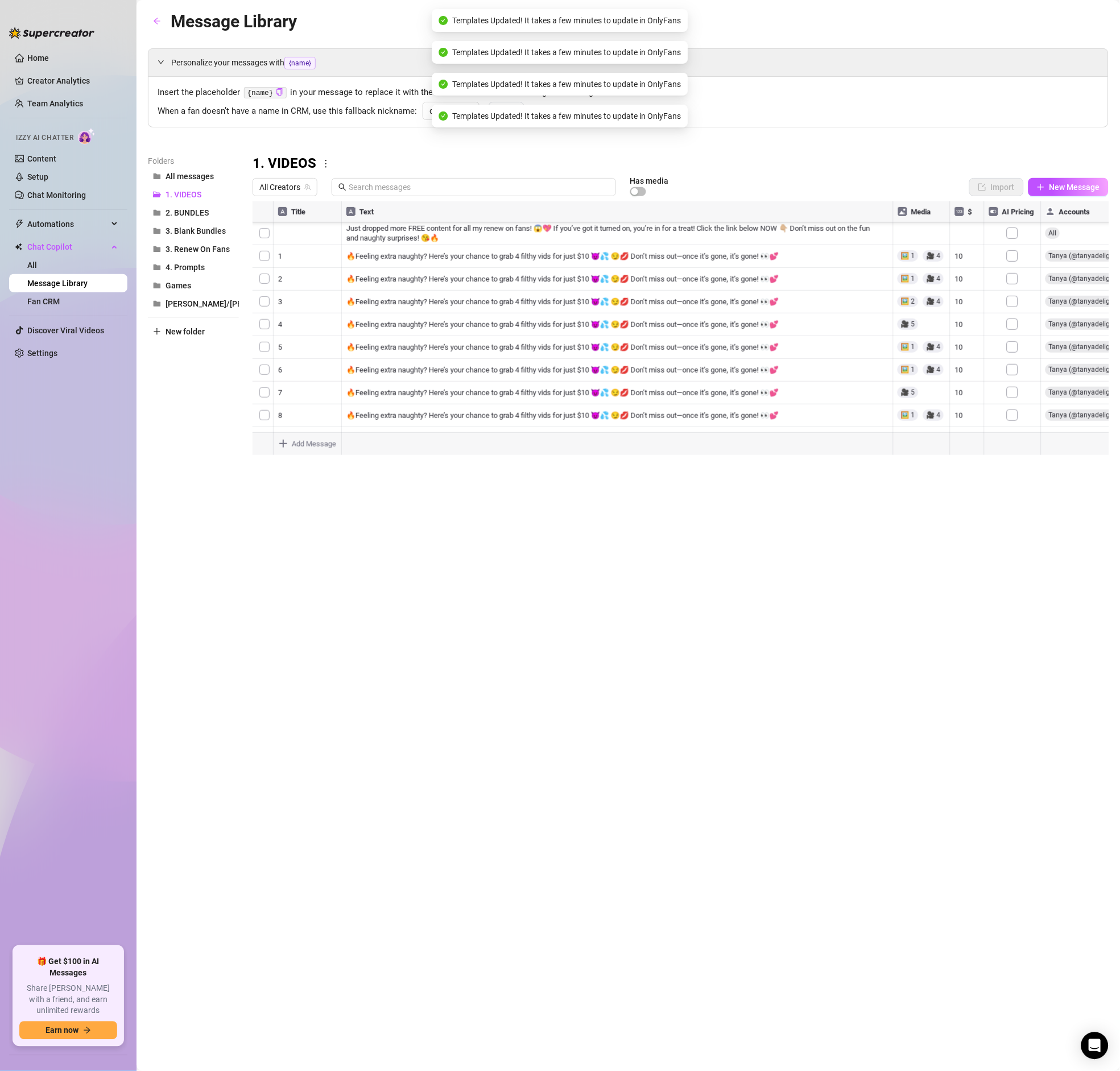
scroll to position [3269, 1]
click at [1017, 312] on div at bounding box center [681, 328] width 856 height 253
click at [1011, 340] on div at bounding box center [681, 328] width 856 height 253
click at [1013, 337] on div at bounding box center [681, 328] width 856 height 253
click at [1016, 357] on div at bounding box center [681, 328] width 856 height 253
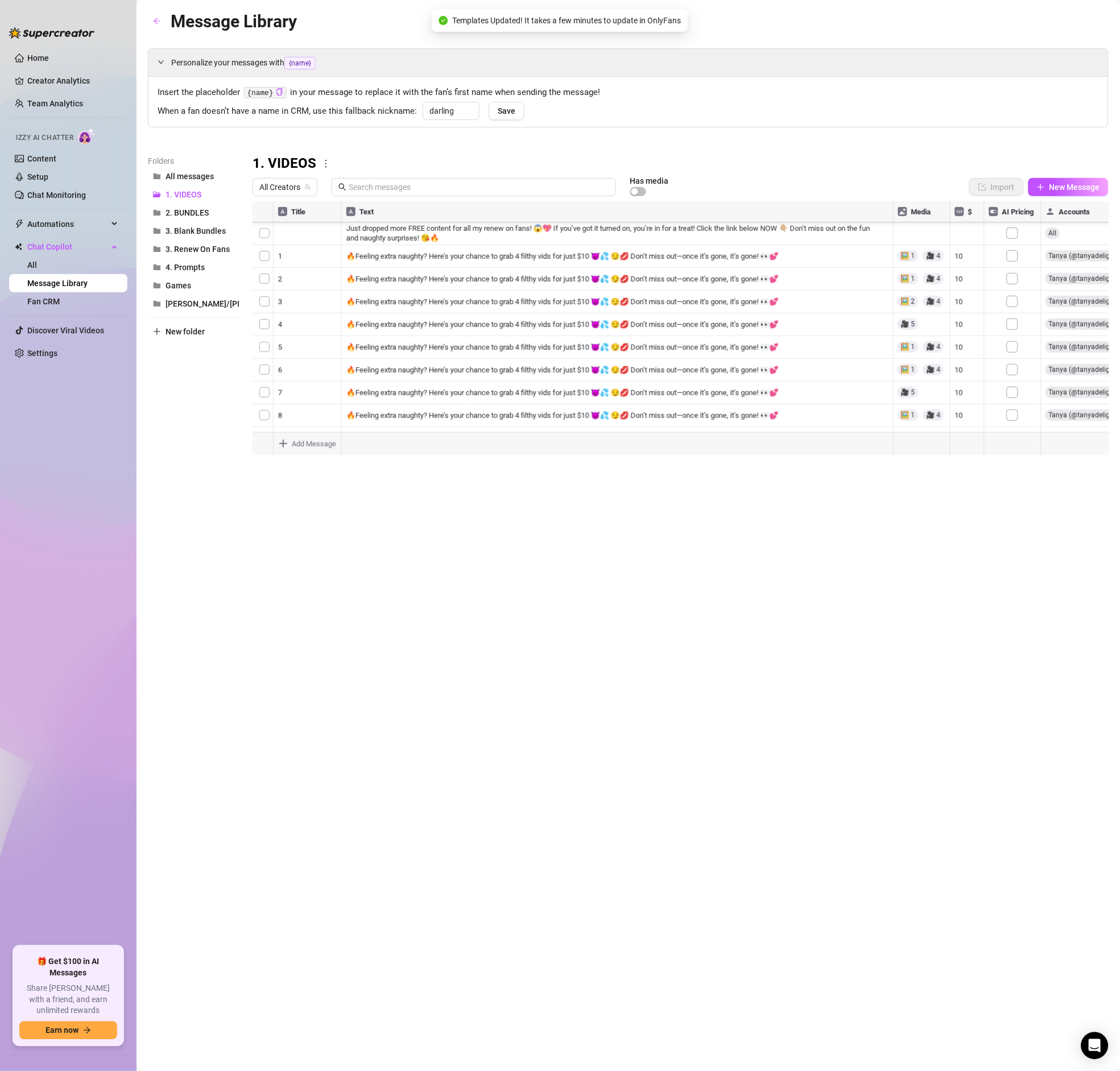
scroll to position [3686, 1]
